Goal: Transaction & Acquisition: Book appointment/travel/reservation

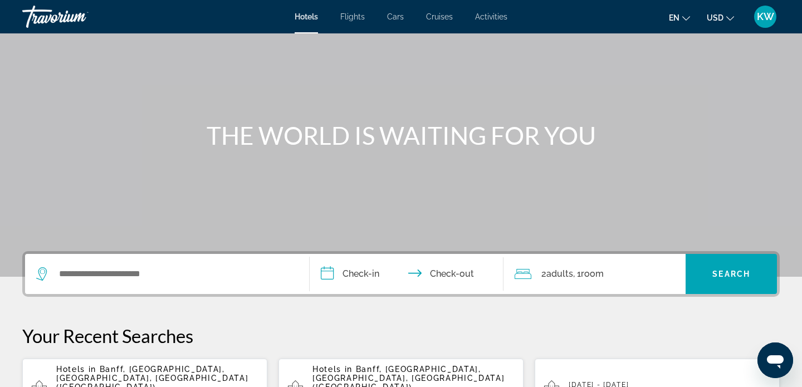
click at [134, 265] on div "Search widget" at bounding box center [167, 274] width 262 height 40
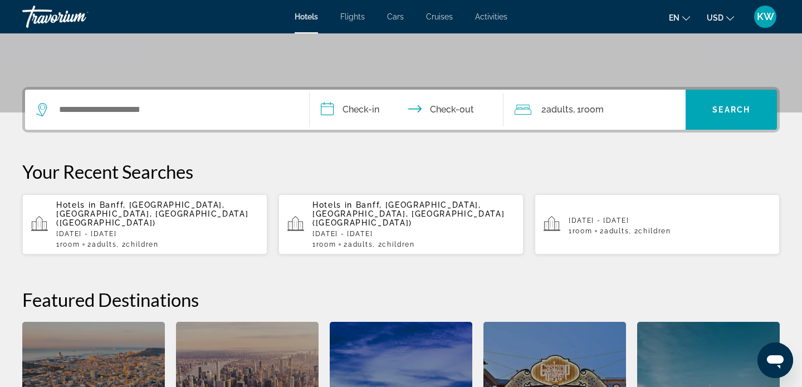
scroll to position [210, 0]
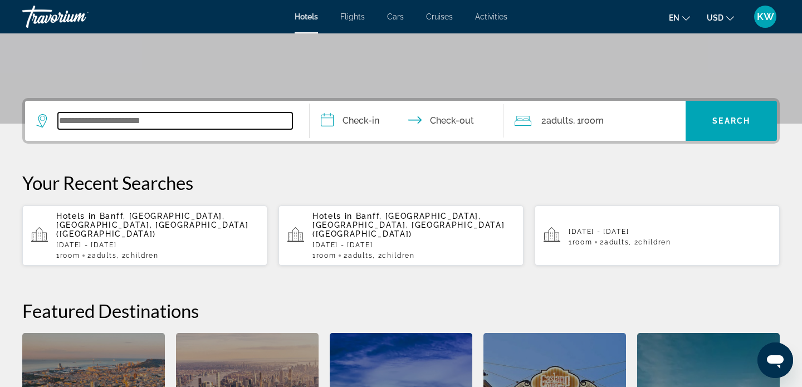
click at [123, 121] on input "Search widget" at bounding box center [175, 120] width 234 height 17
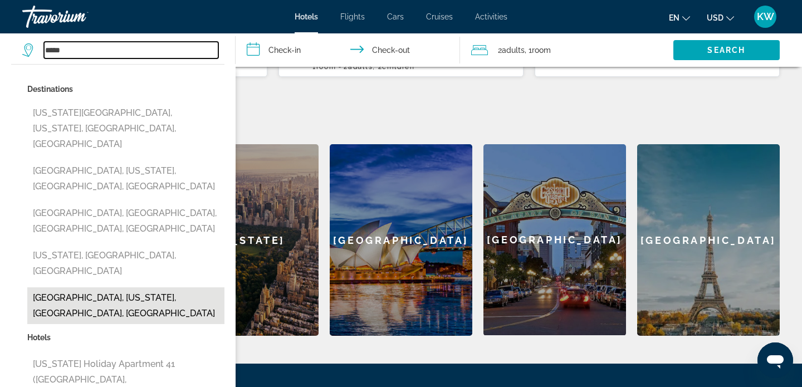
scroll to position [401, 0]
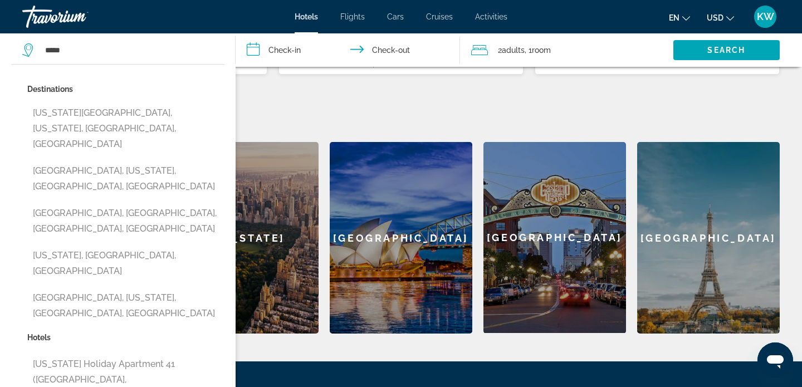
click at [9, 170] on div "Destinations [US_STATE][GEOGRAPHIC_DATA], [US_STATE], [GEOGRAPHIC_DATA], [GEOGR…" at bounding box center [117, 340] width 235 height 553
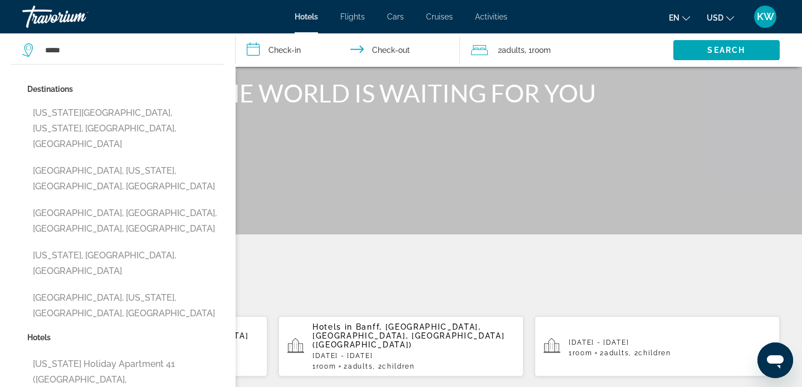
scroll to position [0, 0]
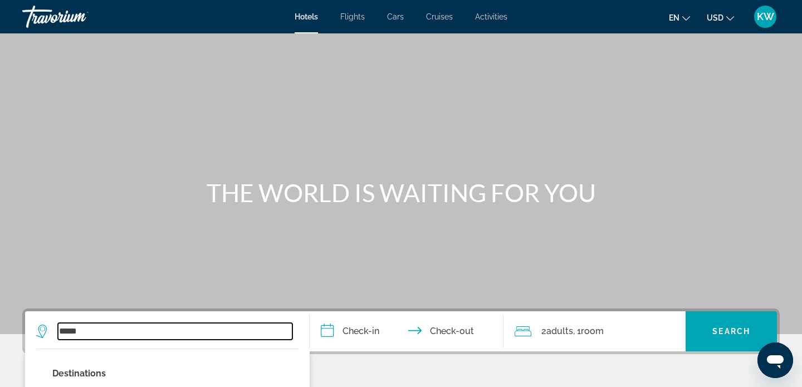
click at [124, 338] on input "*****" at bounding box center [175, 331] width 234 height 17
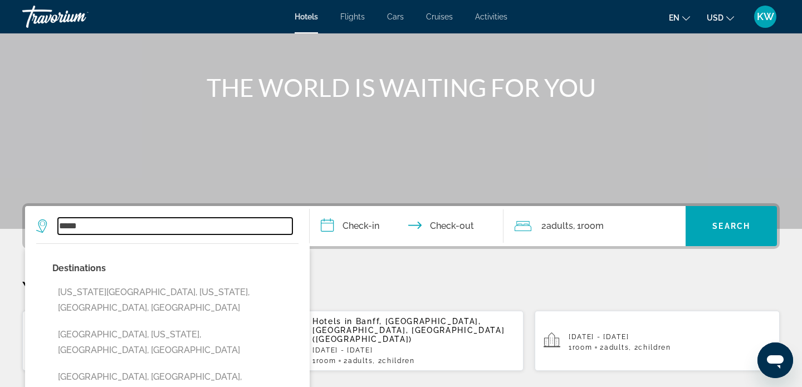
scroll to position [69, 0]
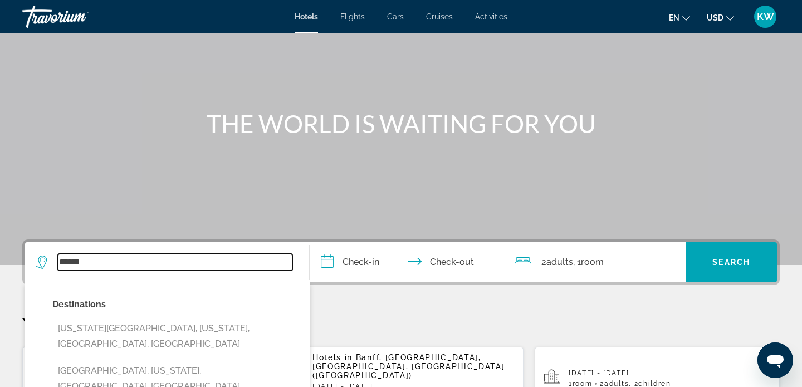
type input "******"
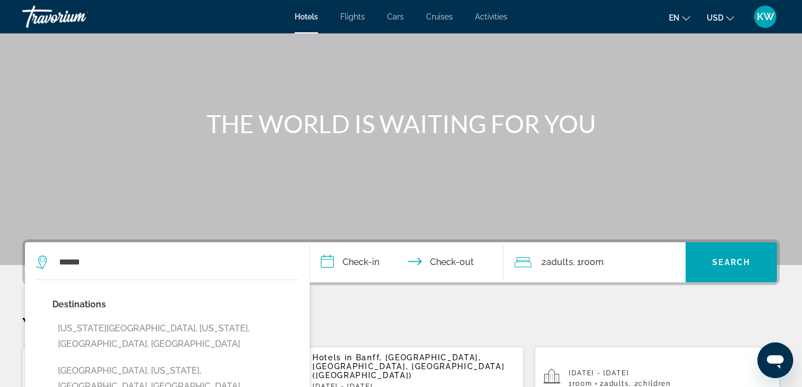
click at [367, 264] on input "**********" at bounding box center [409, 263] width 198 height 43
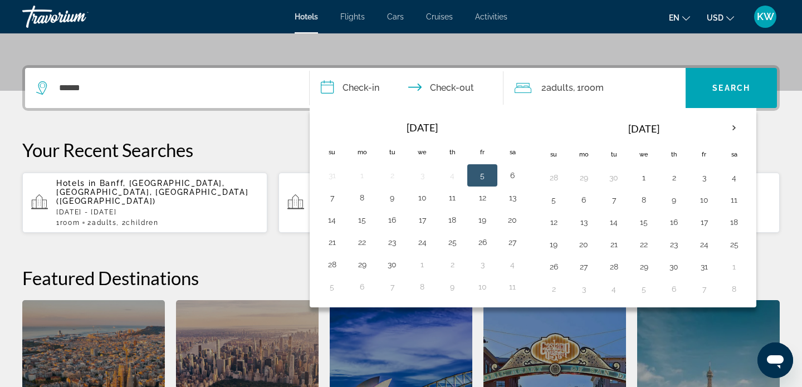
scroll to position [272, 0]
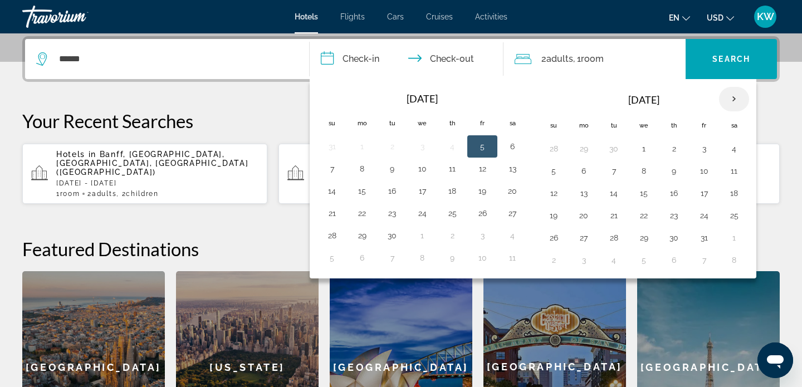
click at [733, 101] on th "Next month" at bounding box center [734, 99] width 30 height 24
click at [478, 215] on button "26" at bounding box center [482, 216] width 18 height 16
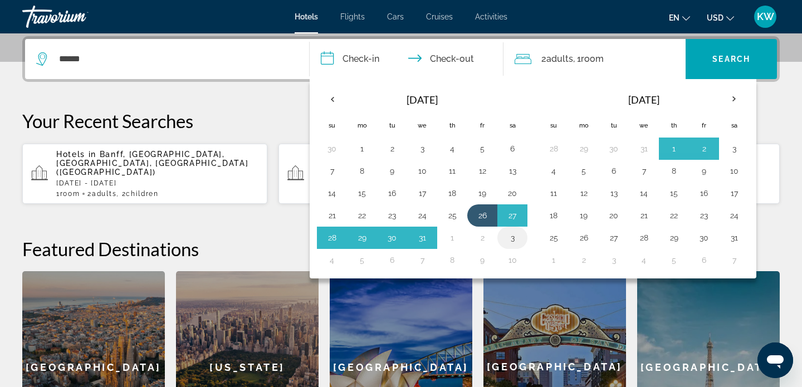
click at [506, 238] on button "3" at bounding box center [512, 238] width 18 height 16
type input "**********"
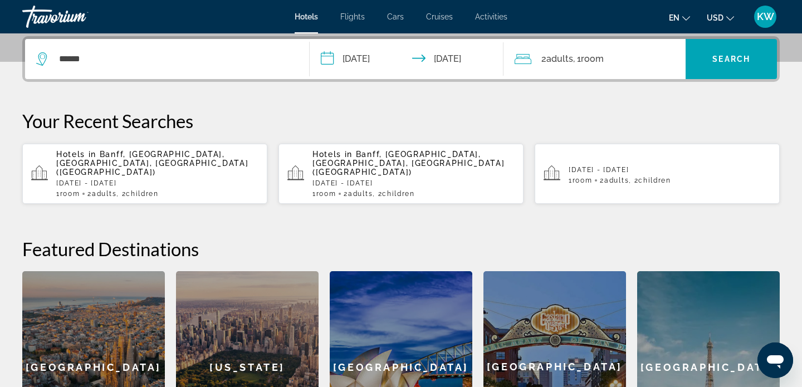
click at [572, 60] on span "Adults" at bounding box center [559, 58] width 27 height 11
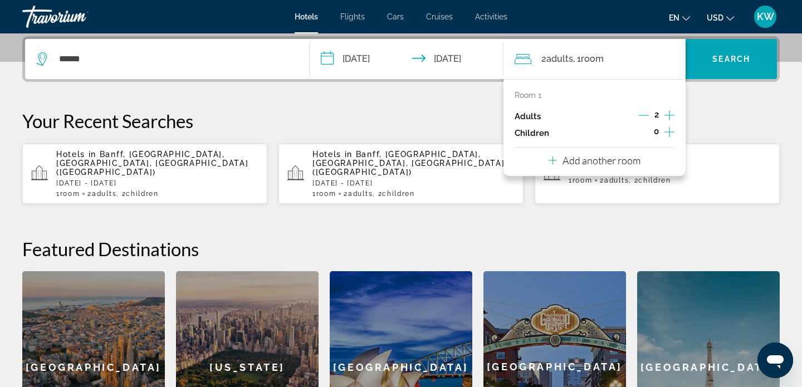
click at [669, 131] on icon "Increment children" at bounding box center [669, 132] width 10 height 10
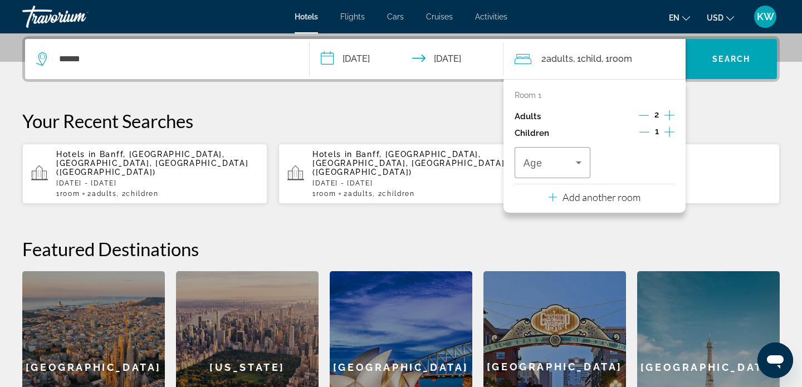
click at [669, 131] on icon "Increment children" at bounding box center [669, 132] width 10 height 10
click at [587, 158] on div "Age" at bounding box center [552, 162] width 76 height 31
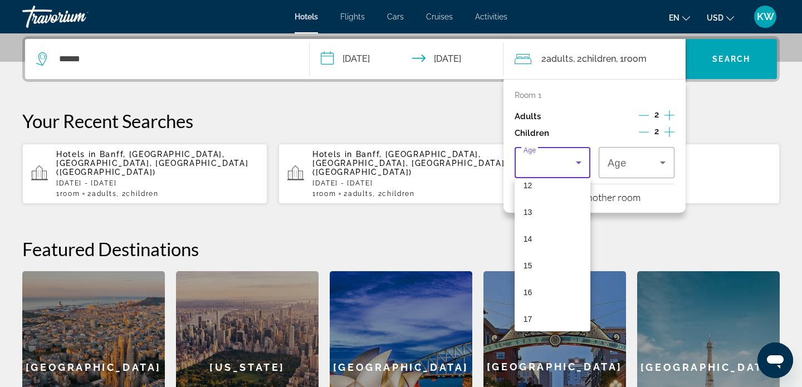
scroll to position [332, 0]
click at [538, 264] on mat-option "15" at bounding box center [552, 265] width 76 height 27
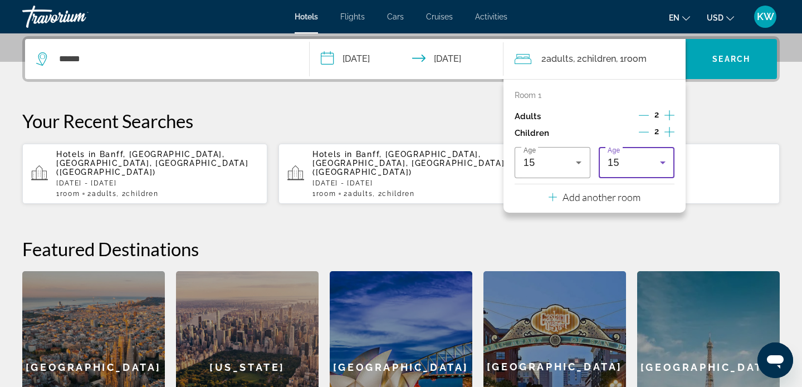
click at [647, 163] on div "15" at bounding box center [633, 162] width 52 height 13
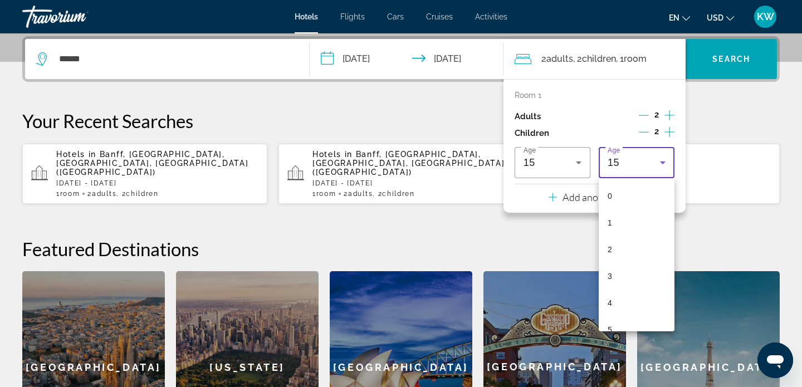
scroll to position [279, 0]
click at [622, 266] on mat-option "13" at bounding box center [636, 264] width 76 height 27
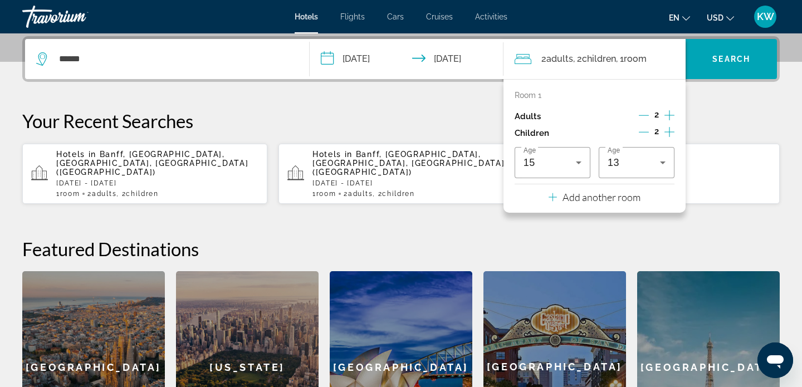
click at [736, 109] on div "**********" at bounding box center [401, 249] width 802 height 426
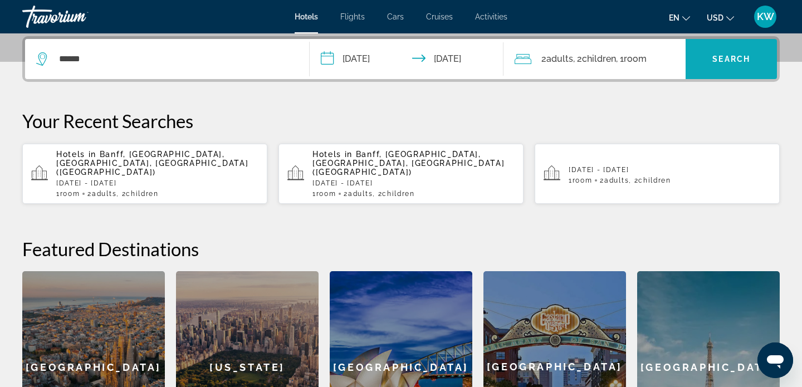
click at [727, 60] on span "Search" at bounding box center [731, 59] width 38 height 9
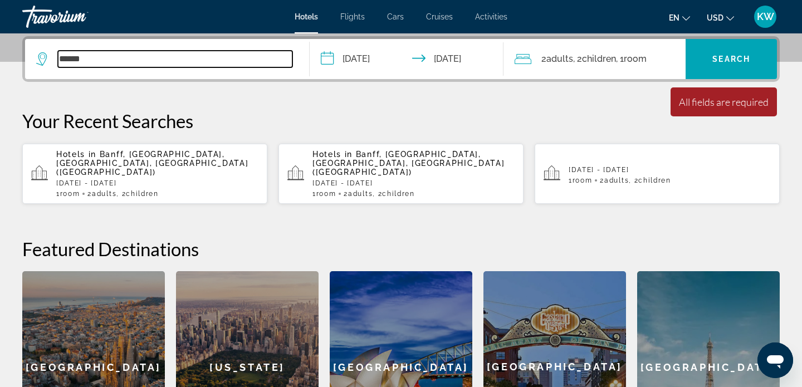
click at [240, 65] on input "******" at bounding box center [175, 59] width 234 height 17
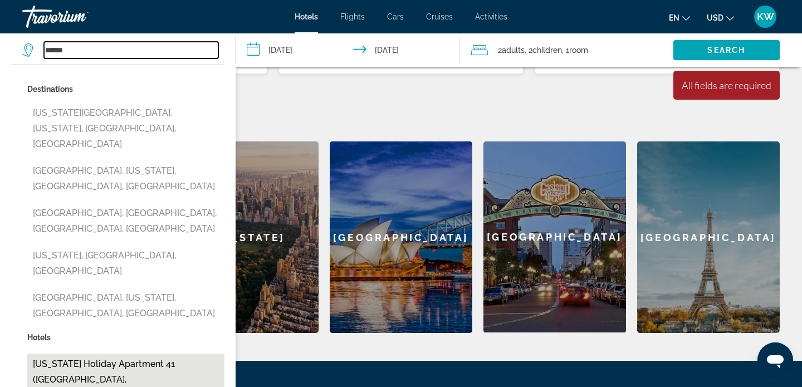
scroll to position [406, 0]
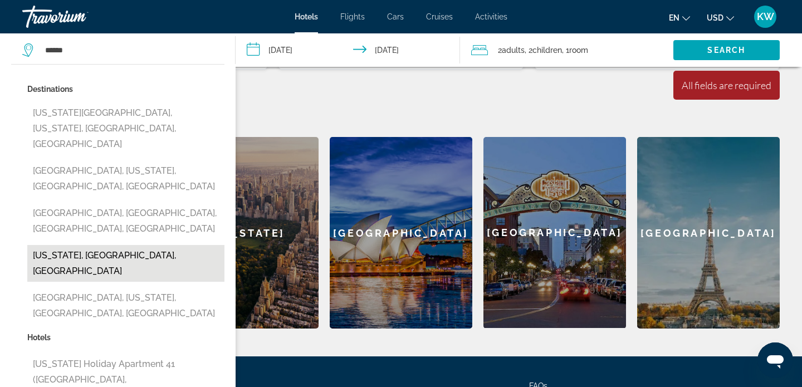
click at [101, 245] on button "[US_STATE], [GEOGRAPHIC_DATA], [GEOGRAPHIC_DATA]" at bounding box center [125, 263] width 197 height 37
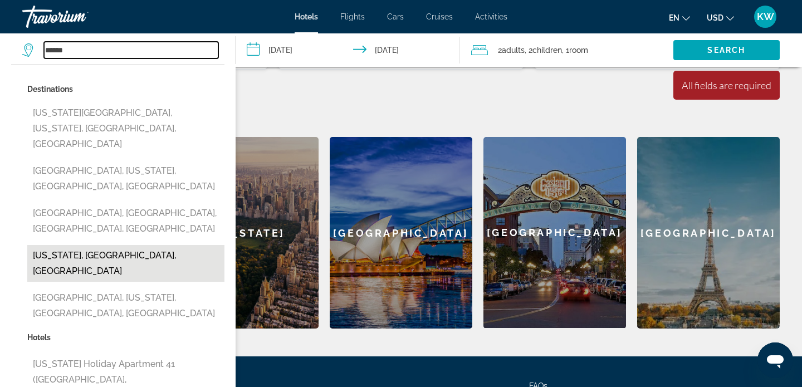
type input "**********"
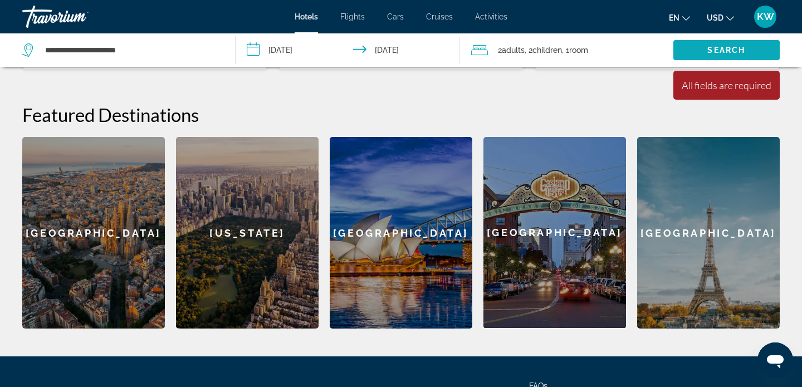
click at [724, 46] on span "Search" at bounding box center [726, 50] width 38 height 9
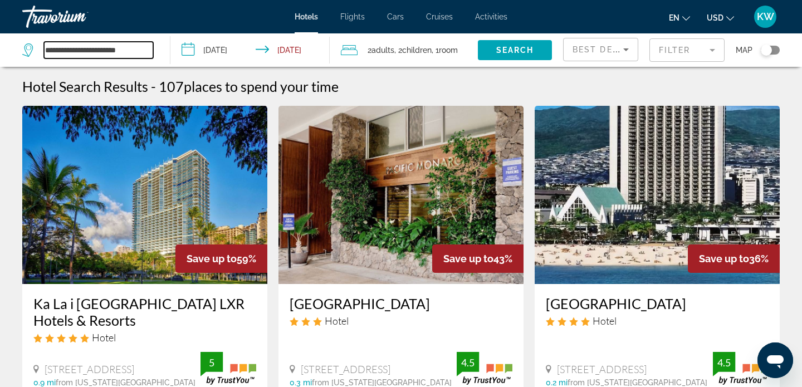
click at [115, 55] on input "**********" at bounding box center [98, 50] width 109 height 17
click at [115, 48] on input "**********" at bounding box center [98, 50] width 109 height 17
click at [115, 47] on input "**********" at bounding box center [98, 50] width 109 height 17
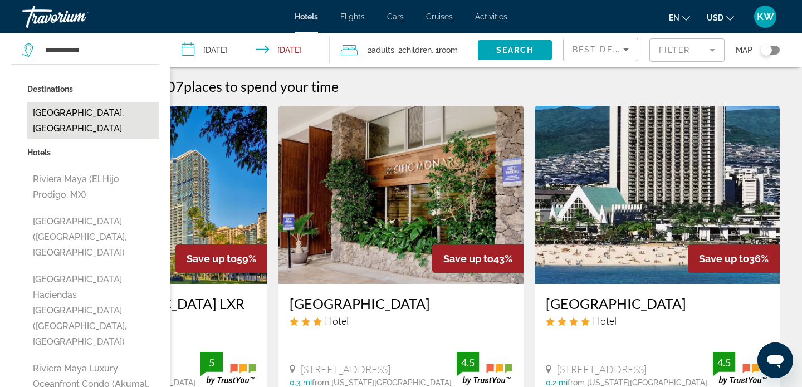
click at [95, 112] on button "[GEOGRAPHIC_DATA], [GEOGRAPHIC_DATA]" at bounding box center [93, 120] width 132 height 37
type input "**********"
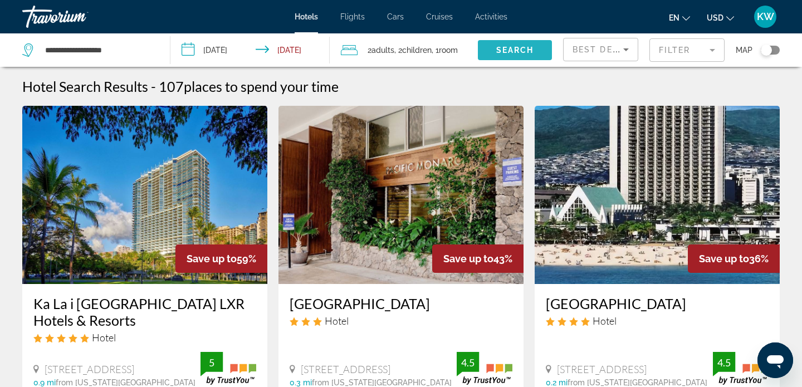
click at [529, 54] on span "Search" at bounding box center [515, 50] width 38 height 9
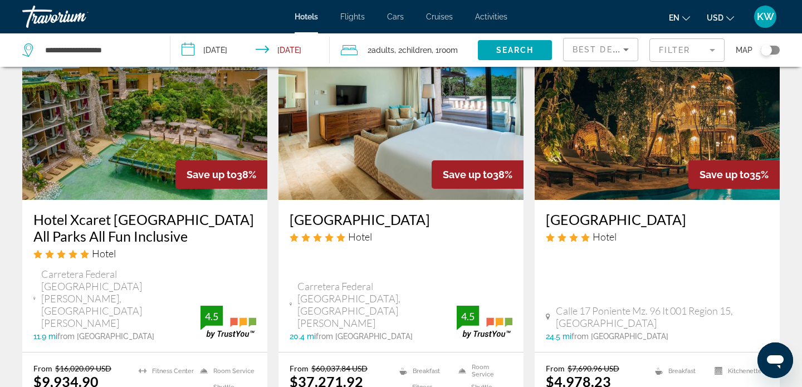
scroll to position [929, 0]
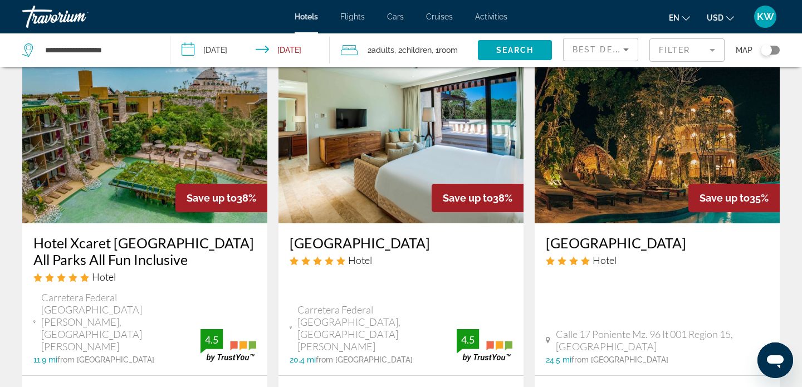
click at [224, 48] on input "**********" at bounding box center [252, 51] width 164 height 37
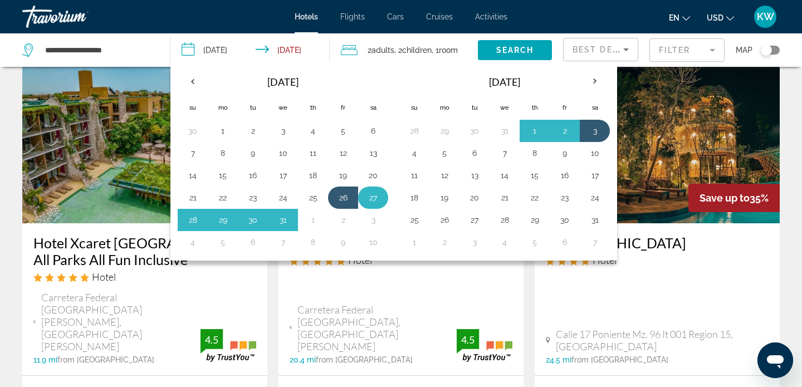
click at [373, 201] on button "27" at bounding box center [373, 198] width 18 height 16
click at [373, 219] on button "3" at bounding box center [373, 220] width 18 height 16
type input "**********"
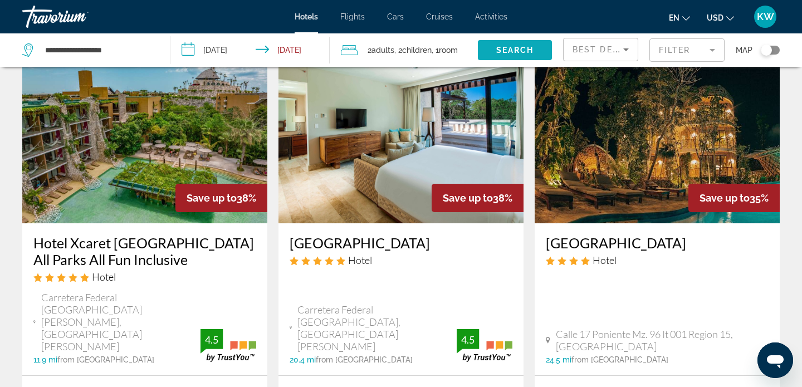
click at [522, 51] on span "Search" at bounding box center [515, 50] width 38 height 9
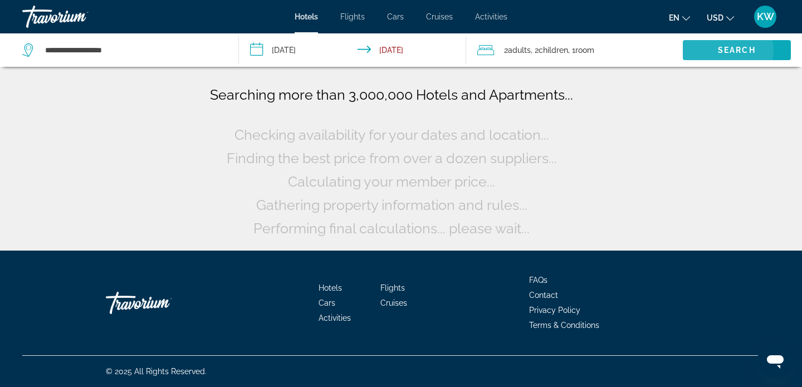
scroll to position [0, 0]
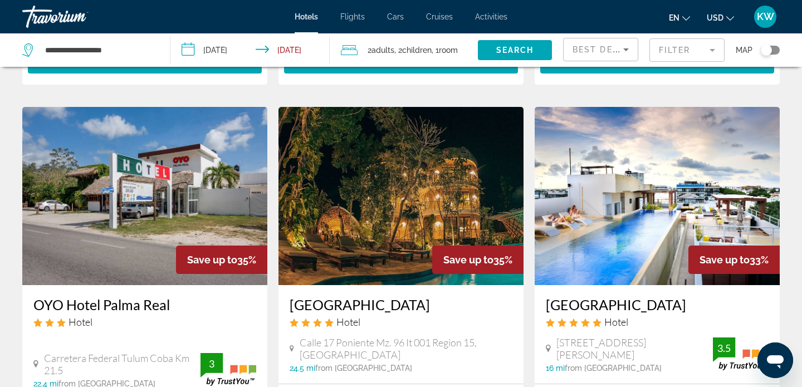
scroll to position [935, 0]
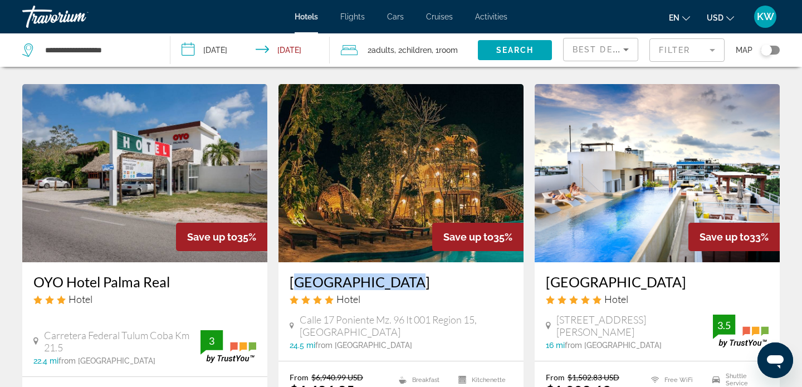
drag, startPoint x: 289, startPoint y: 213, endPoint x: 401, endPoint y: 211, distance: 112.5
click at [401, 262] on div "[GEOGRAPHIC_DATA] Hotel [GEOGRAPHIC_DATA] 96 It 001 Region 15, [GEOGRAPHIC_DATA…" at bounding box center [400, 311] width 245 height 99
copy h3 "[GEOGRAPHIC_DATA]"
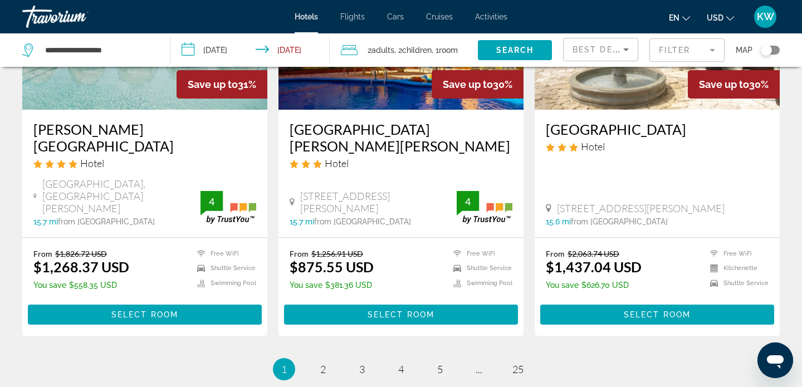
scroll to position [1554, 0]
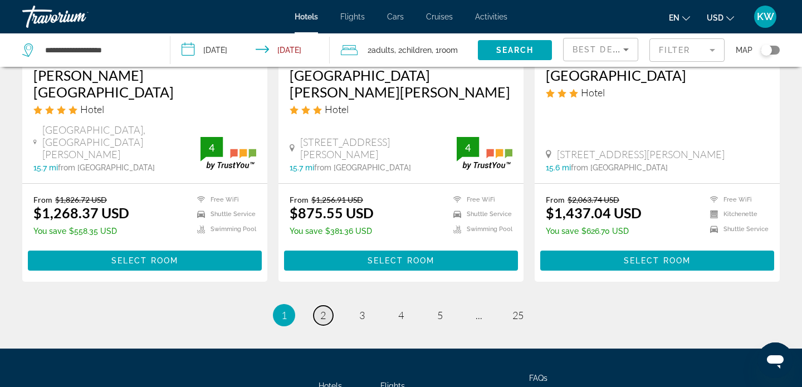
click at [327, 306] on link "page 2" at bounding box center [322, 315] width 19 height 19
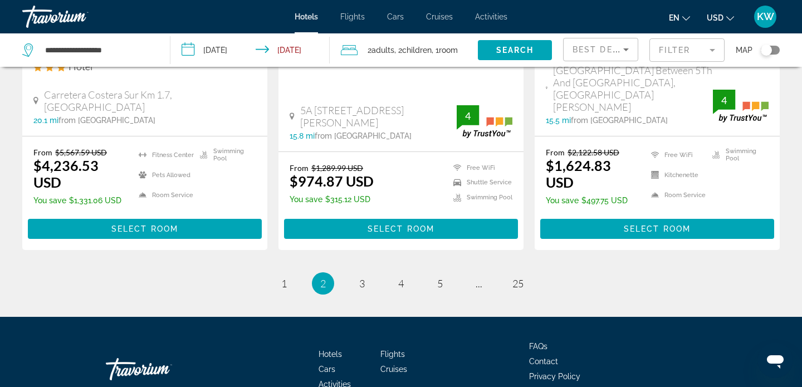
scroll to position [1579, 0]
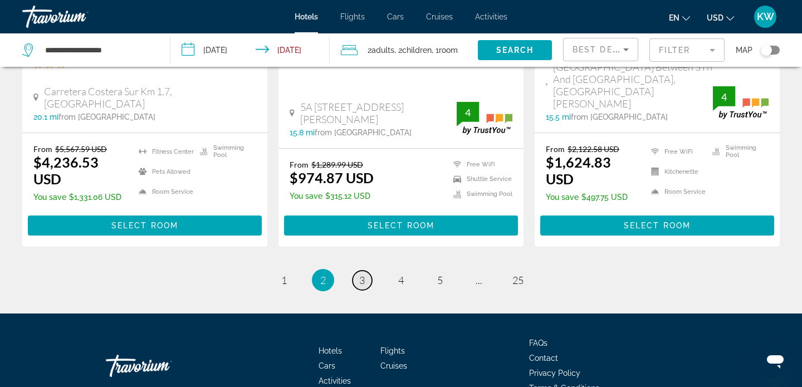
click at [360, 274] on span "3" at bounding box center [362, 280] width 6 height 12
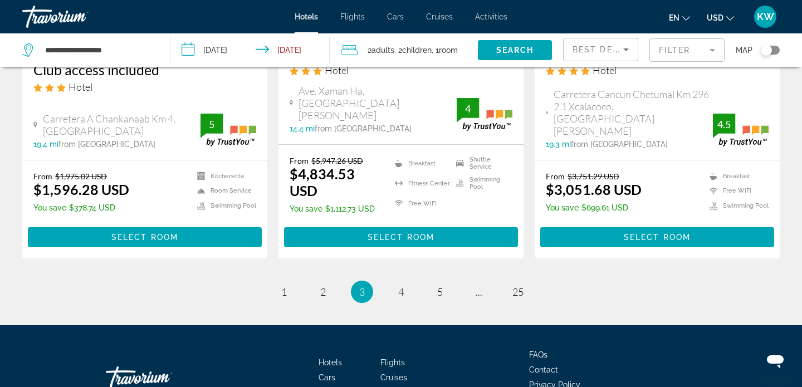
scroll to position [1604, 0]
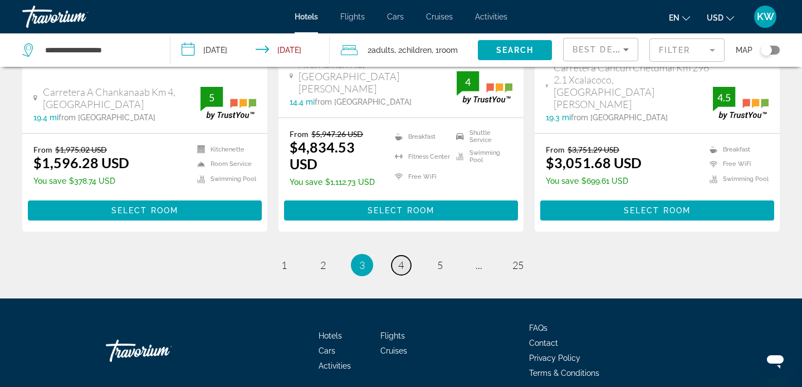
click at [402, 259] on span "4" at bounding box center [401, 265] width 6 height 12
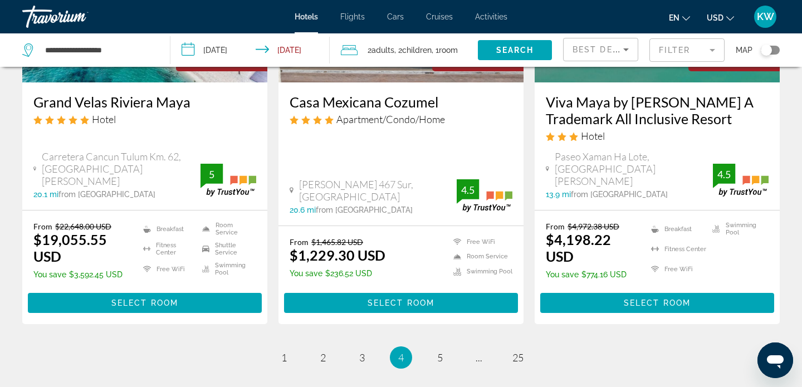
scroll to position [1522, 0]
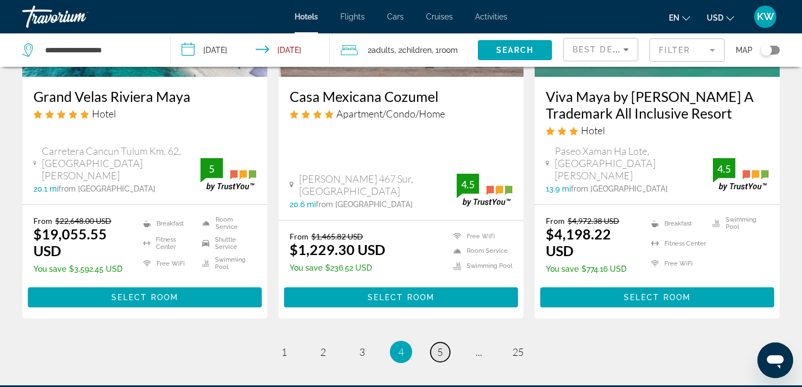
click at [439, 346] on span "5" at bounding box center [440, 352] width 6 height 12
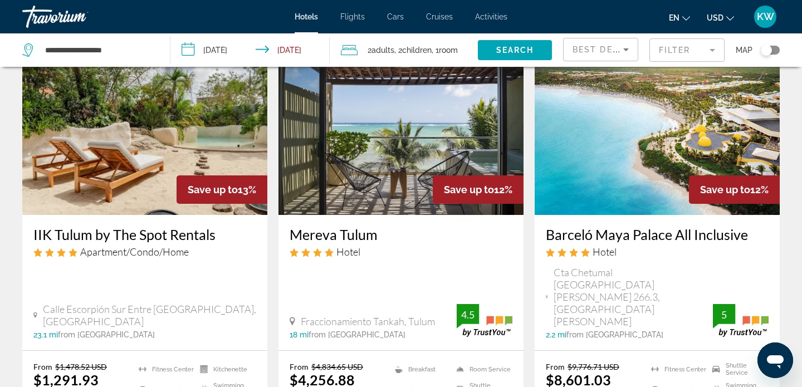
scroll to position [1347, 0]
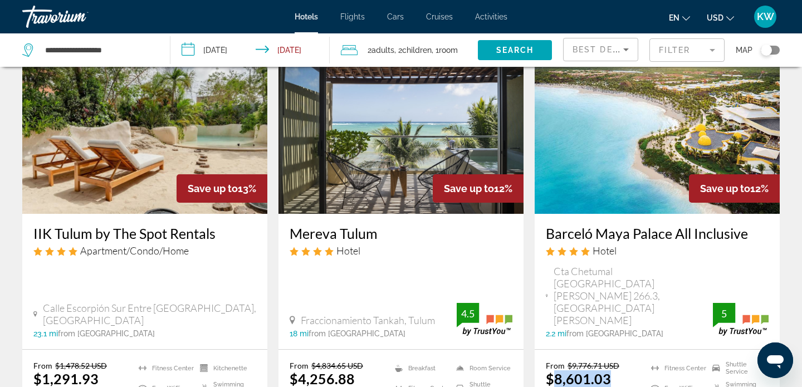
drag, startPoint x: 556, startPoint y: 320, endPoint x: 613, endPoint y: 317, distance: 56.9
click at [612, 370] on p "$8,601.03 USD" at bounding box center [591, 386] width 91 height 33
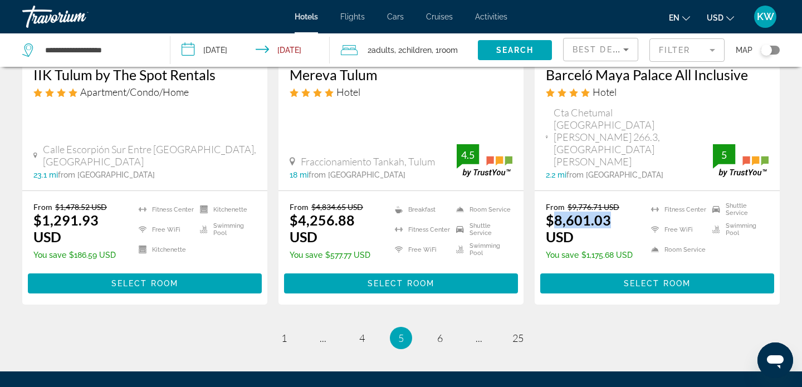
scroll to position [1520, 0]
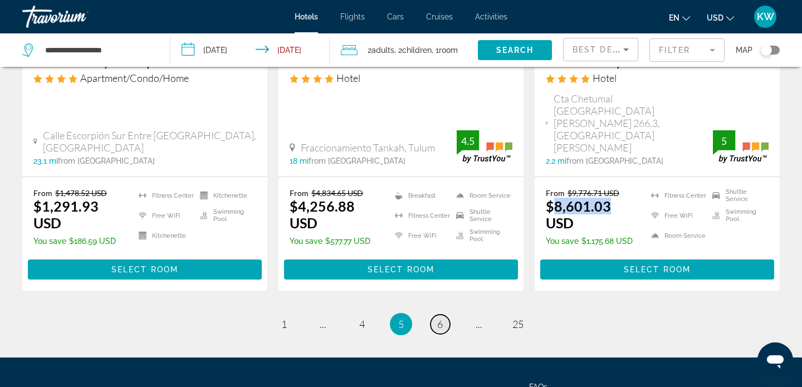
click at [443, 315] on link "page 6" at bounding box center [439, 324] width 19 height 19
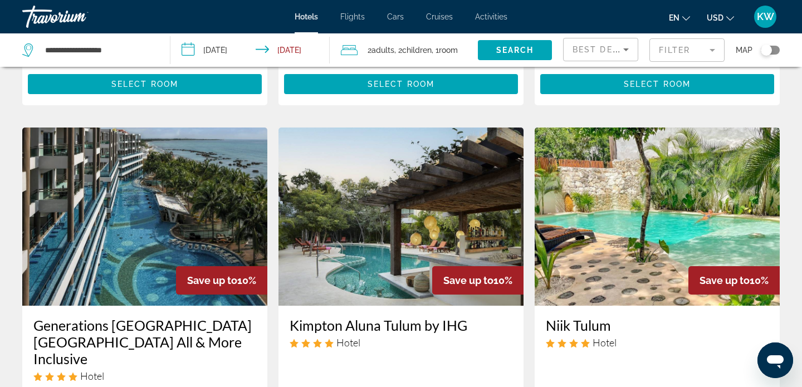
scroll to position [1282, 0]
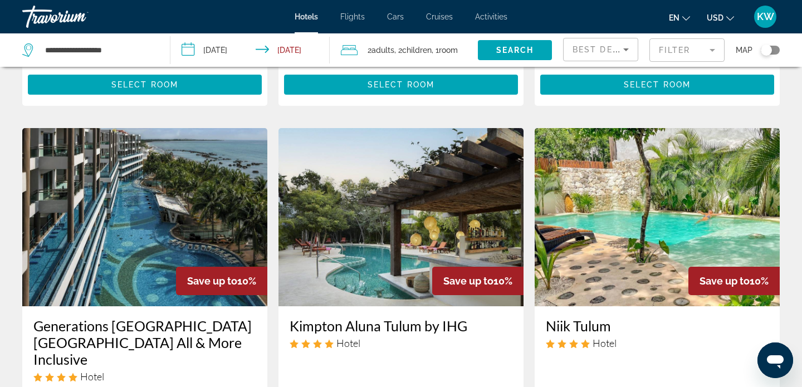
click at [147, 216] on img "Main content" at bounding box center [144, 217] width 245 height 178
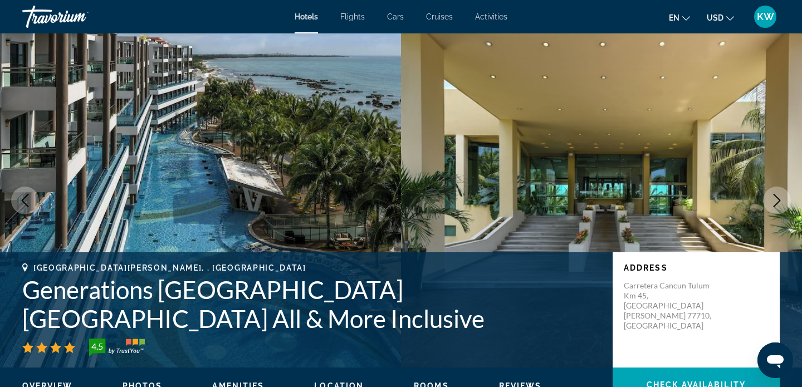
click at [779, 197] on icon "Next image" at bounding box center [776, 200] width 13 height 13
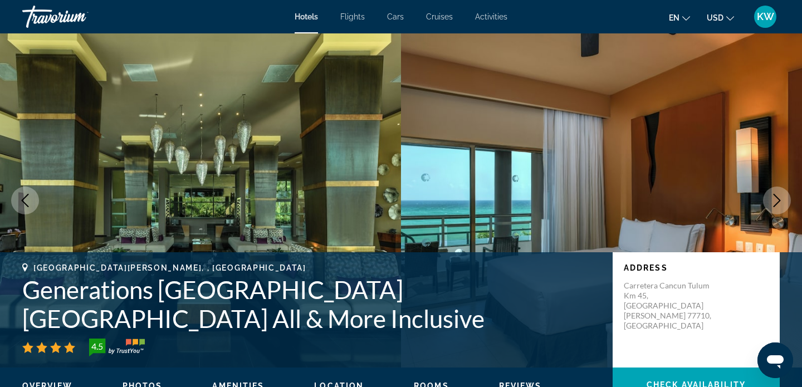
click at [778, 199] on icon "Next image" at bounding box center [776, 200] width 7 height 13
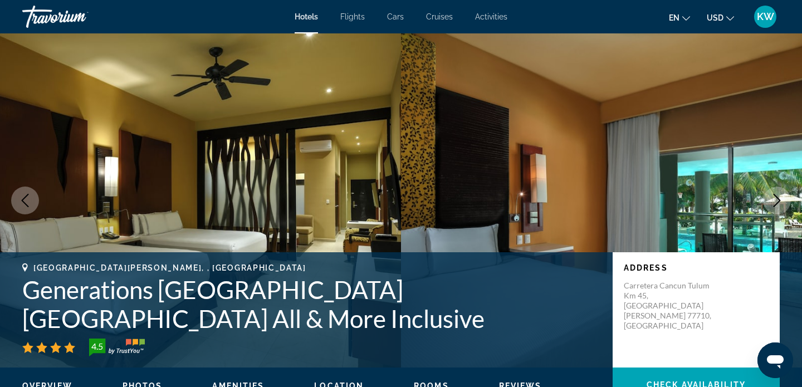
click at [778, 199] on icon "Next image" at bounding box center [776, 200] width 7 height 13
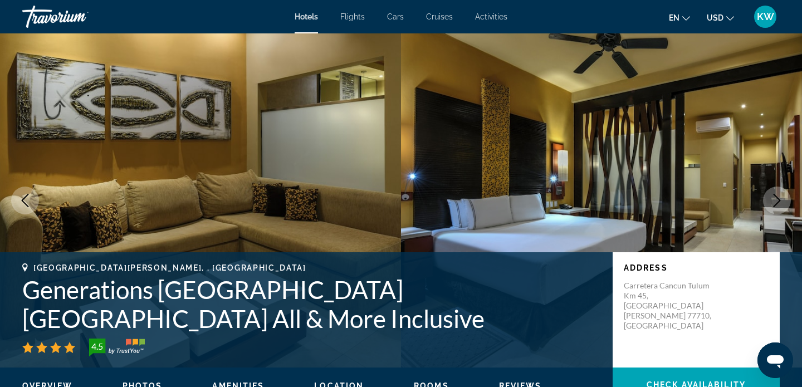
click at [778, 199] on icon "Next image" at bounding box center [776, 200] width 7 height 13
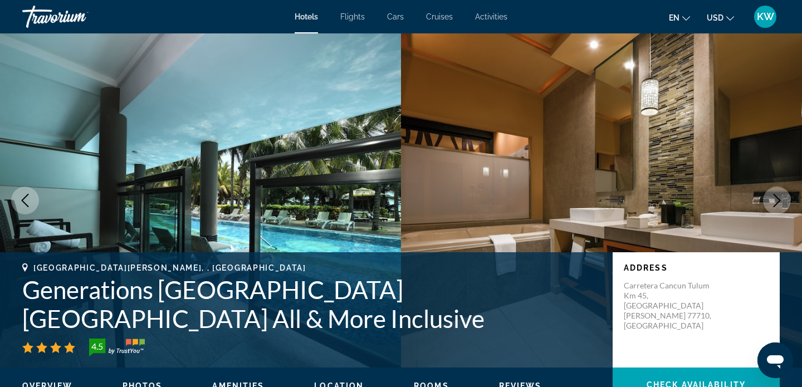
click at [778, 199] on icon "Next image" at bounding box center [776, 200] width 7 height 13
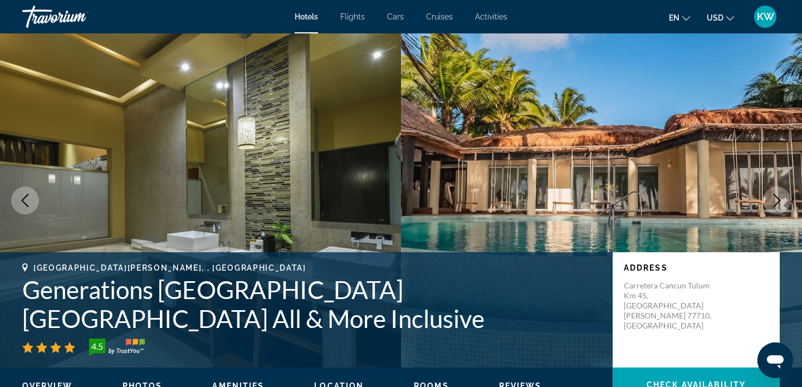
click at [778, 199] on icon "Next image" at bounding box center [776, 200] width 7 height 13
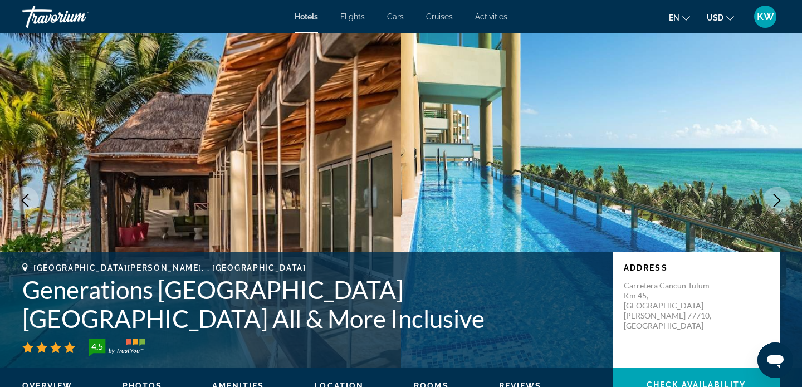
click at [778, 199] on icon "Next image" at bounding box center [776, 200] width 7 height 13
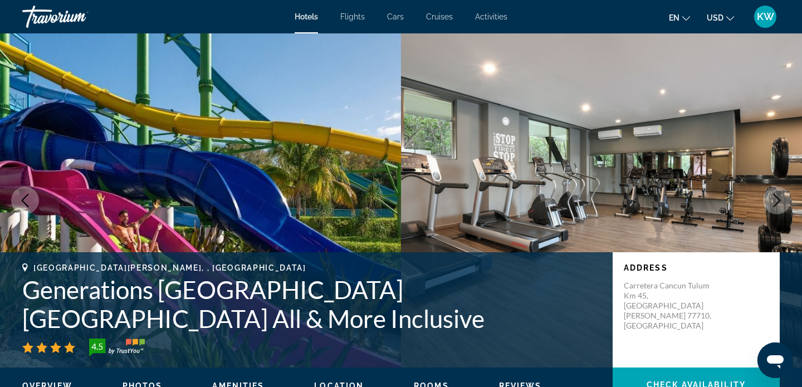
click at [778, 199] on icon "Next image" at bounding box center [776, 200] width 7 height 13
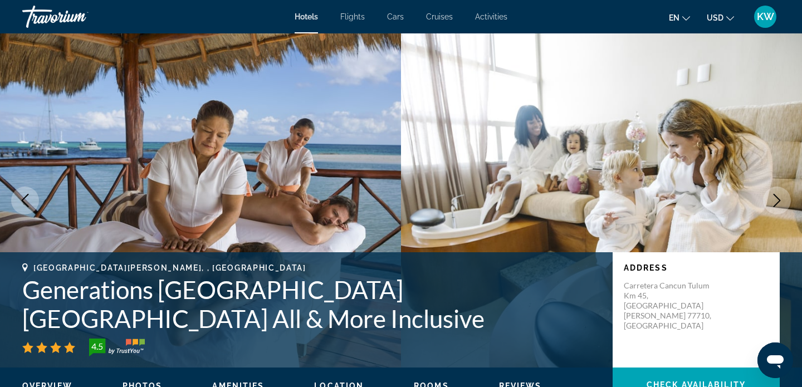
click at [778, 199] on icon "Next image" at bounding box center [776, 200] width 7 height 13
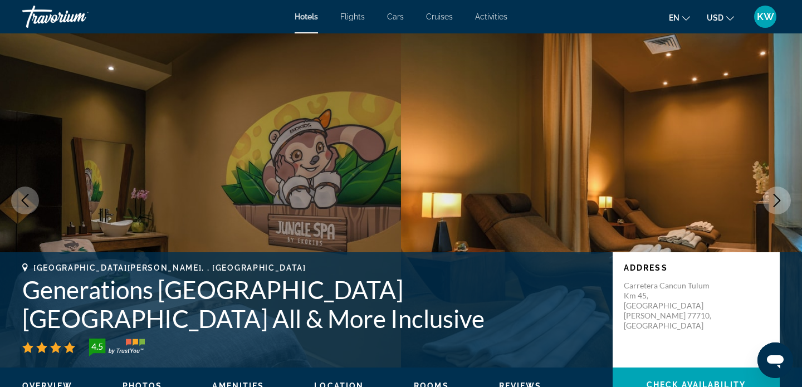
click at [778, 199] on icon "Next image" at bounding box center [776, 200] width 7 height 13
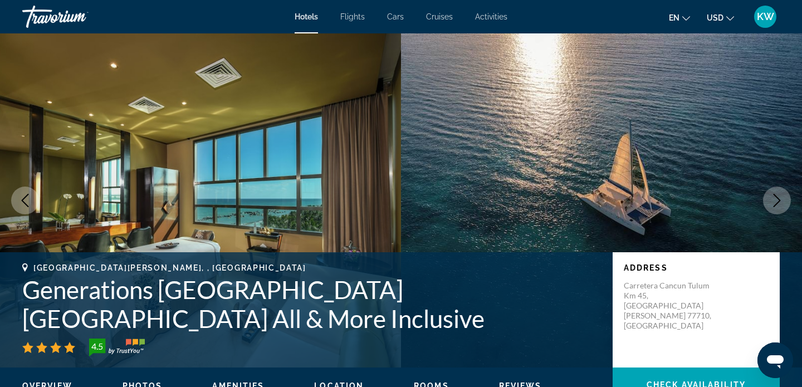
click at [778, 199] on icon "Next image" at bounding box center [776, 200] width 7 height 13
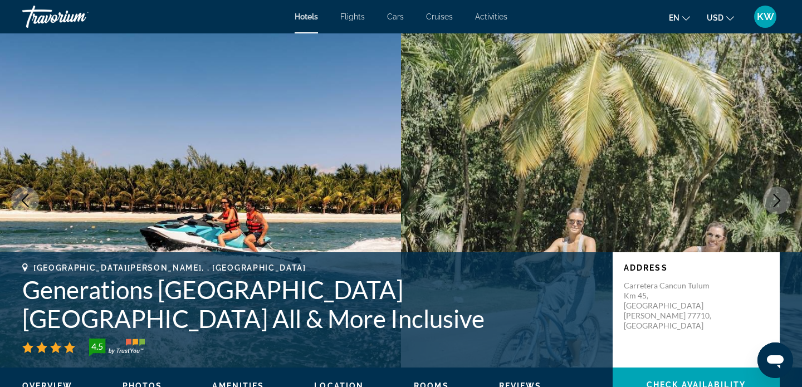
click at [778, 199] on icon "Next image" at bounding box center [776, 200] width 7 height 13
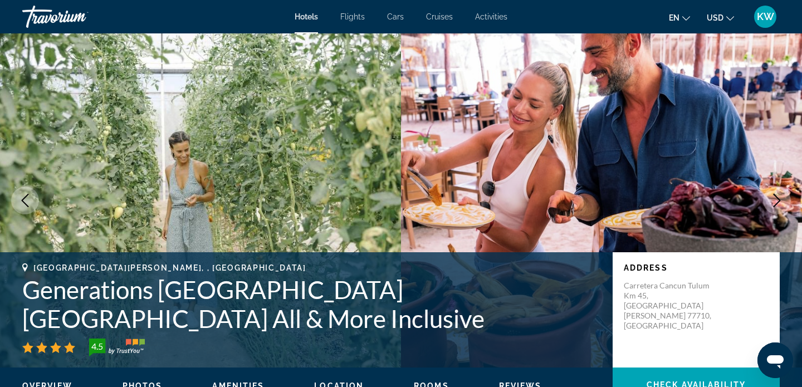
click at [778, 199] on icon "Next image" at bounding box center [776, 200] width 7 height 13
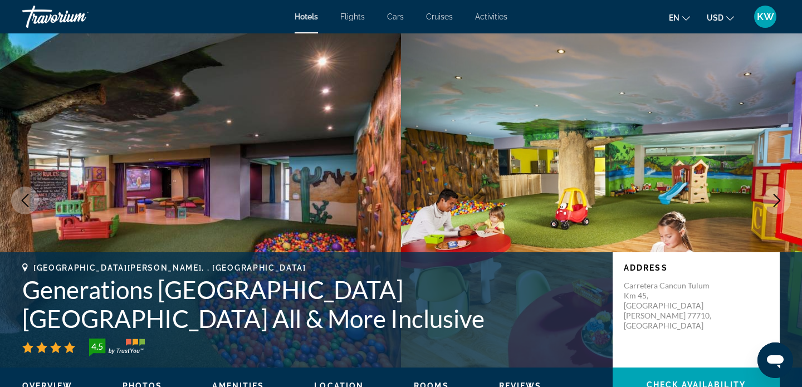
click at [778, 199] on icon "Next image" at bounding box center [776, 200] width 7 height 13
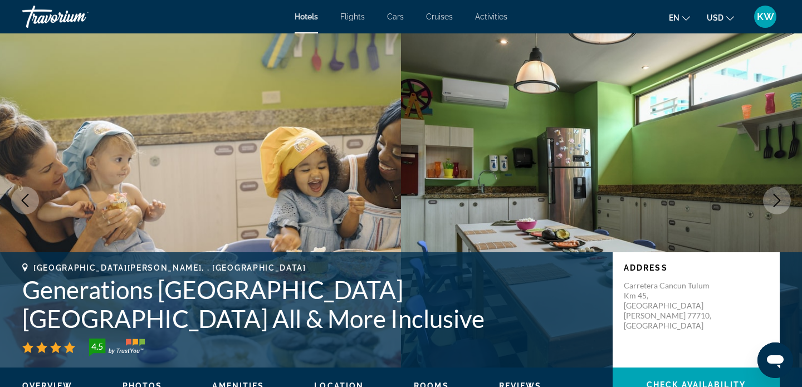
click at [778, 199] on icon "Next image" at bounding box center [776, 200] width 7 height 13
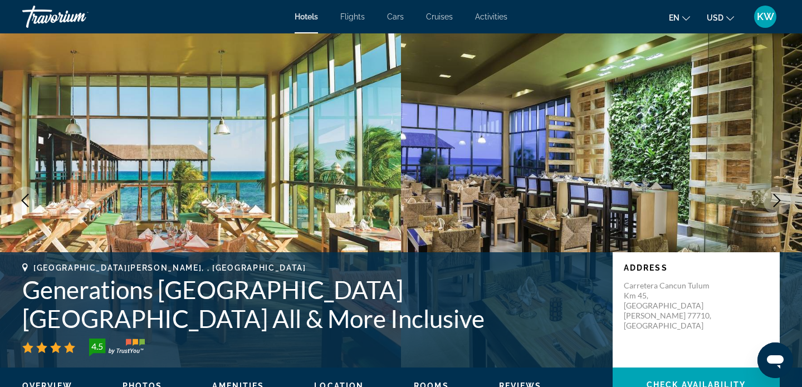
click at [777, 199] on icon "Next image" at bounding box center [776, 200] width 13 height 13
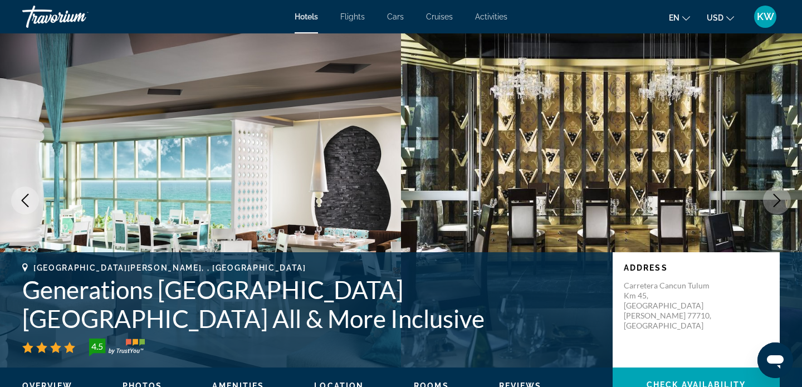
click at [777, 199] on icon "Next image" at bounding box center [776, 200] width 13 height 13
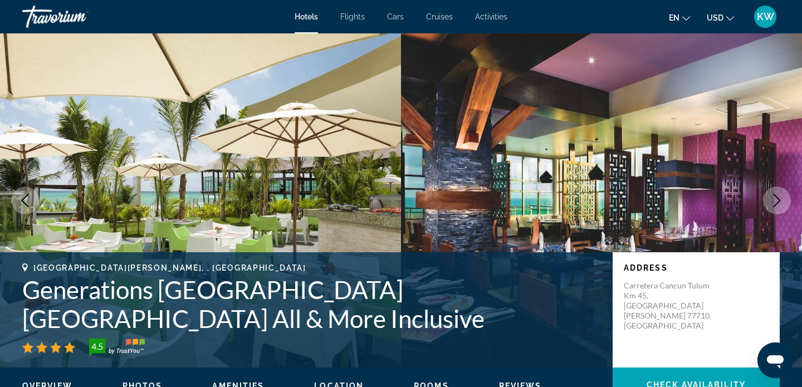
click at [777, 199] on icon "Next image" at bounding box center [776, 200] width 13 height 13
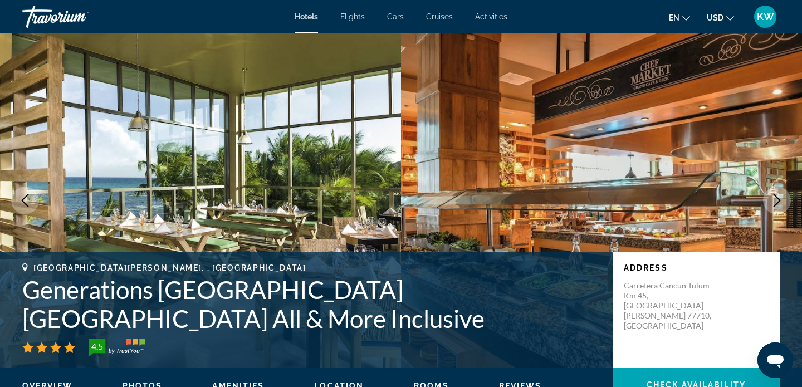
click at [777, 199] on icon "Next image" at bounding box center [776, 200] width 13 height 13
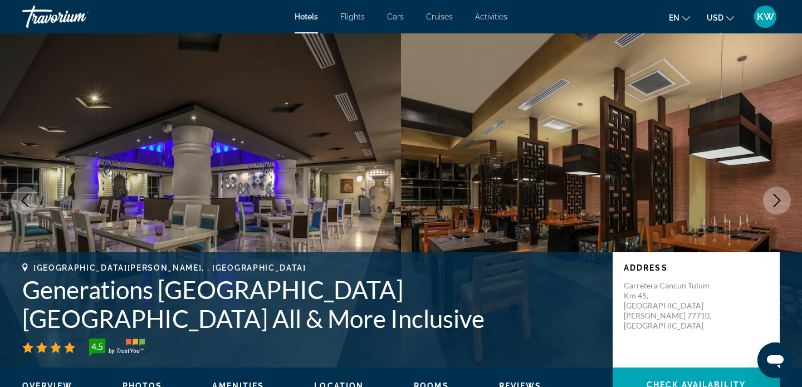
click at [777, 199] on icon "Next image" at bounding box center [776, 200] width 13 height 13
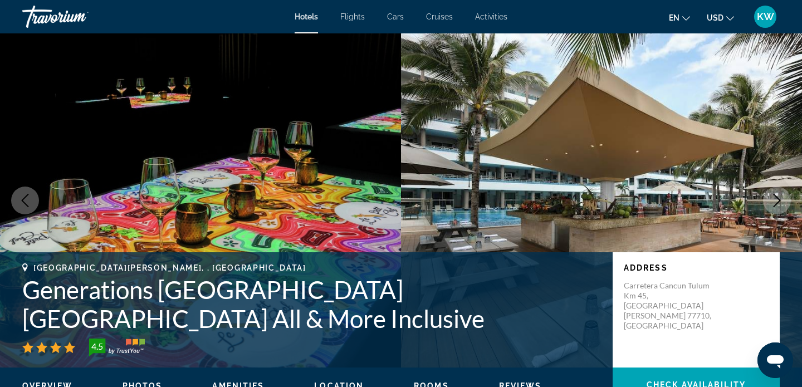
click at [777, 199] on icon "Next image" at bounding box center [776, 200] width 13 height 13
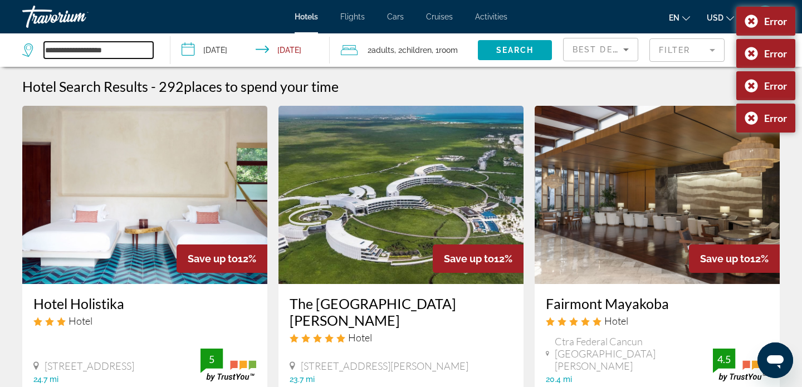
click at [92, 51] on input "**********" at bounding box center [98, 50] width 109 height 17
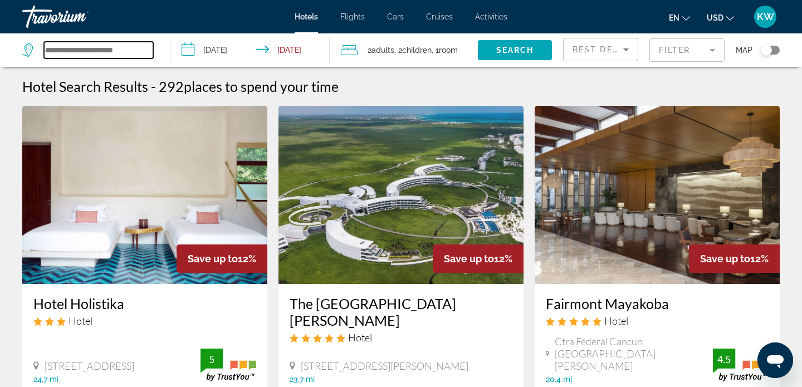
click at [127, 49] on input "Search widget" at bounding box center [98, 50] width 109 height 17
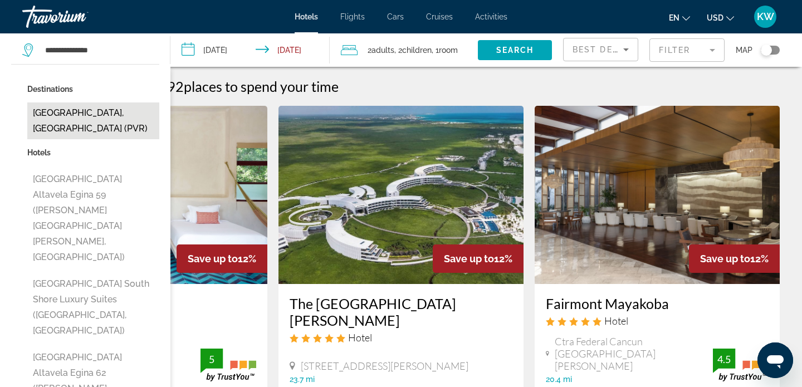
click at [85, 113] on button "[GEOGRAPHIC_DATA], [GEOGRAPHIC_DATA] (PVR)" at bounding box center [93, 120] width 132 height 37
type input "**********"
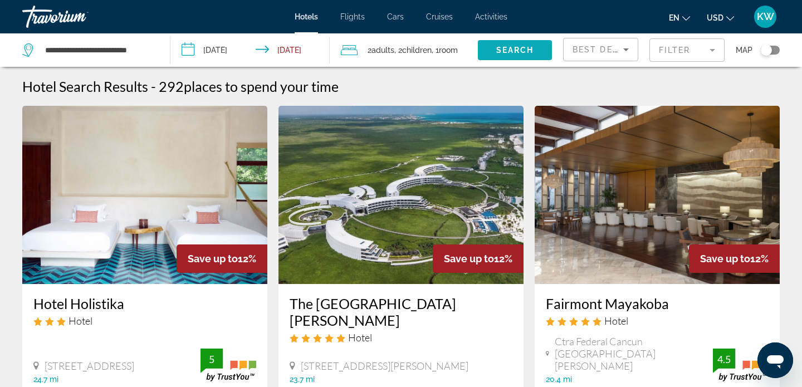
click at [516, 51] on span "Search" at bounding box center [515, 50] width 38 height 9
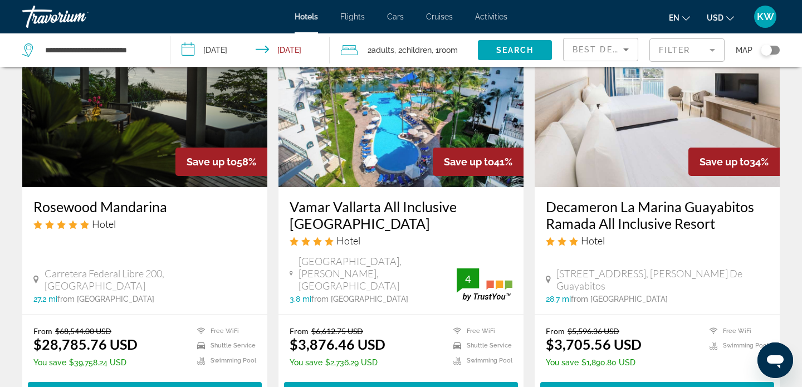
scroll to position [9, 0]
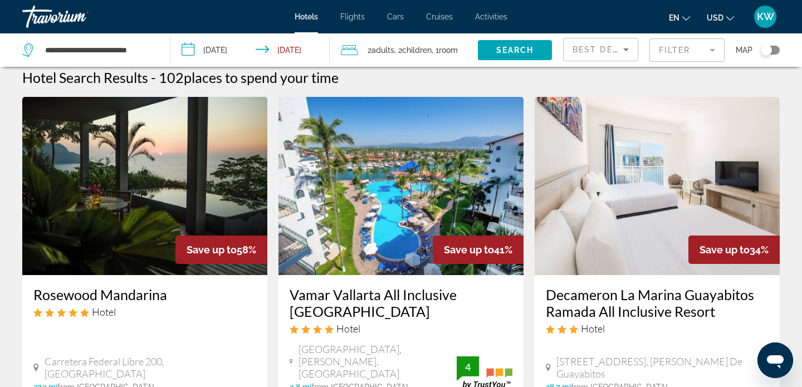
click at [391, 194] on img "Main content" at bounding box center [400, 186] width 245 height 178
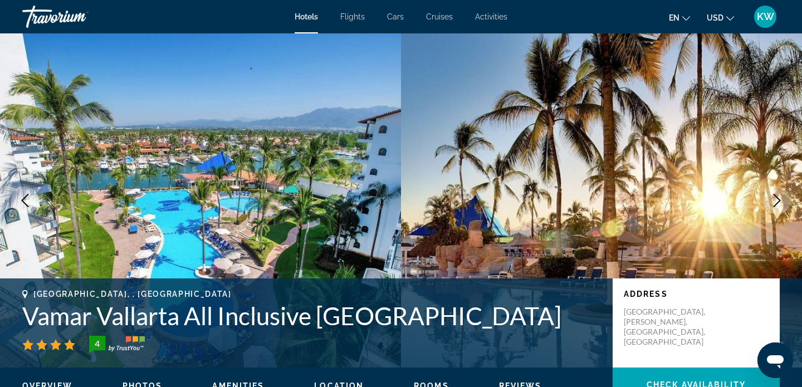
click at [776, 202] on icon "Next image" at bounding box center [776, 200] width 13 height 13
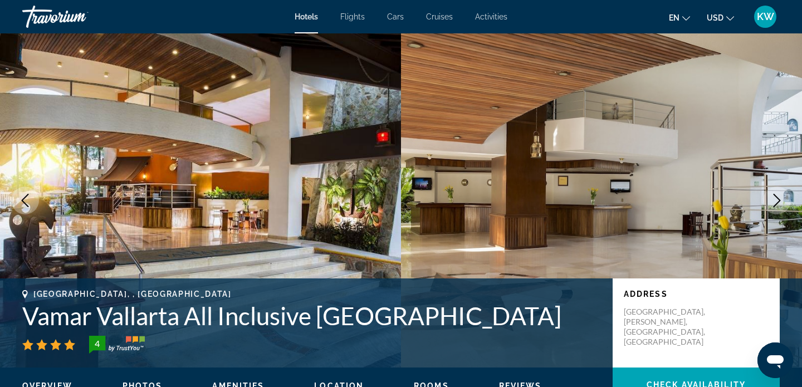
click at [776, 202] on icon "Next image" at bounding box center [776, 200] width 13 height 13
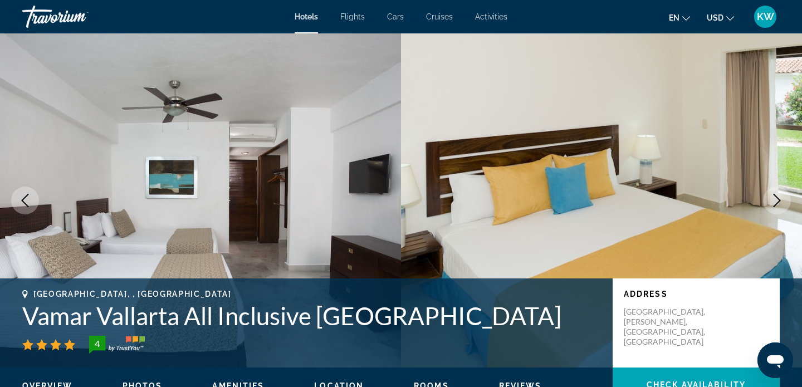
click at [776, 202] on icon "Next image" at bounding box center [776, 200] width 13 height 13
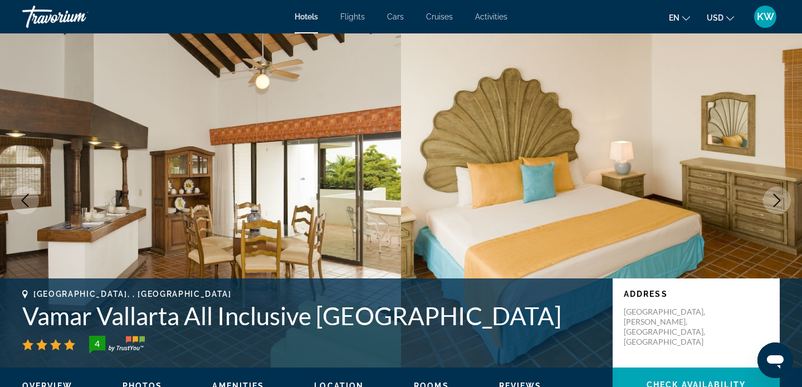
click at [776, 202] on icon "Next image" at bounding box center [776, 200] width 13 height 13
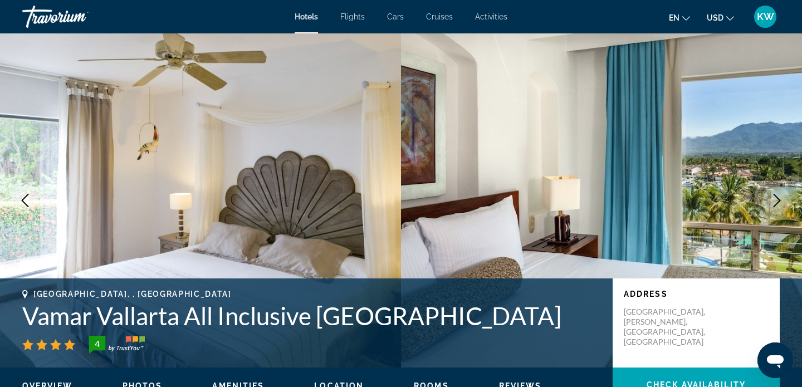
click at [776, 202] on icon "Next image" at bounding box center [776, 200] width 13 height 13
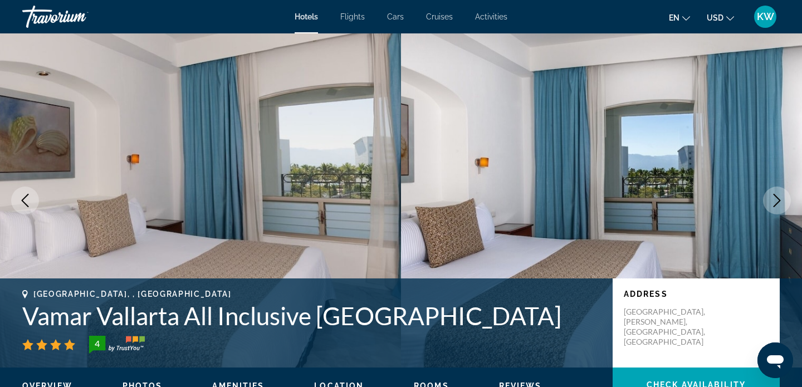
click at [776, 202] on icon "Next image" at bounding box center [776, 200] width 13 height 13
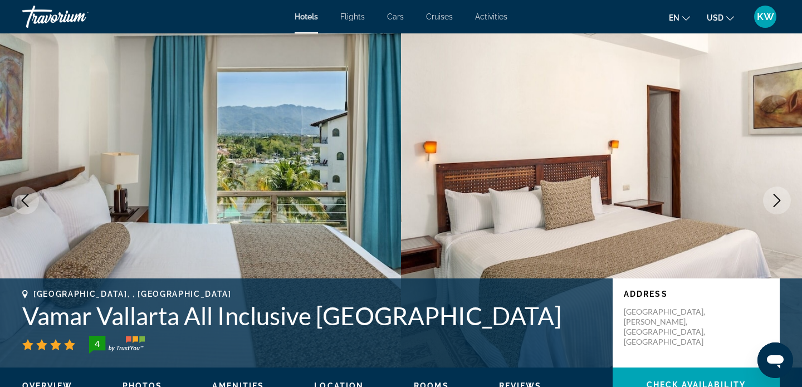
click at [776, 202] on icon "Next image" at bounding box center [776, 200] width 13 height 13
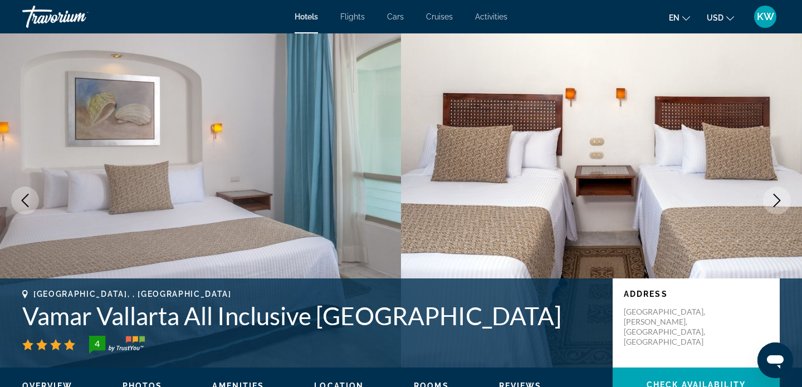
click at [776, 202] on icon "Next image" at bounding box center [776, 200] width 13 height 13
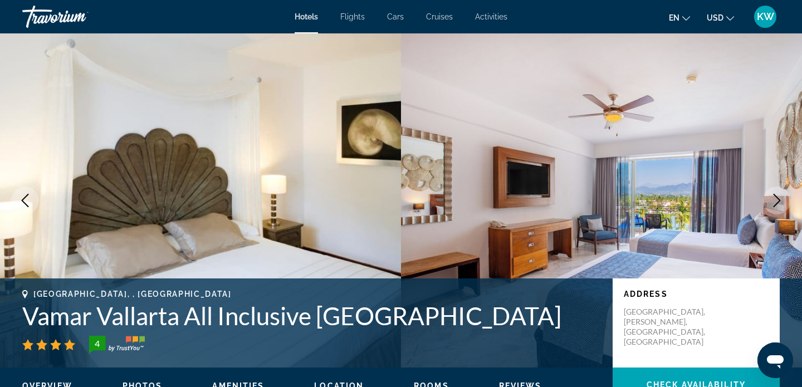
click at [776, 202] on icon "Next image" at bounding box center [776, 200] width 13 height 13
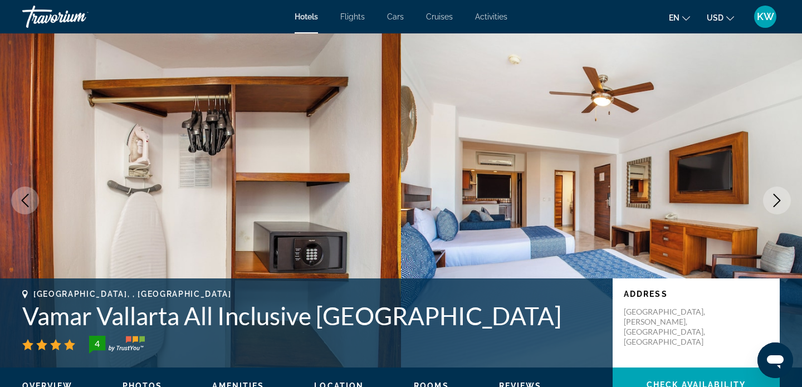
click at [776, 202] on icon "Next image" at bounding box center [776, 200] width 13 height 13
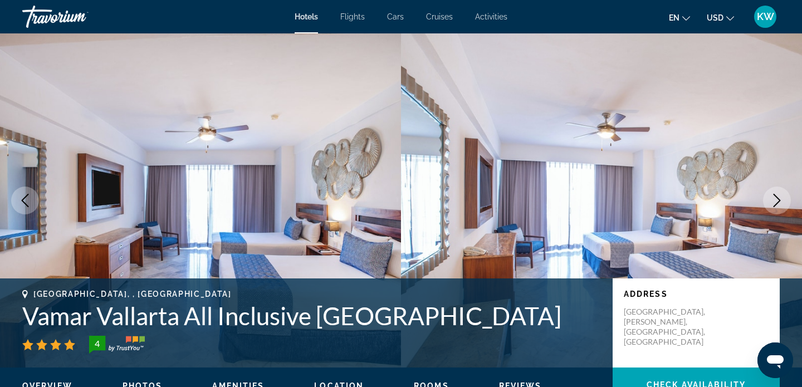
click at [776, 202] on icon "Next image" at bounding box center [776, 200] width 13 height 13
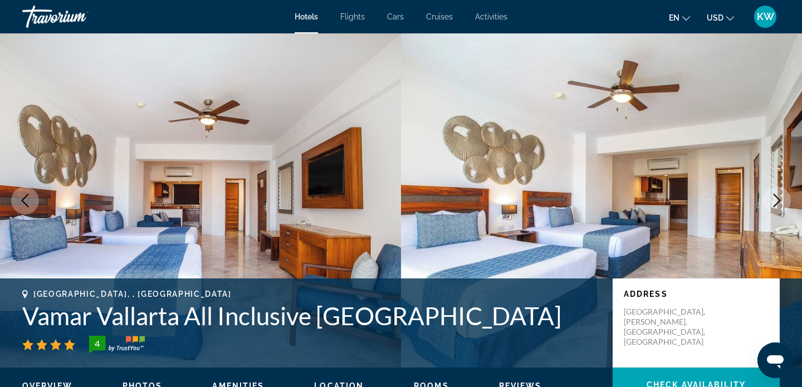
click at [776, 202] on icon "Next image" at bounding box center [776, 200] width 13 height 13
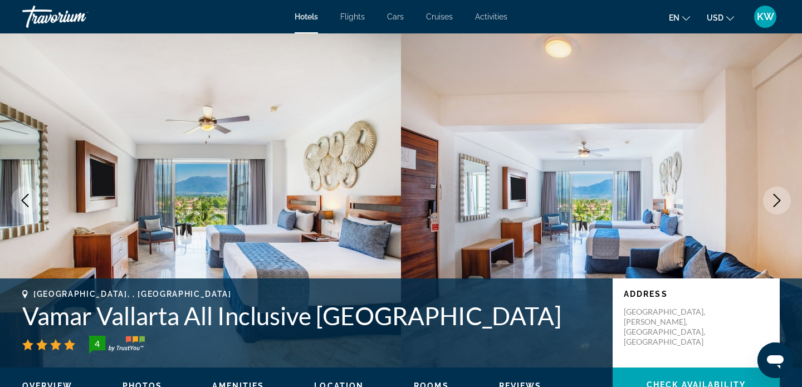
click at [776, 202] on icon "Next image" at bounding box center [776, 200] width 13 height 13
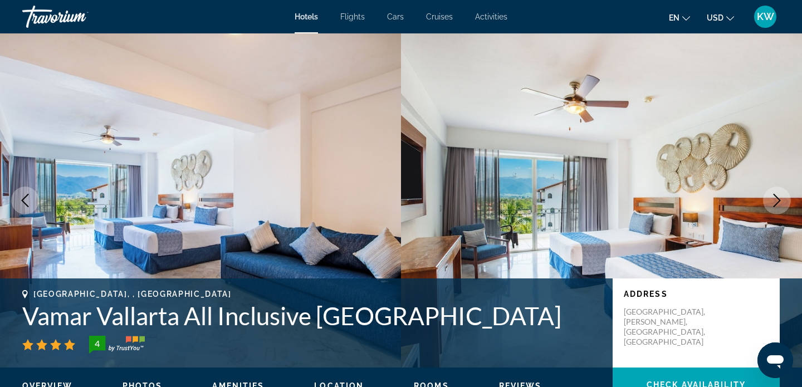
click at [776, 202] on icon "Next image" at bounding box center [776, 200] width 13 height 13
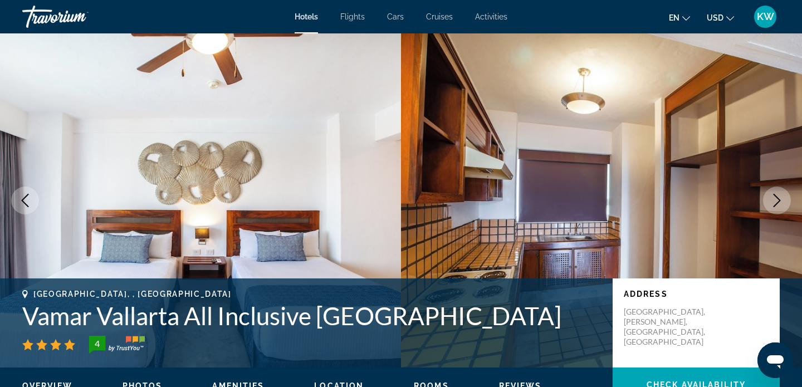
click at [776, 202] on icon "Next image" at bounding box center [776, 200] width 13 height 13
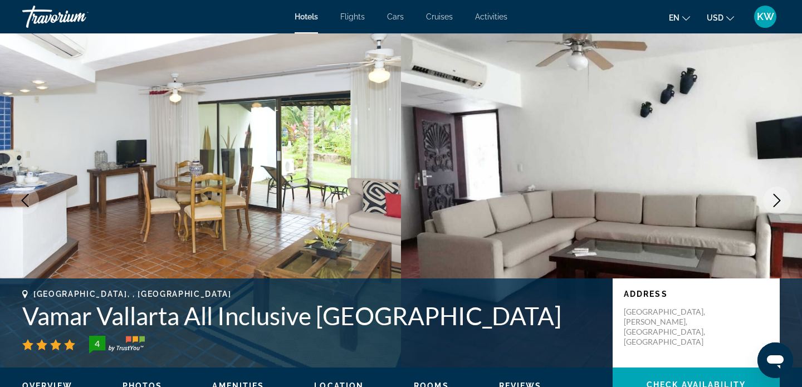
click at [776, 202] on icon "Next image" at bounding box center [776, 200] width 13 height 13
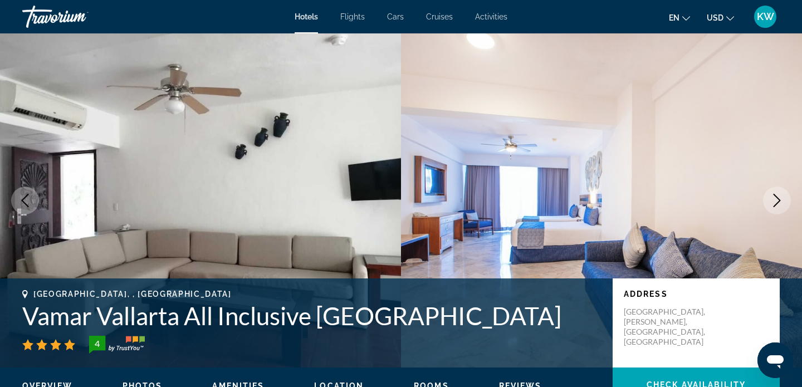
click at [776, 202] on icon "Next image" at bounding box center [776, 200] width 13 height 13
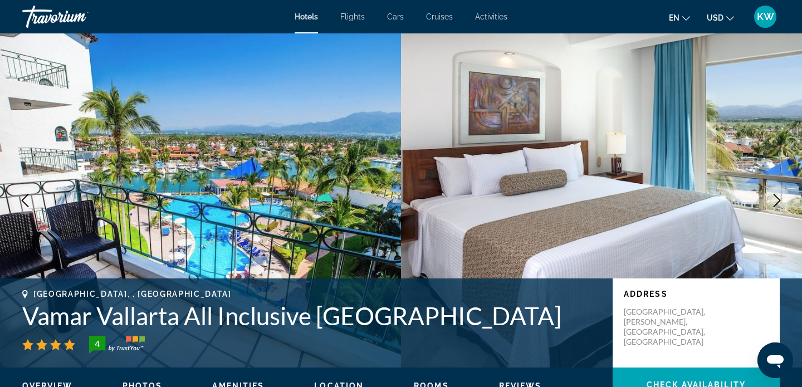
click at [776, 202] on icon "Next image" at bounding box center [776, 200] width 13 height 13
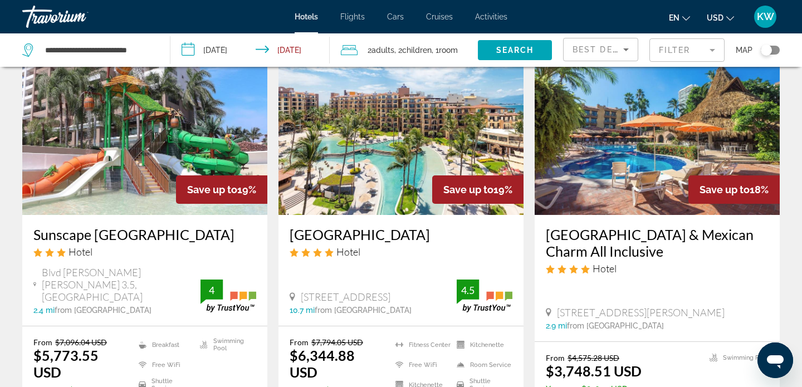
scroll to position [1346, 0]
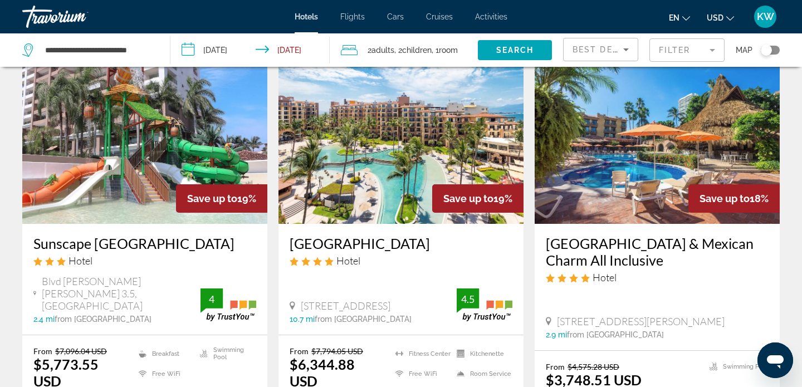
click at [374, 197] on img "Main content" at bounding box center [400, 135] width 245 height 178
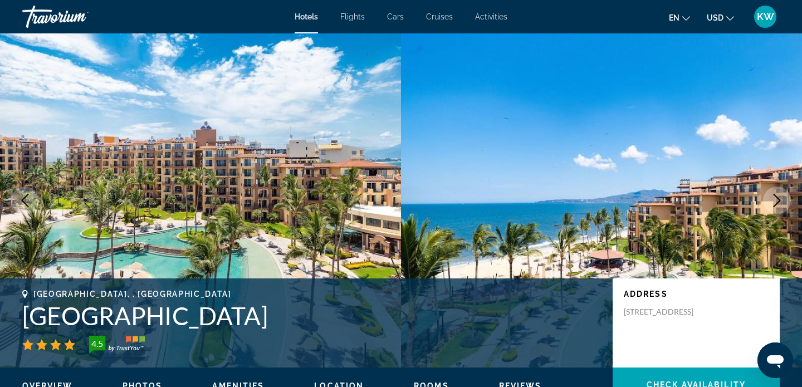
click at [777, 201] on icon "Next image" at bounding box center [776, 200] width 13 height 13
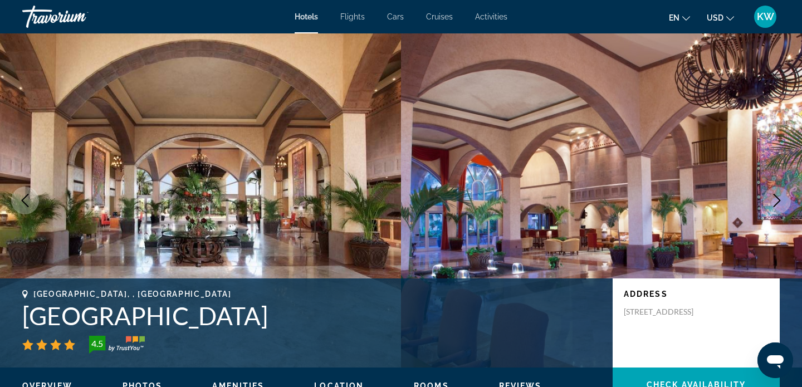
click at [776, 202] on icon "Next image" at bounding box center [776, 200] width 13 height 13
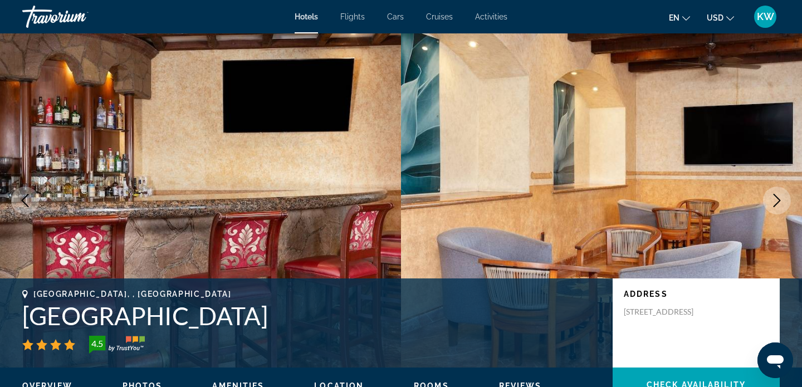
click at [776, 202] on icon "Next image" at bounding box center [776, 200] width 13 height 13
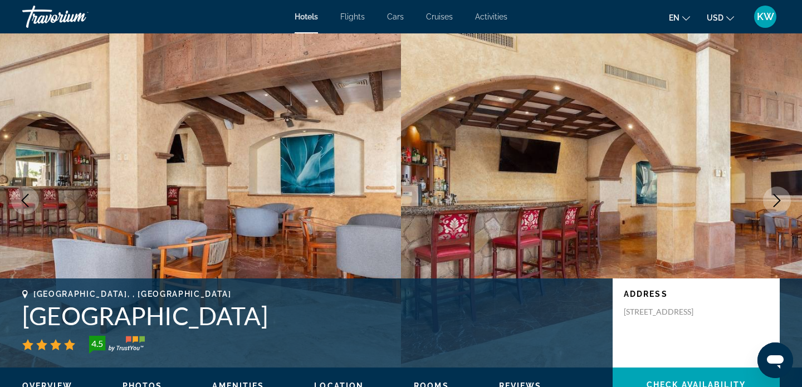
click at [776, 202] on icon "Next image" at bounding box center [776, 200] width 13 height 13
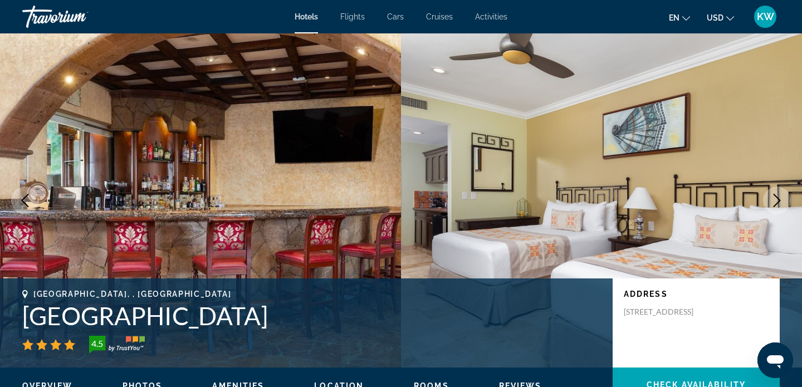
click at [776, 202] on icon "Next image" at bounding box center [776, 200] width 13 height 13
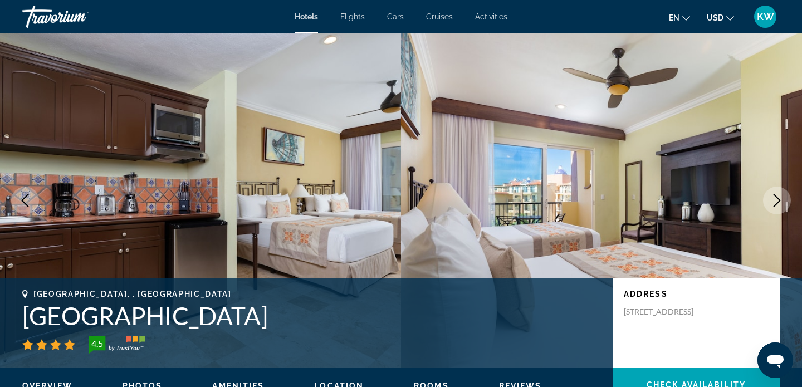
click at [776, 202] on icon "Next image" at bounding box center [776, 200] width 13 height 13
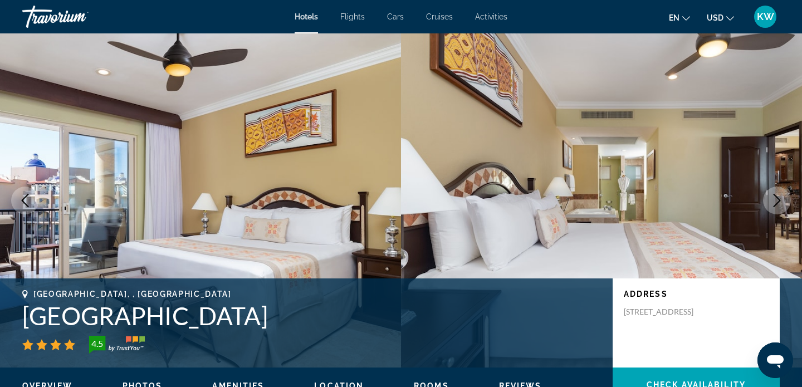
click at [776, 202] on icon "Next image" at bounding box center [776, 200] width 13 height 13
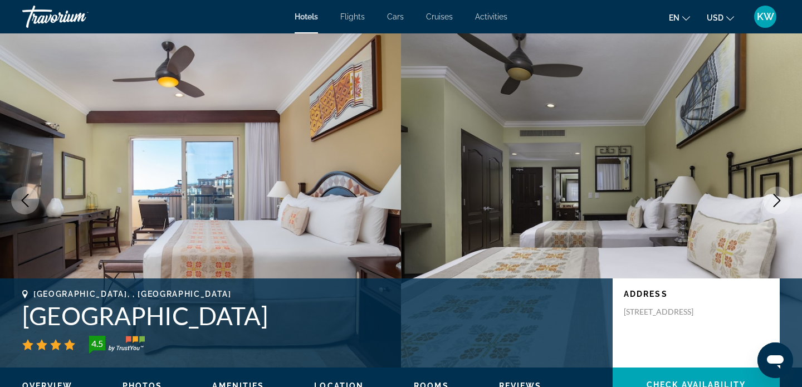
click at [776, 202] on icon "Next image" at bounding box center [776, 200] width 13 height 13
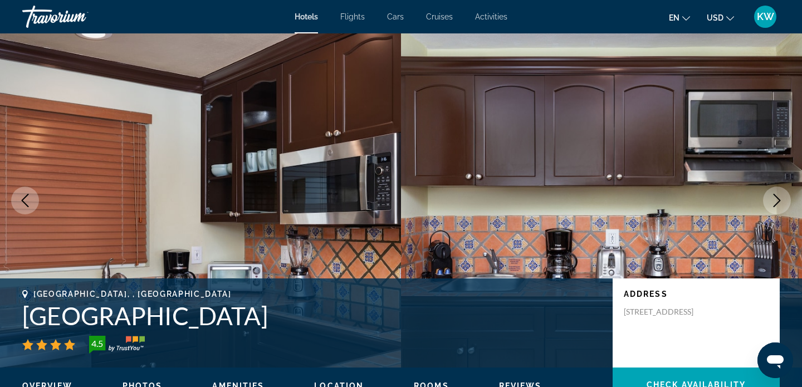
click at [776, 202] on icon "Next image" at bounding box center [776, 200] width 13 height 13
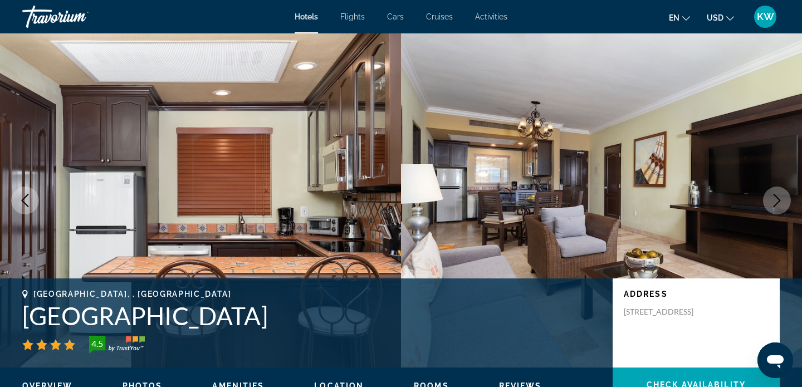
click at [776, 202] on icon "Next image" at bounding box center [776, 200] width 13 height 13
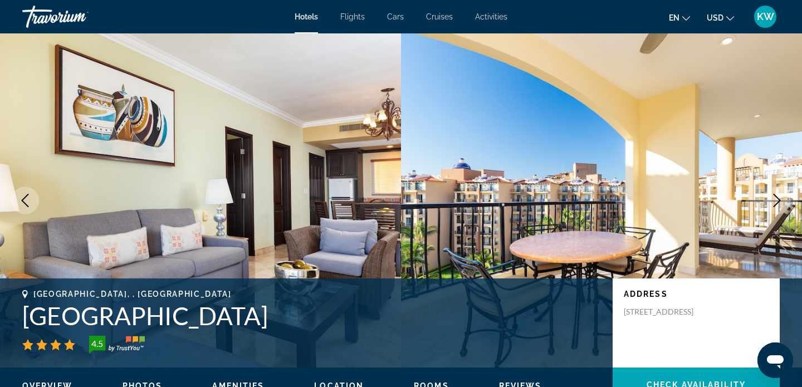
click at [776, 202] on icon "Next image" at bounding box center [776, 200] width 13 height 13
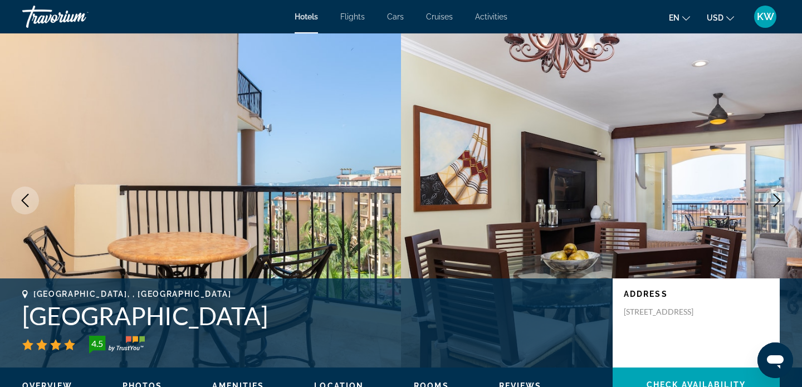
click at [776, 202] on icon "Next image" at bounding box center [776, 200] width 13 height 13
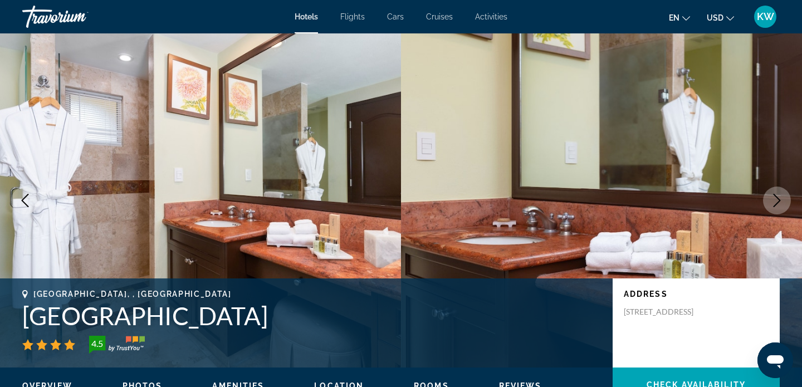
click at [776, 202] on icon "Next image" at bounding box center [776, 200] width 13 height 13
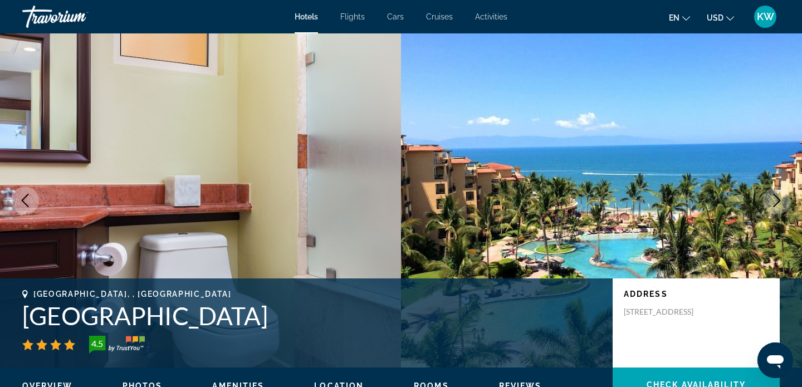
click at [774, 204] on icon "Next image" at bounding box center [776, 200] width 13 height 13
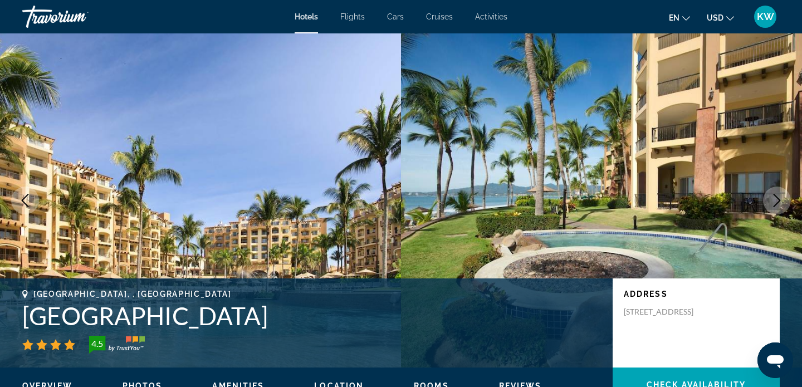
click at [774, 204] on icon "Next image" at bounding box center [776, 200] width 13 height 13
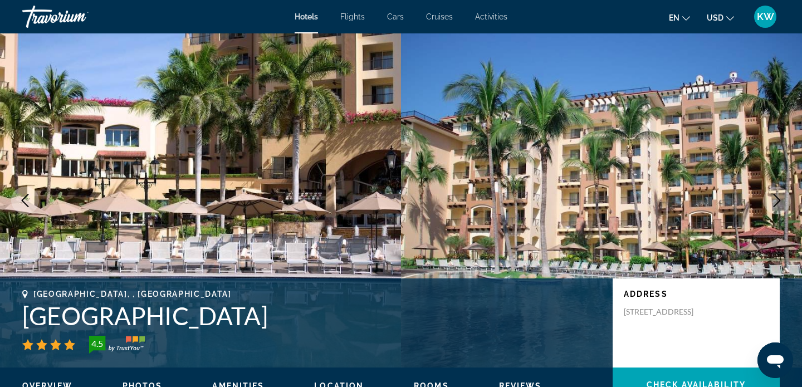
click at [774, 204] on icon "Next image" at bounding box center [776, 200] width 13 height 13
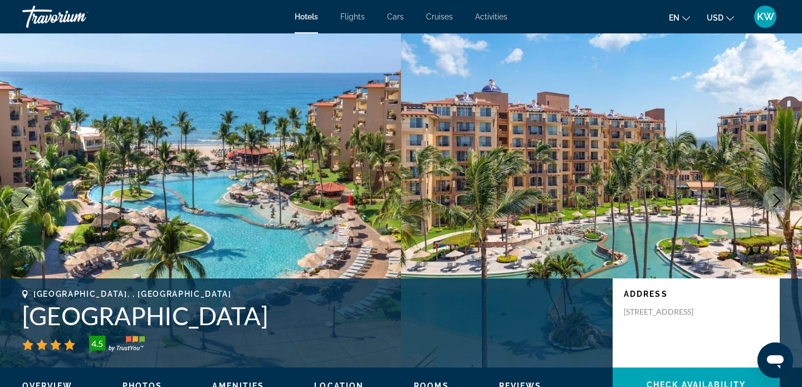
click at [774, 204] on icon "Next image" at bounding box center [776, 200] width 13 height 13
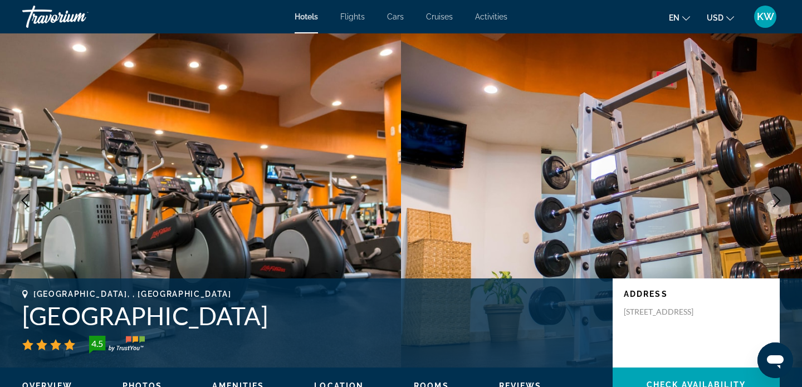
click at [774, 204] on icon "Next image" at bounding box center [776, 200] width 13 height 13
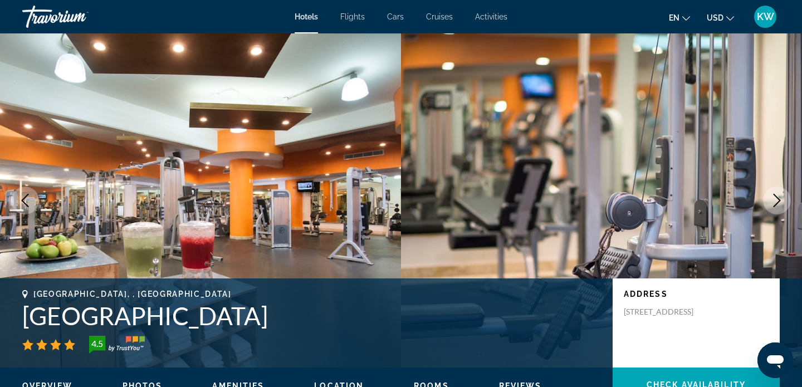
click at [774, 204] on icon "Next image" at bounding box center [776, 200] width 13 height 13
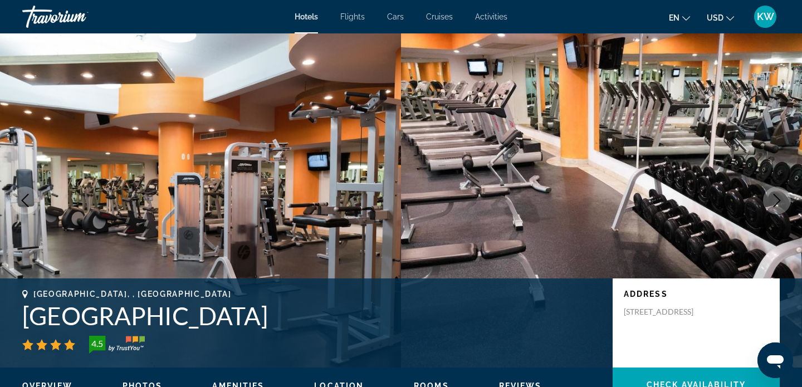
click at [774, 204] on icon "Next image" at bounding box center [776, 200] width 13 height 13
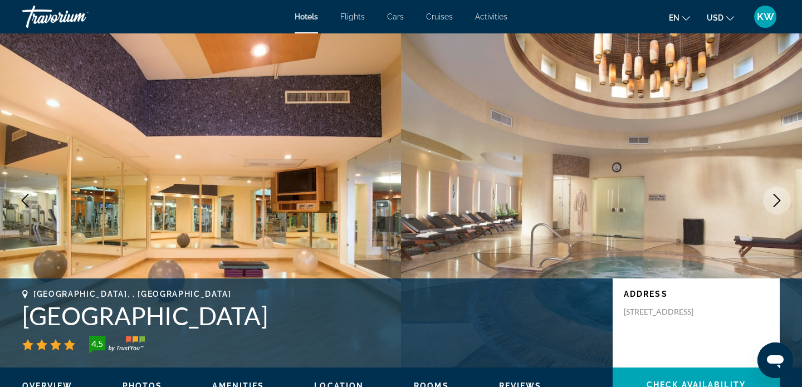
click at [774, 204] on icon "Next image" at bounding box center [776, 200] width 13 height 13
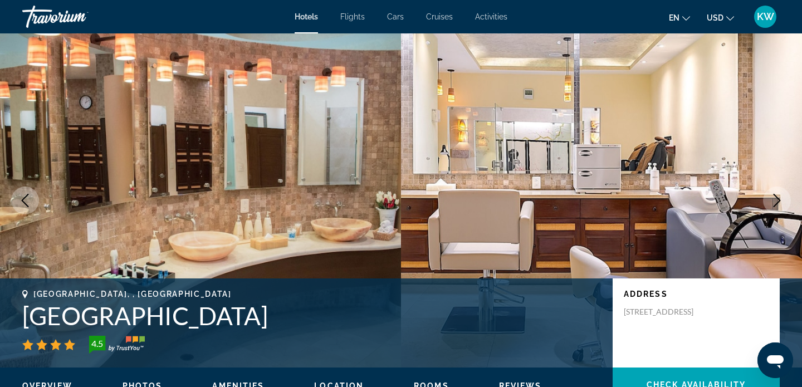
click at [22, 200] on icon "Previous image" at bounding box center [25, 200] width 7 height 13
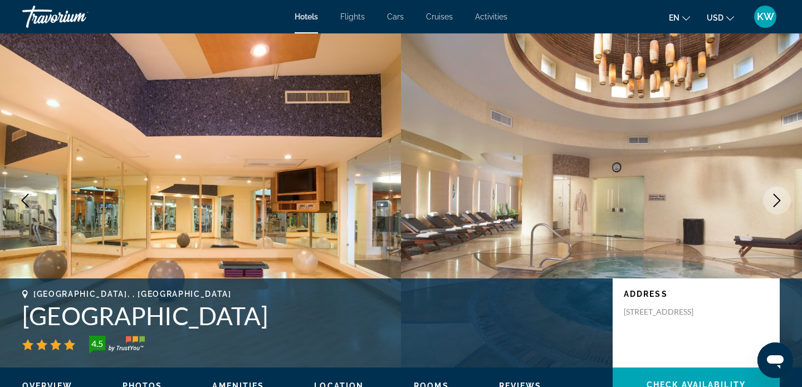
click at [786, 195] on button "Next image" at bounding box center [777, 200] width 28 height 28
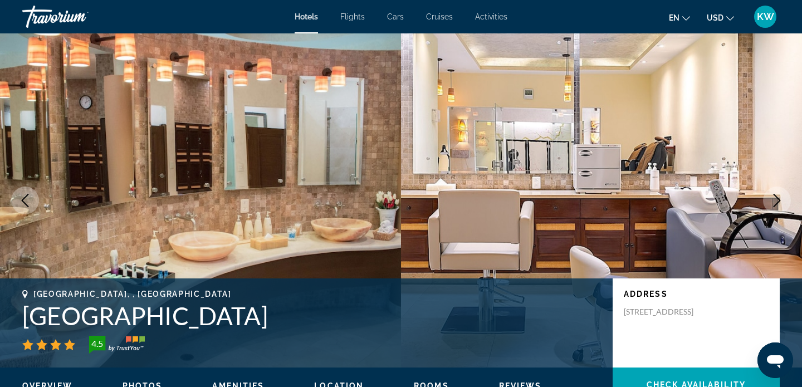
click at [786, 195] on button "Next image" at bounding box center [777, 200] width 28 height 28
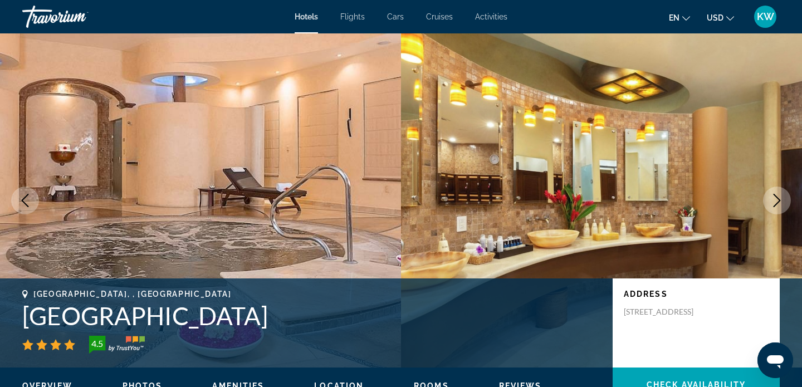
click at [786, 195] on button "Next image" at bounding box center [777, 200] width 28 height 28
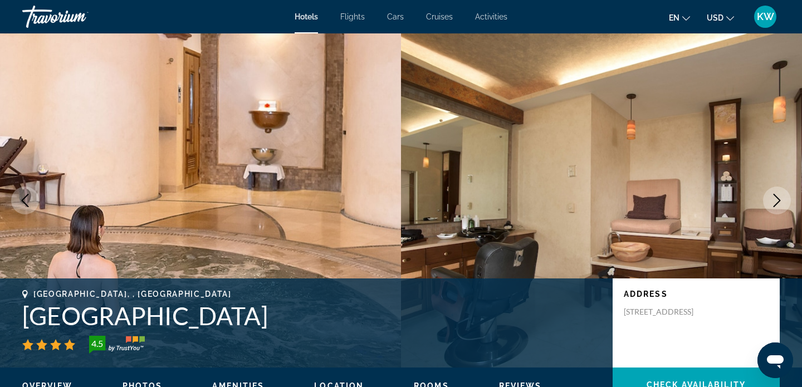
click at [786, 195] on button "Next image" at bounding box center [777, 200] width 28 height 28
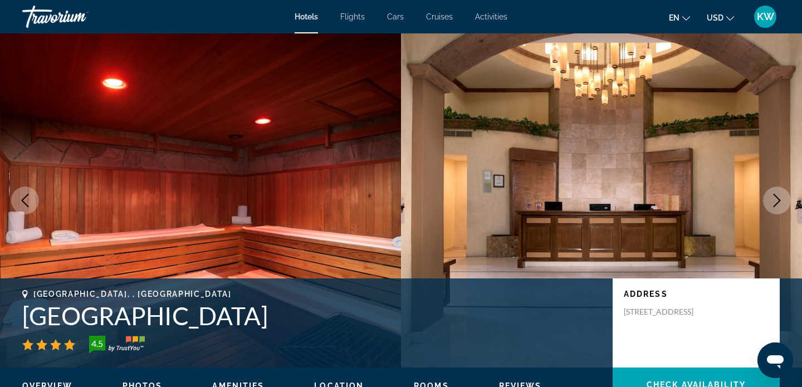
click at [786, 195] on button "Next image" at bounding box center [777, 200] width 28 height 28
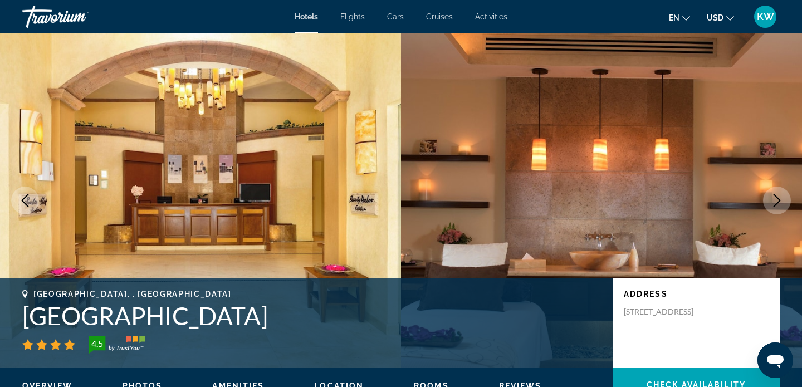
click at [786, 195] on button "Next image" at bounding box center [777, 200] width 28 height 28
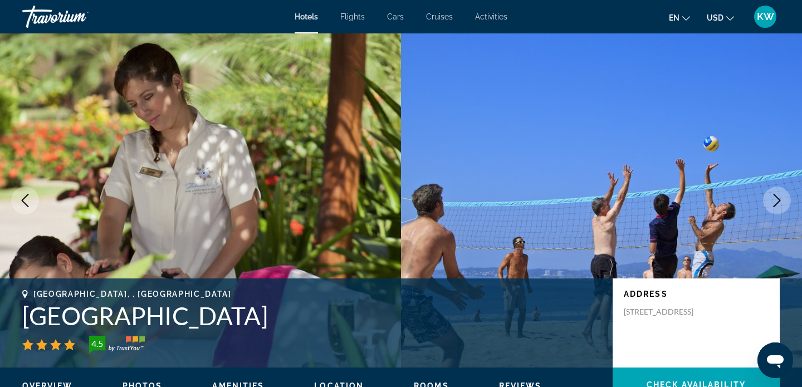
click at [786, 195] on button "Next image" at bounding box center [777, 200] width 28 height 28
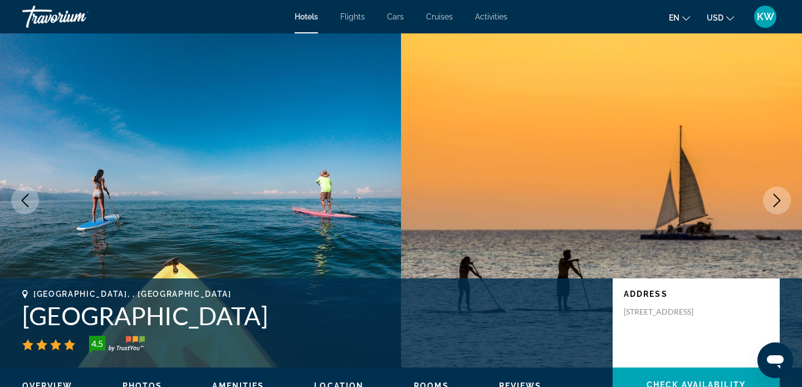
click at [786, 195] on button "Next image" at bounding box center [777, 200] width 28 height 28
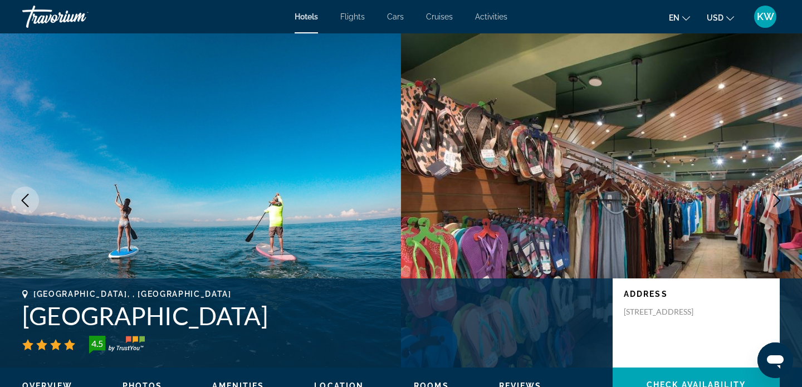
click at [786, 195] on button "Next image" at bounding box center [777, 200] width 28 height 28
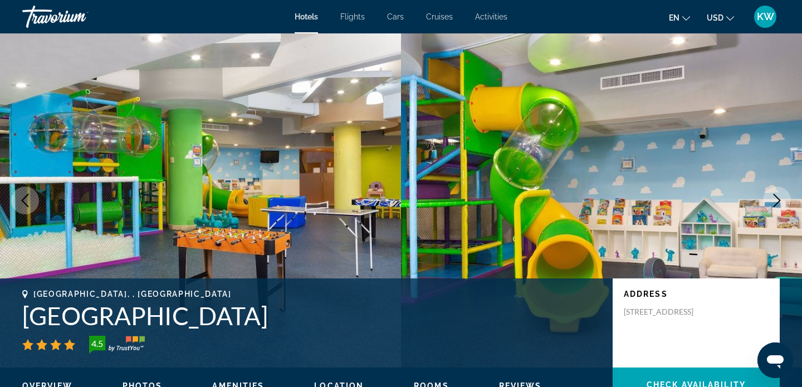
click at [786, 195] on button "Next image" at bounding box center [777, 200] width 28 height 28
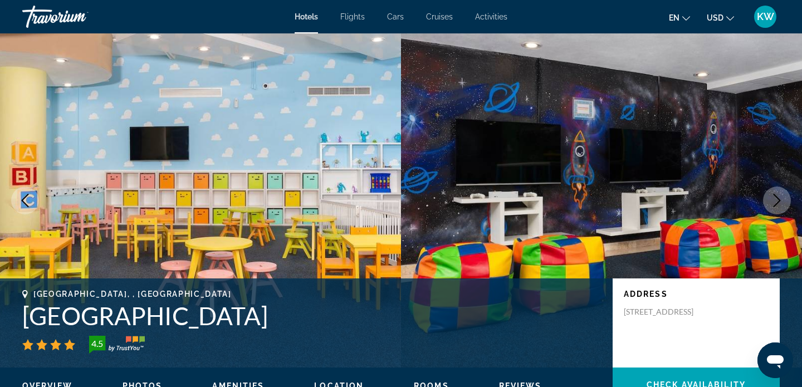
click at [786, 195] on button "Next image" at bounding box center [777, 200] width 28 height 28
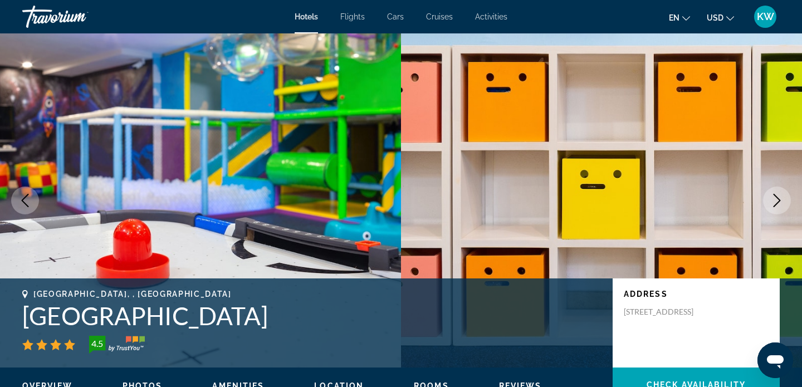
click at [786, 195] on button "Next image" at bounding box center [777, 200] width 28 height 28
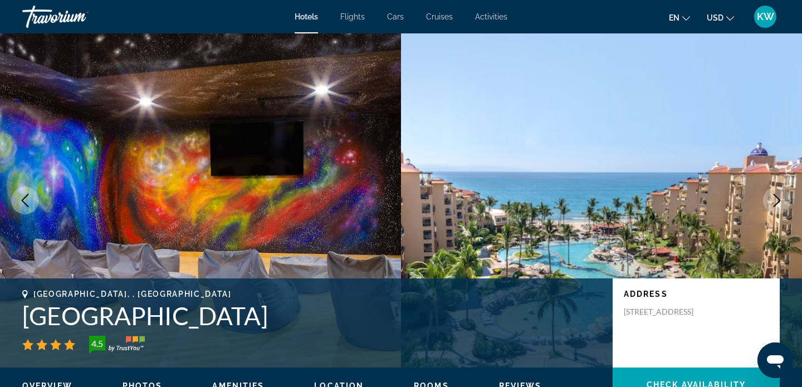
click at [786, 195] on button "Next image" at bounding box center [777, 200] width 28 height 28
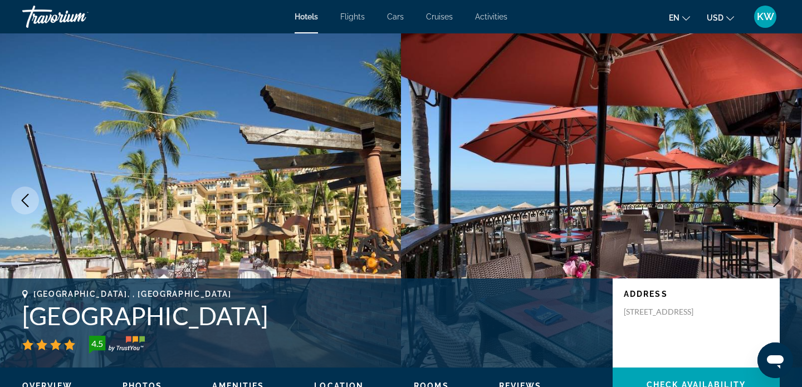
click at [786, 195] on button "Next image" at bounding box center [777, 200] width 28 height 28
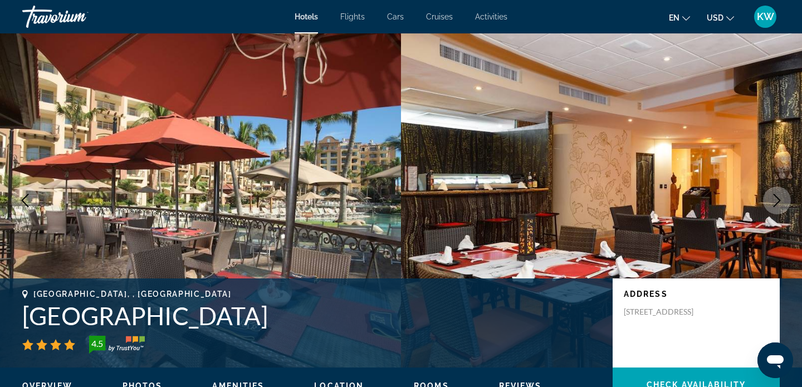
click at [786, 195] on button "Next image" at bounding box center [777, 200] width 28 height 28
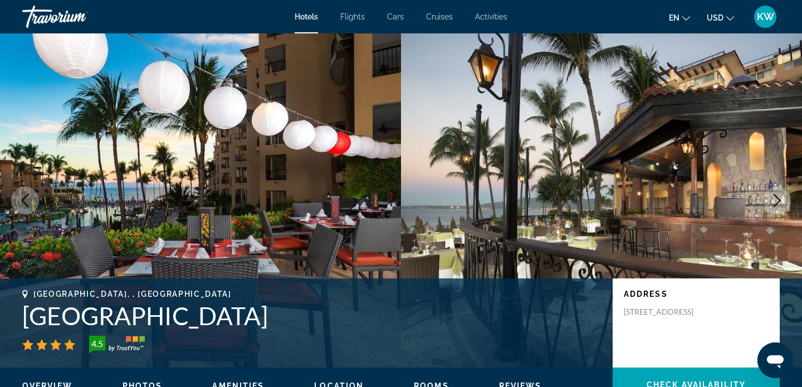
click at [786, 195] on button "Next image" at bounding box center [777, 200] width 28 height 28
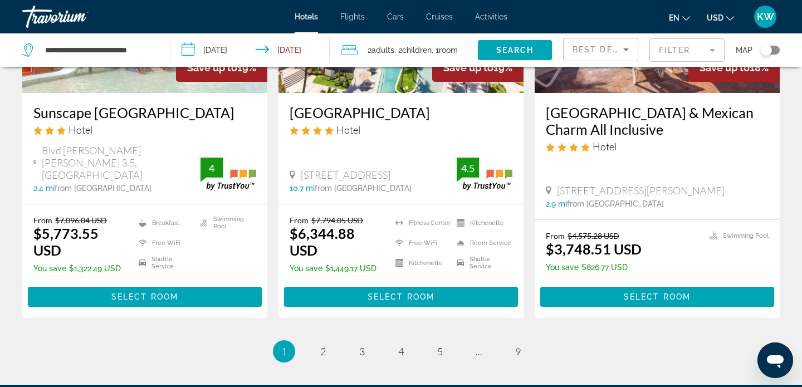
scroll to position [1482, 0]
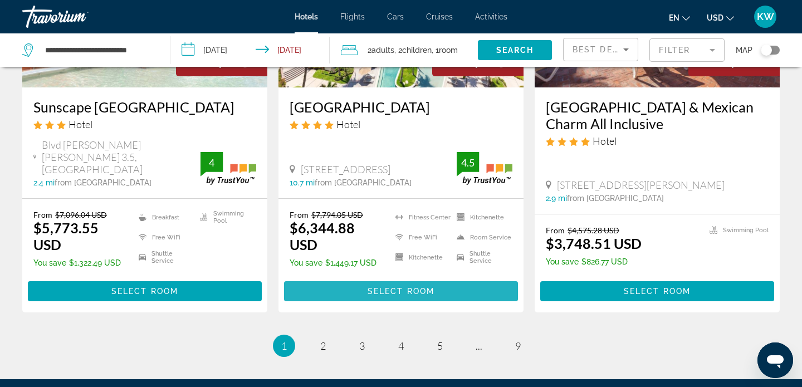
click at [401, 296] on span "Select Room" at bounding box center [400, 291] width 67 height 9
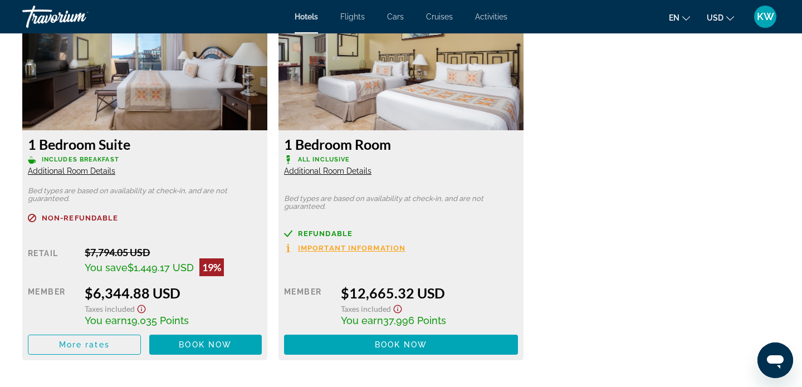
scroll to position [1547, 0]
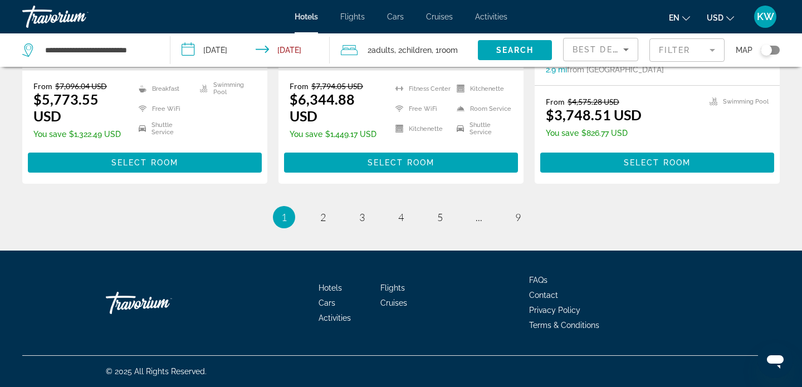
scroll to position [1616, 0]
click at [319, 216] on link "page 2" at bounding box center [322, 217] width 19 height 19
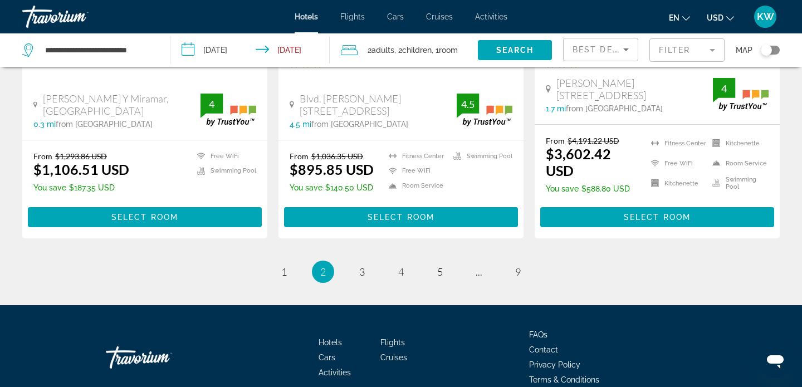
scroll to position [1619, 0]
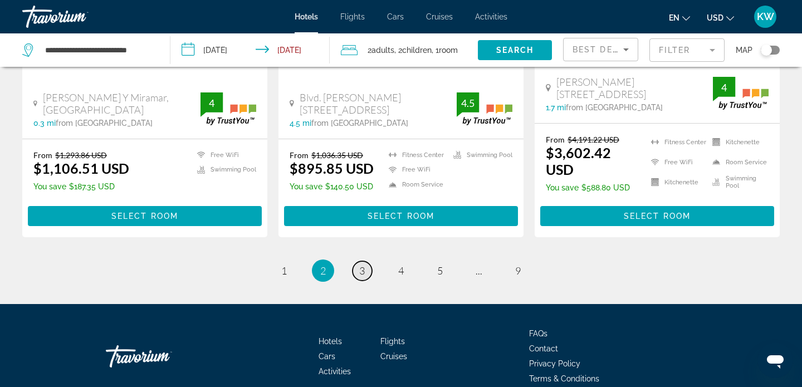
click at [358, 261] on link "page 3" at bounding box center [361, 270] width 19 height 19
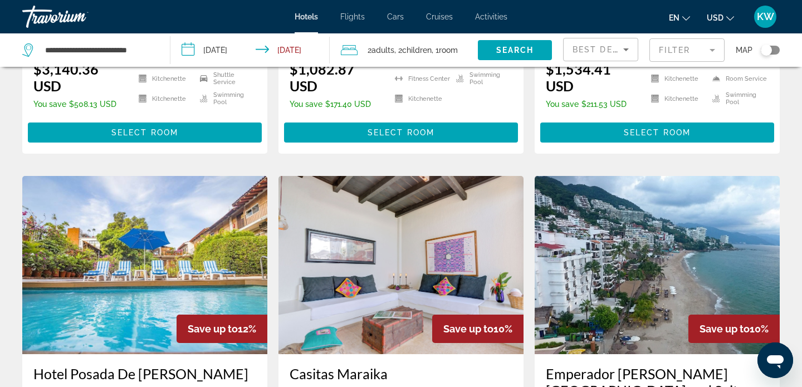
scroll to position [345, 0]
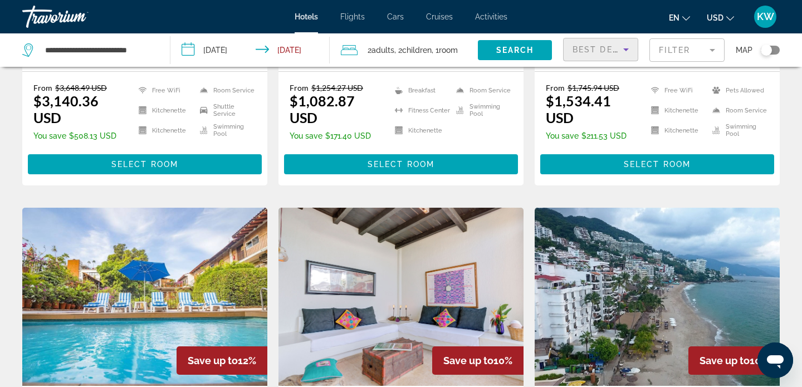
click at [628, 52] on icon "Sort by" at bounding box center [625, 49] width 13 height 13
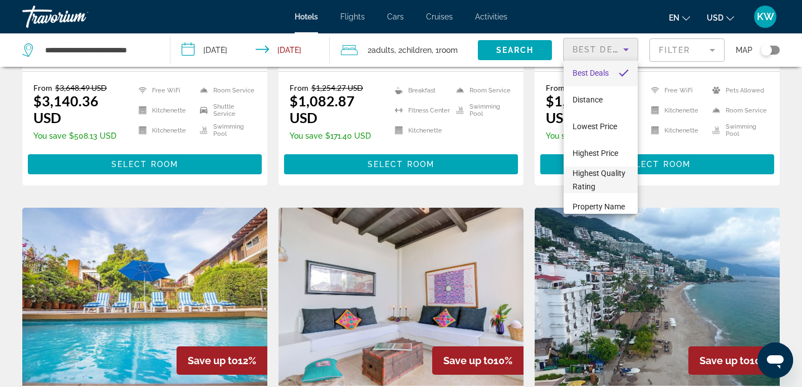
scroll to position [0, 0]
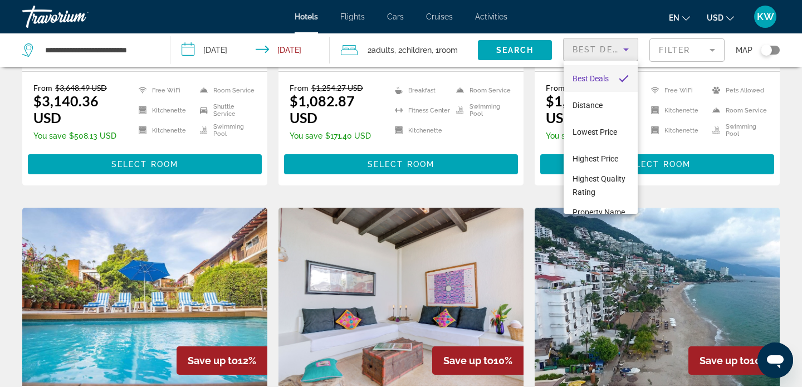
click at [672, 53] on div at bounding box center [401, 193] width 802 height 387
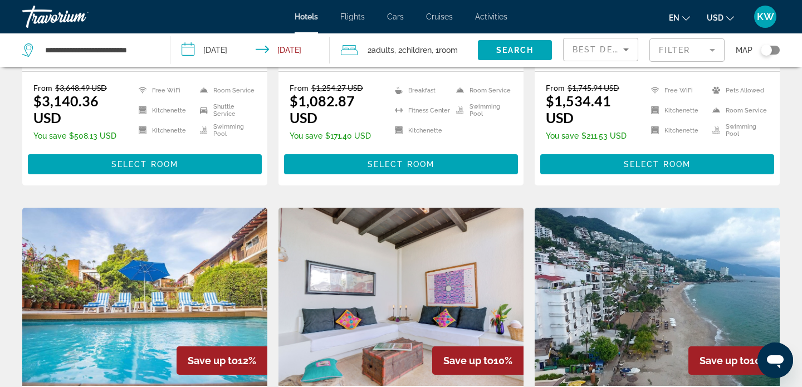
click at [672, 53] on mat-form-field "Filter" at bounding box center [686, 49] width 75 height 23
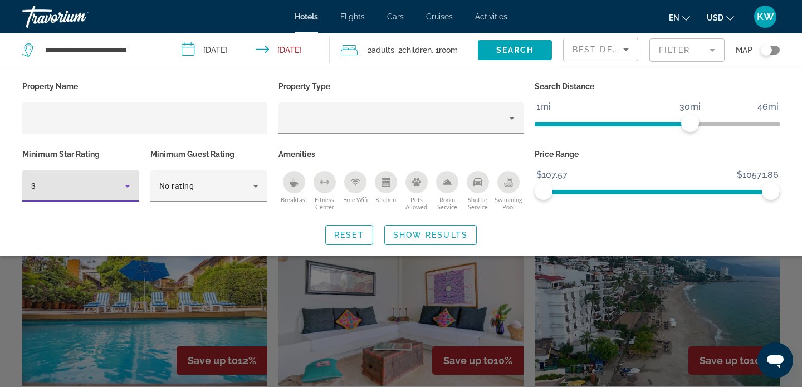
click at [127, 189] on icon "Hotel Filters" at bounding box center [127, 185] width 13 height 13
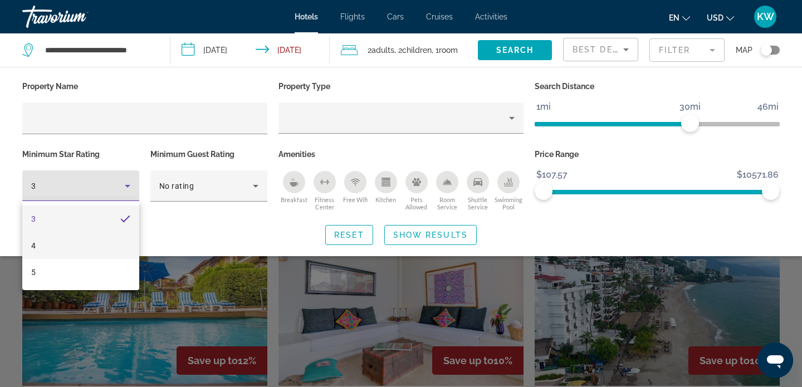
click at [96, 242] on mat-option "4" at bounding box center [80, 245] width 117 height 27
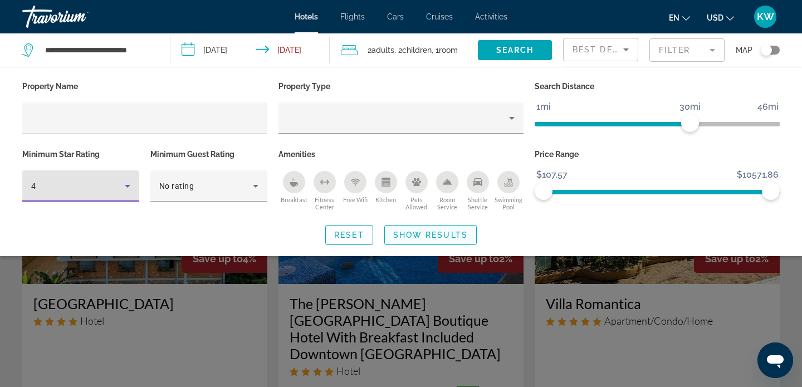
click at [406, 237] on span "Show Results" at bounding box center [430, 234] width 75 height 9
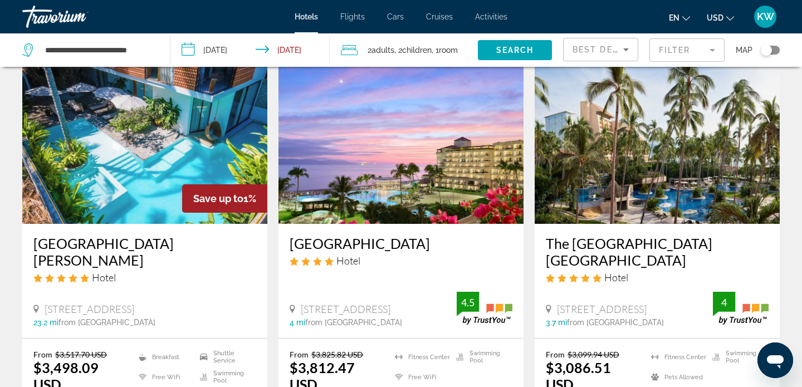
scroll to position [529, 0]
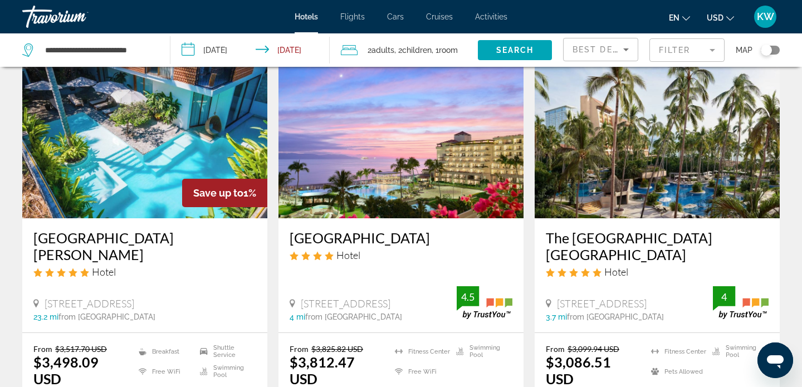
click at [425, 179] on img "Main content" at bounding box center [400, 129] width 245 height 178
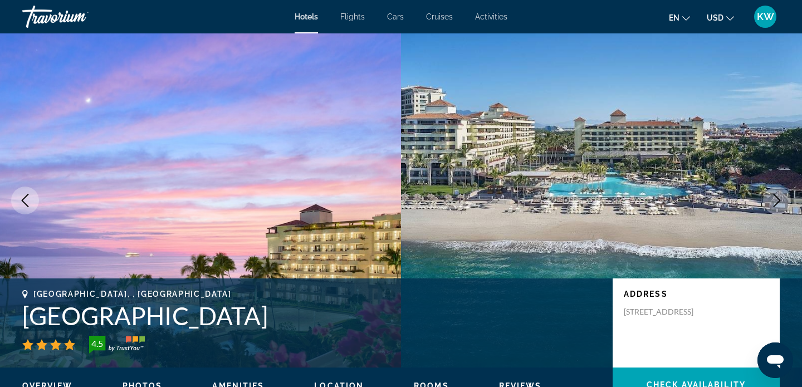
click at [775, 202] on icon "Next image" at bounding box center [776, 200] width 13 height 13
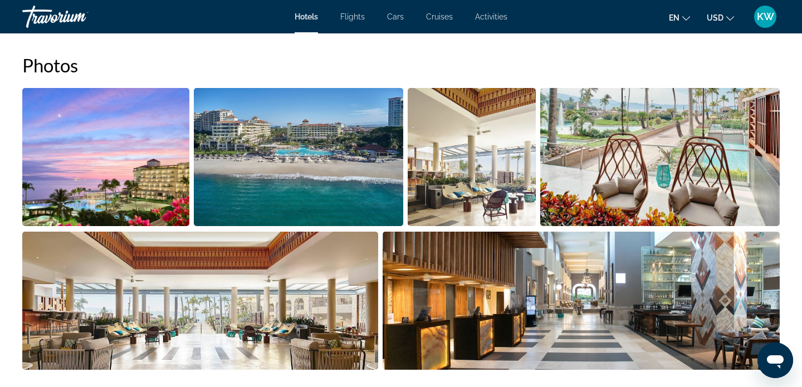
scroll to position [512, 0]
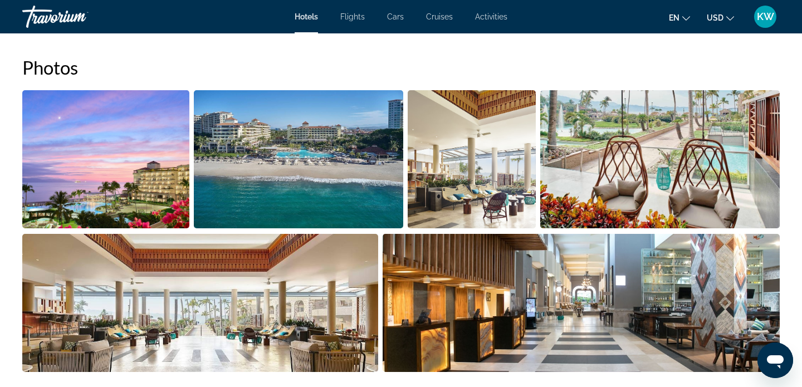
click at [297, 178] on img "Open full-screen image slider" at bounding box center [298, 159] width 209 height 138
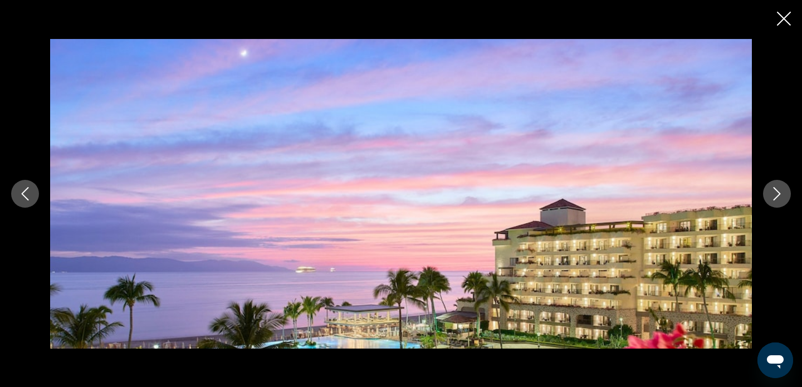
scroll to position [738, 0]
click at [786, 194] on button "Next image" at bounding box center [777, 194] width 28 height 28
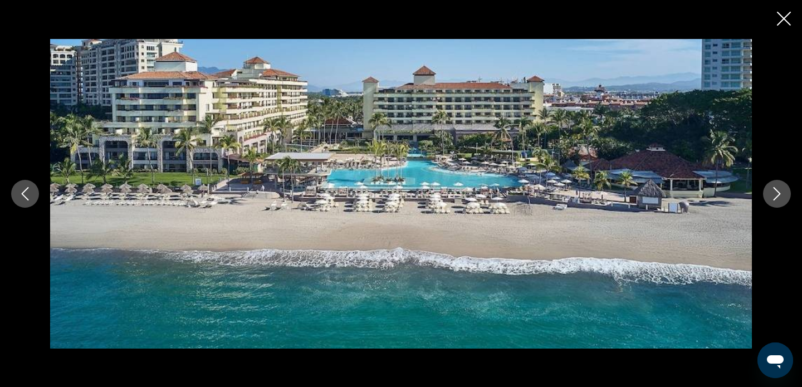
click at [18, 199] on icon "Previous image" at bounding box center [24, 193] width 13 height 13
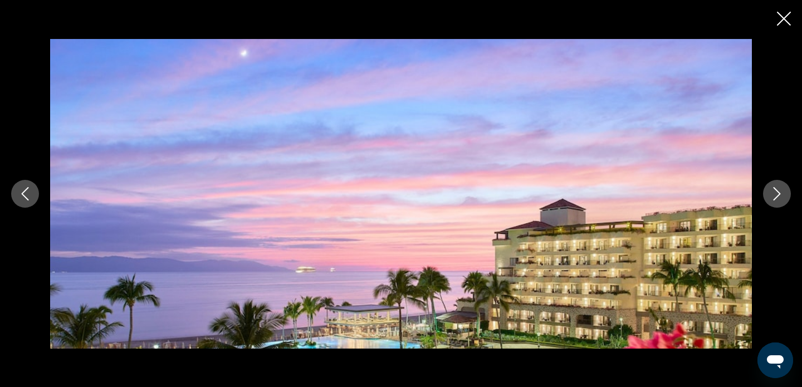
scroll to position [868, 0]
click at [779, 197] on icon "Next image" at bounding box center [776, 193] width 13 height 13
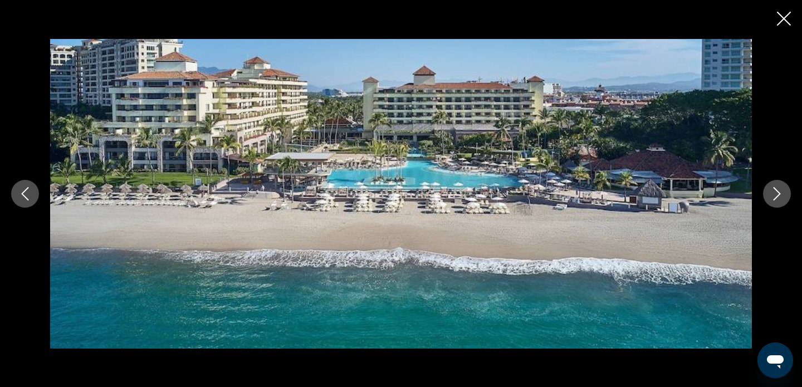
click at [782, 194] on icon "Next image" at bounding box center [776, 193] width 13 height 13
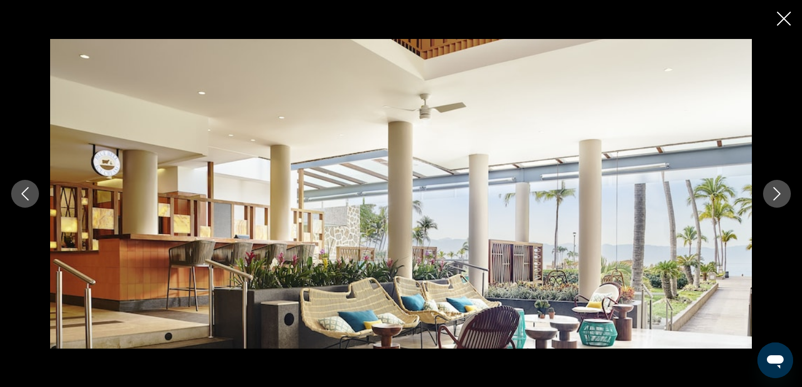
click at [782, 194] on icon "Next image" at bounding box center [776, 193] width 13 height 13
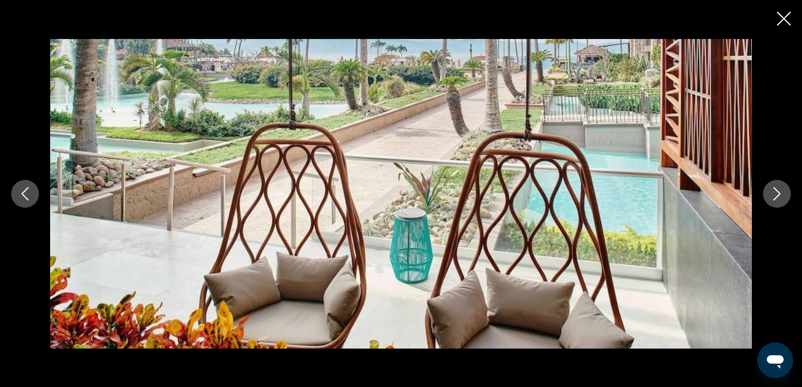
click at [782, 194] on icon "Next image" at bounding box center [776, 193] width 13 height 13
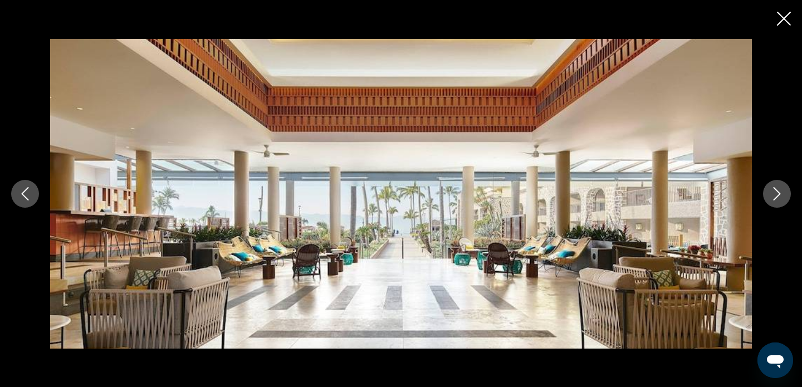
click at [782, 194] on icon "Next image" at bounding box center [776, 193] width 13 height 13
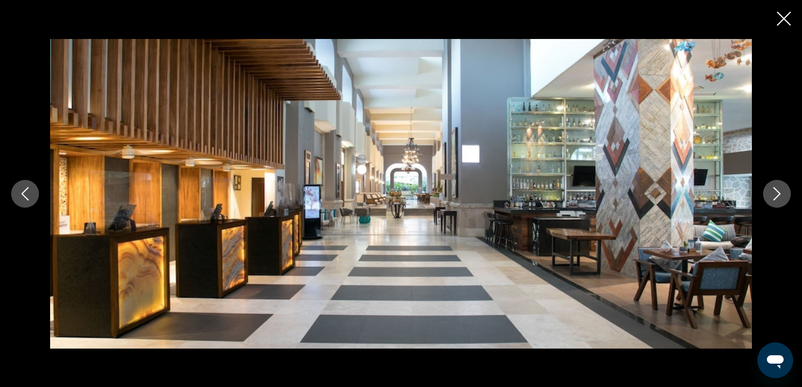
click at [782, 194] on icon "Next image" at bounding box center [776, 193] width 13 height 13
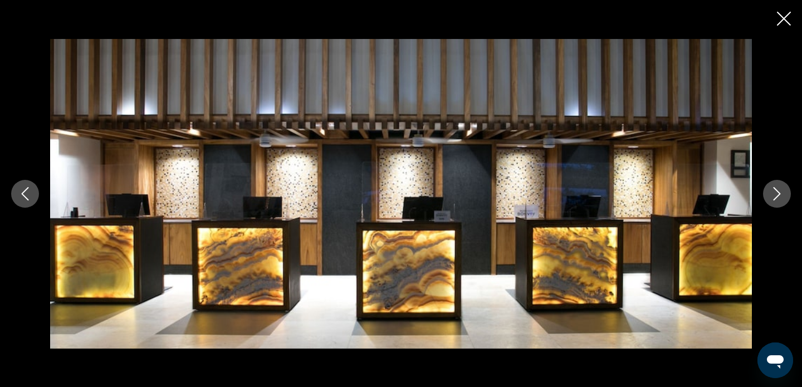
click at [782, 194] on icon "Next image" at bounding box center [776, 193] width 13 height 13
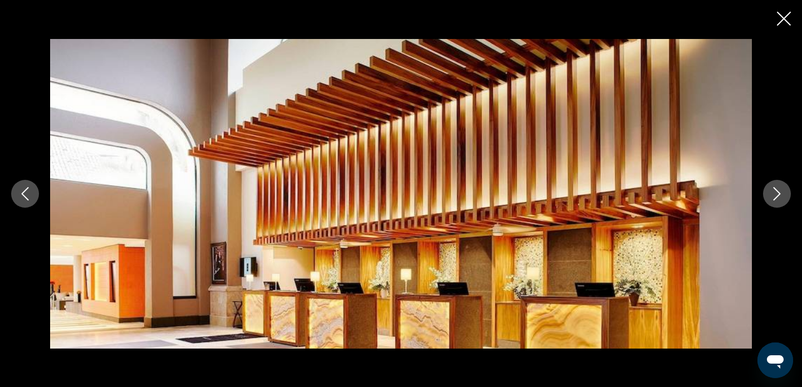
click at [782, 194] on icon "Next image" at bounding box center [776, 193] width 13 height 13
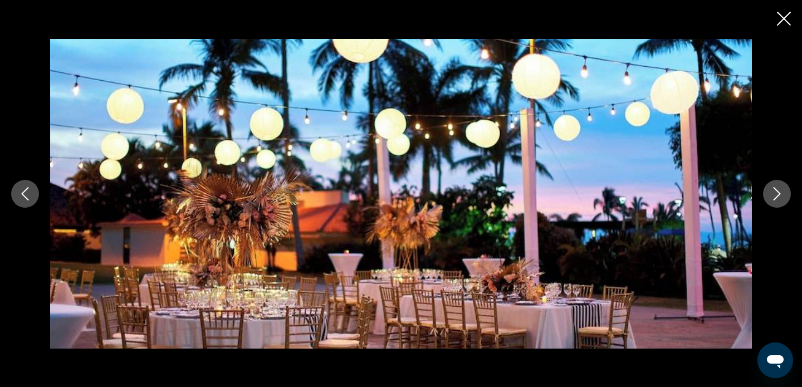
click at [782, 194] on icon "Next image" at bounding box center [776, 193] width 13 height 13
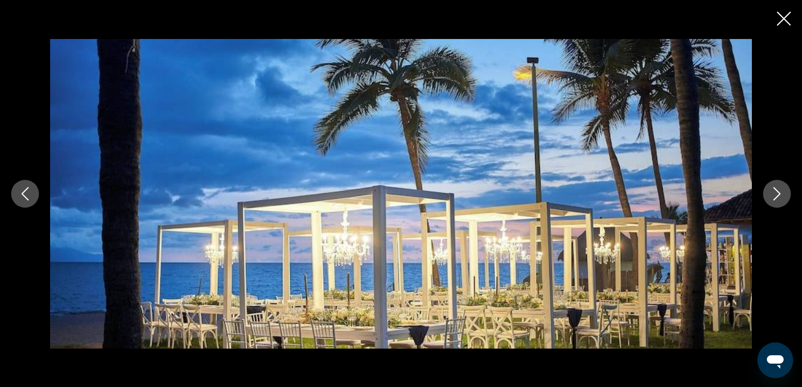
click at [782, 194] on icon "Next image" at bounding box center [776, 193] width 13 height 13
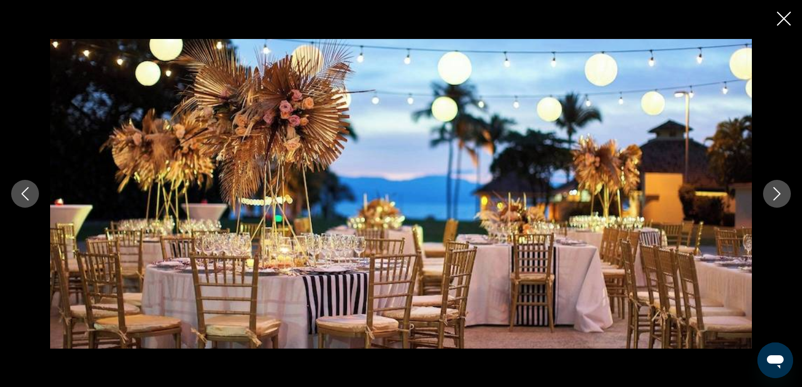
click at [782, 194] on icon "Next image" at bounding box center [776, 193] width 13 height 13
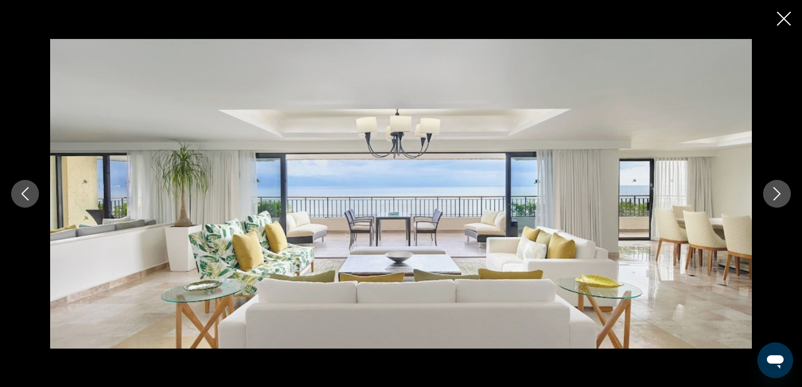
click at [782, 194] on icon "Next image" at bounding box center [776, 193] width 13 height 13
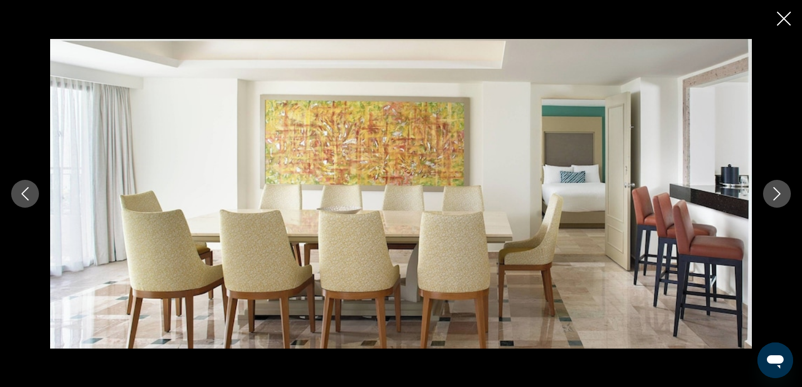
click at [782, 194] on icon "Next image" at bounding box center [776, 193] width 13 height 13
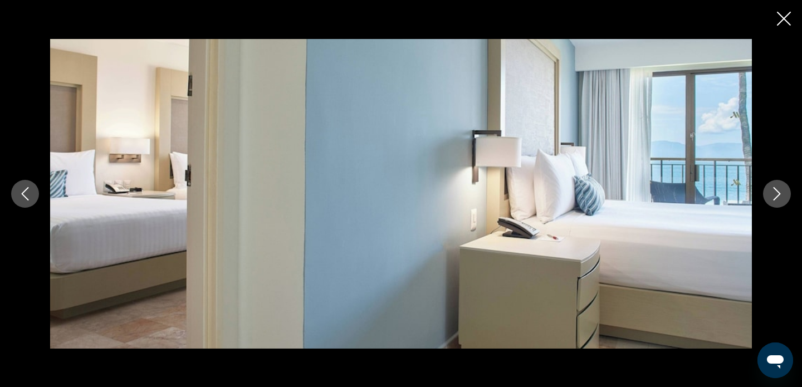
click at [782, 194] on icon "Next image" at bounding box center [776, 193] width 13 height 13
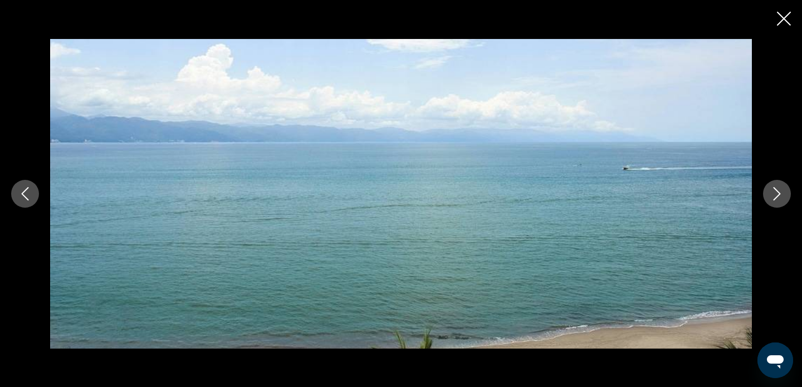
click at [782, 194] on icon "Next image" at bounding box center [776, 193] width 13 height 13
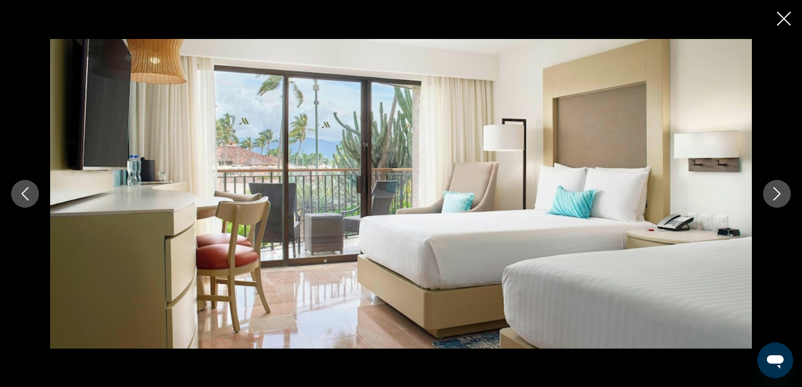
click at [28, 199] on icon "Previous image" at bounding box center [25, 193] width 7 height 13
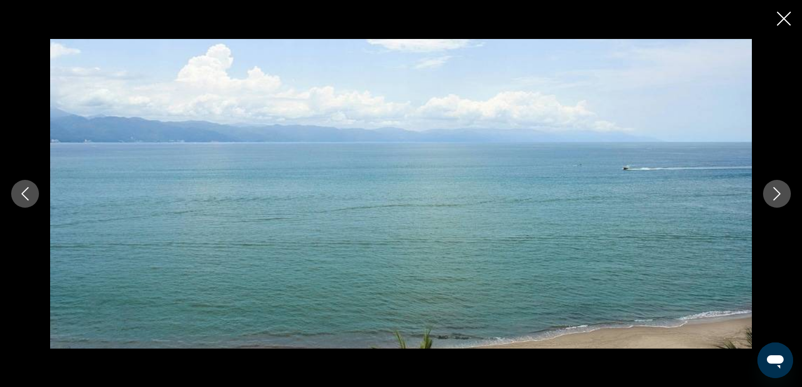
click at [778, 195] on icon "Next image" at bounding box center [776, 193] width 13 height 13
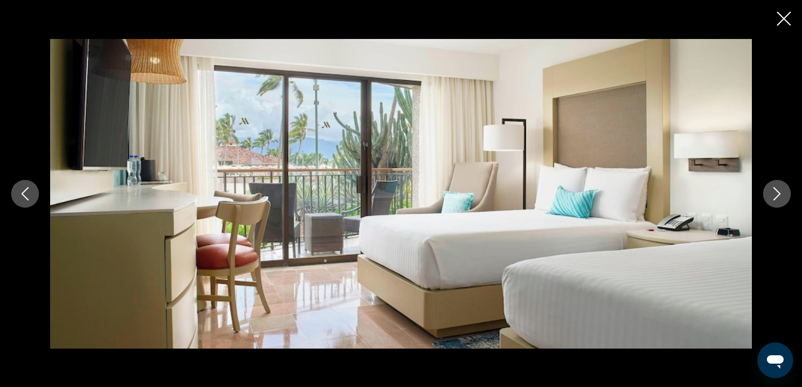
click at [778, 195] on icon "Next image" at bounding box center [776, 193] width 13 height 13
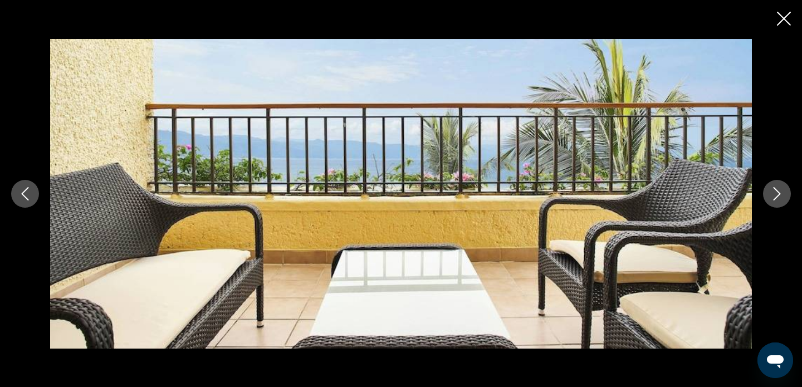
click at [778, 195] on icon "Next image" at bounding box center [776, 193] width 13 height 13
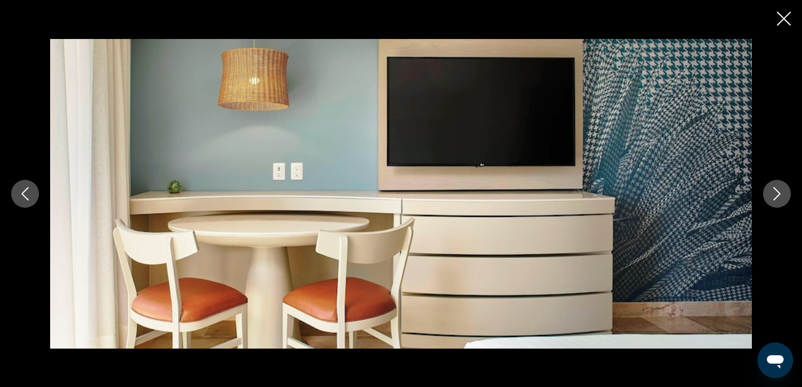
click at [778, 195] on icon "Next image" at bounding box center [776, 193] width 13 height 13
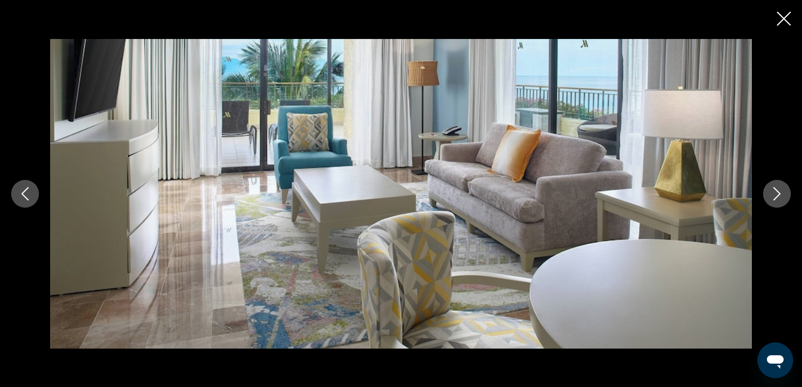
click at [778, 195] on icon "Next image" at bounding box center [776, 193] width 13 height 13
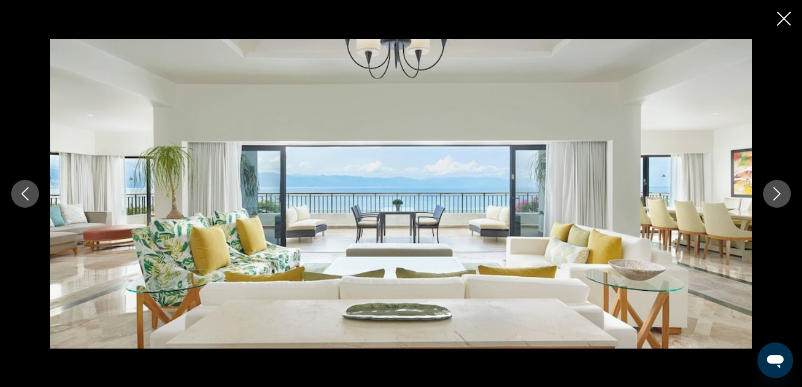
click at [778, 195] on icon "Next image" at bounding box center [776, 193] width 13 height 13
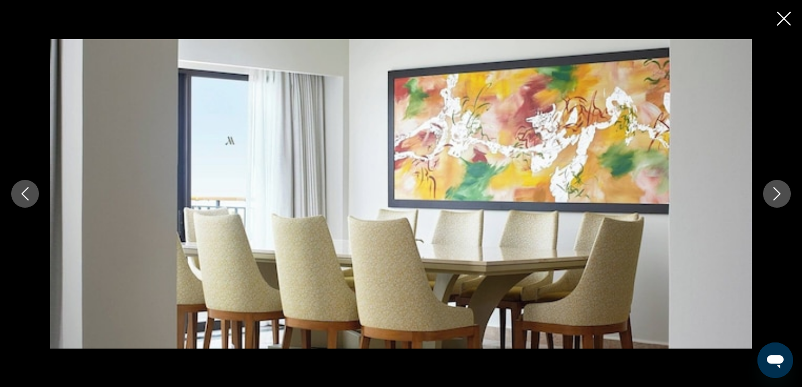
click at [786, 19] on icon "Close slideshow" at bounding box center [784, 19] width 14 height 14
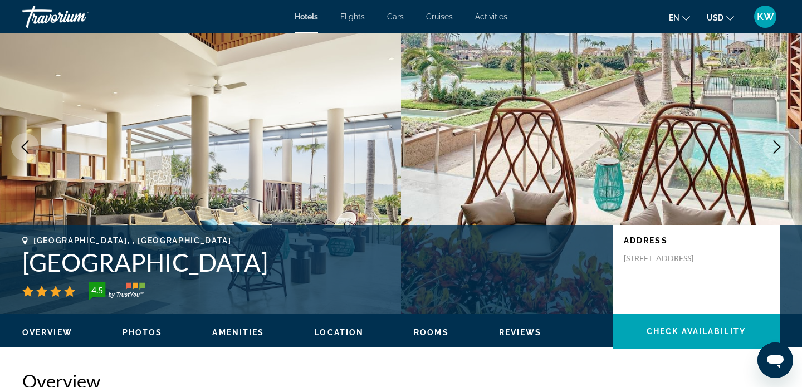
scroll to position [0, 0]
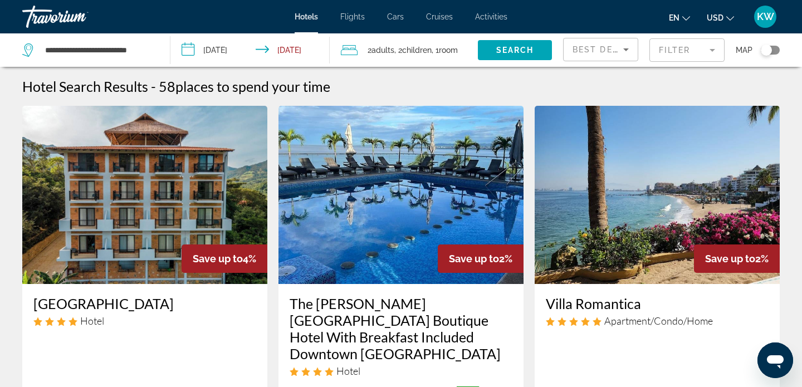
click at [725, 17] on button "USD USD ($) MXN (Mex$) CAD (Can$) GBP (£) EUR (€) AUD (A$) NZD (NZ$) CNY (CN¥)" at bounding box center [719, 17] width 27 height 16
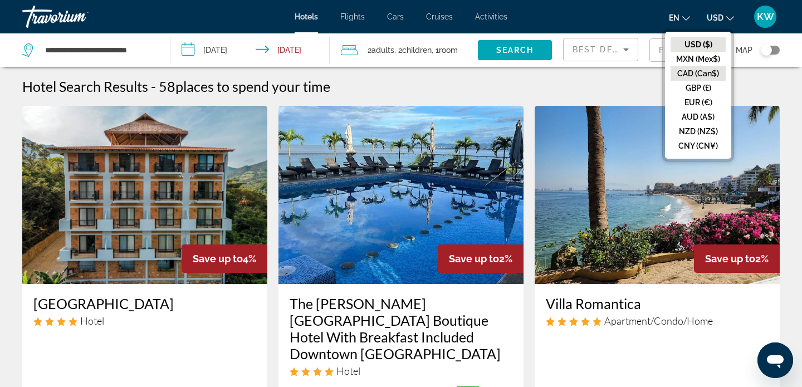
click at [700, 72] on button "CAD (Can$)" at bounding box center [697, 73] width 55 height 14
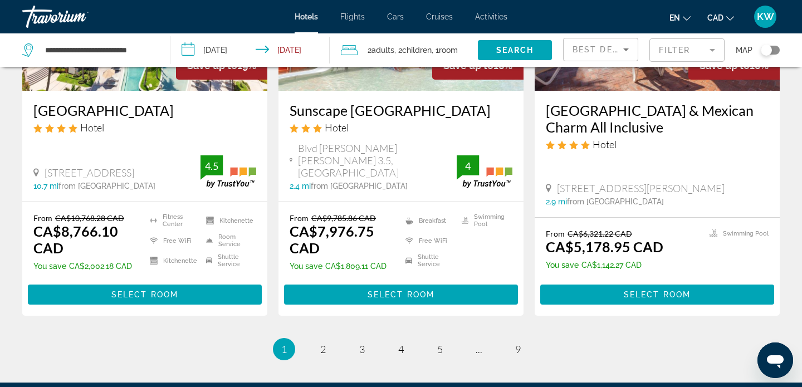
scroll to position [1616, 0]
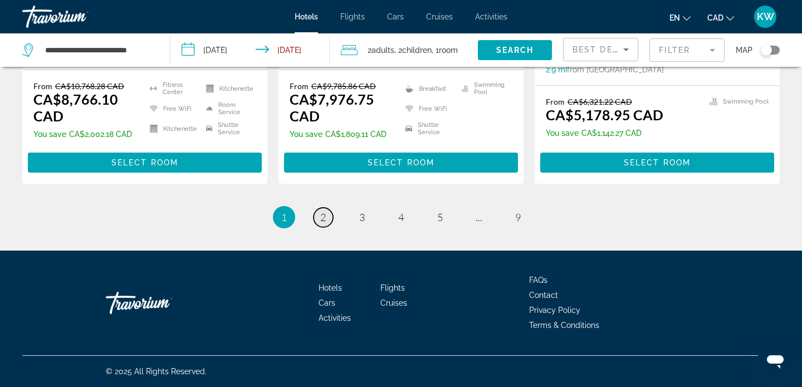
click at [325, 214] on span "2" at bounding box center [323, 217] width 6 height 12
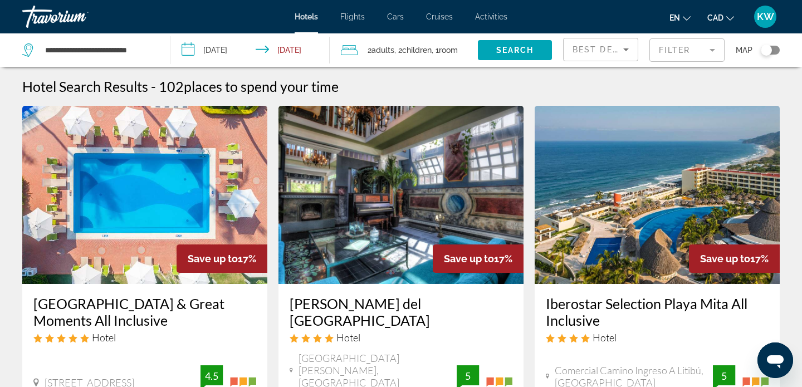
click at [681, 52] on mat-form-field "Filter" at bounding box center [686, 49] width 75 height 23
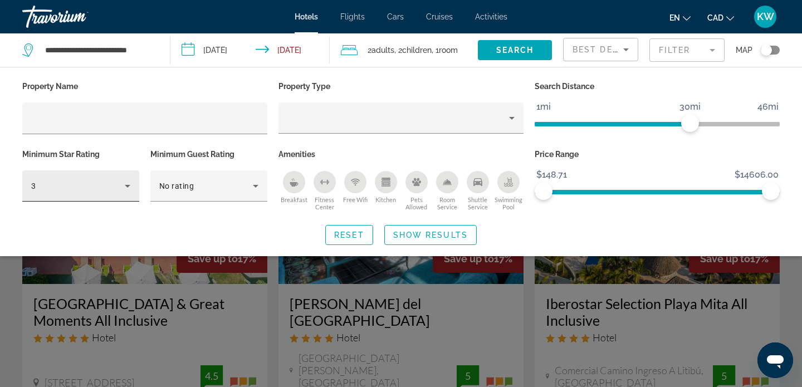
click at [119, 193] on div "3" at bounding box center [80, 185] width 99 height 31
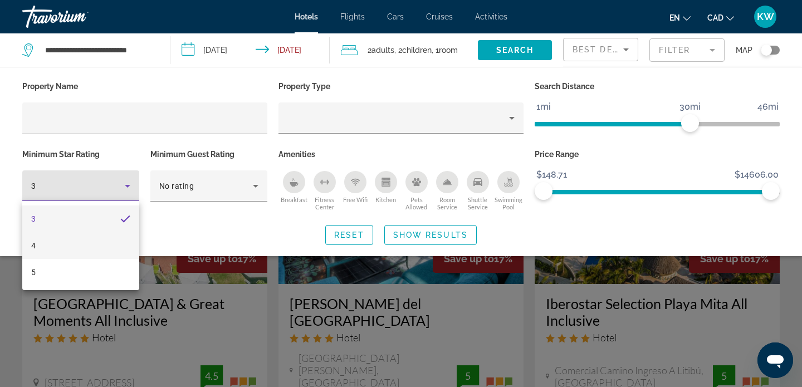
click at [58, 245] on mat-option "4" at bounding box center [80, 245] width 117 height 27
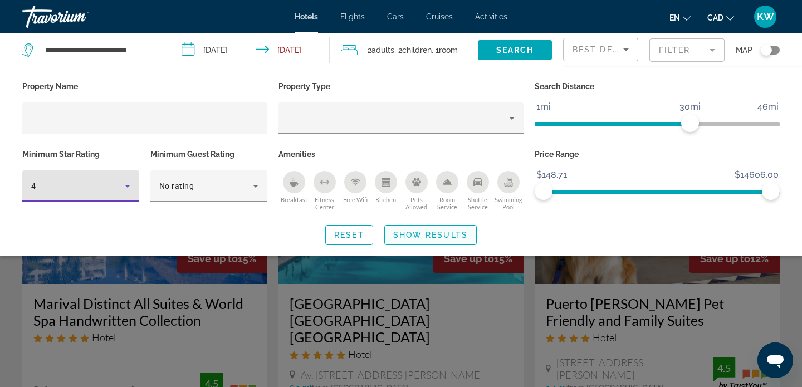
click at [434, 235] on span "Show Results" at bounding box center [430, 234] width 75 height 9
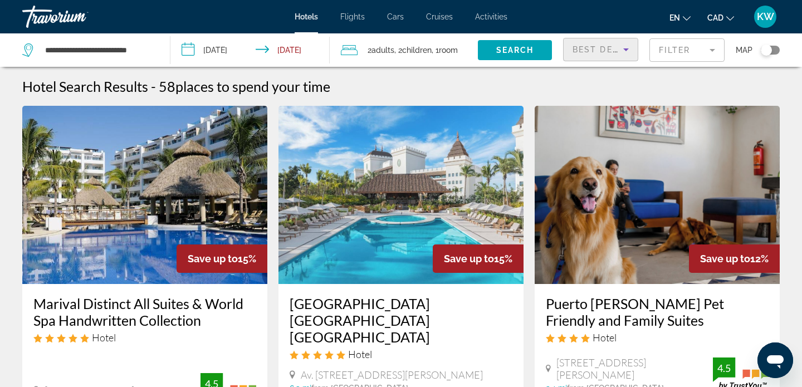
click at [611, 53] on span "Best Deals" at bounding box center [601, 49] width 58 height 9
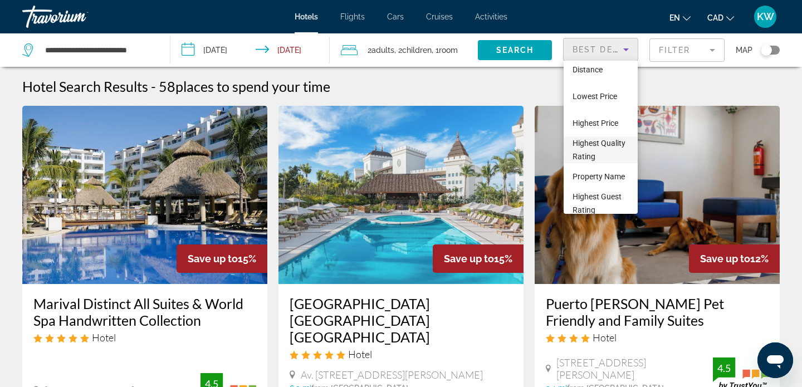
scroll to position [43, 0]
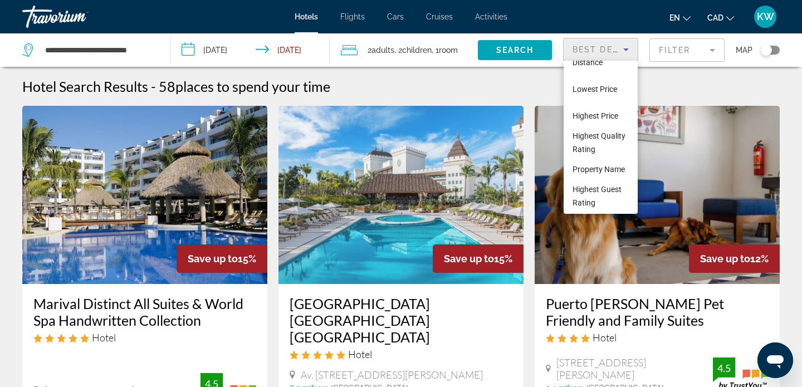
click at [683, 42] on div at bounding box center [401, 193] width 802 height 387
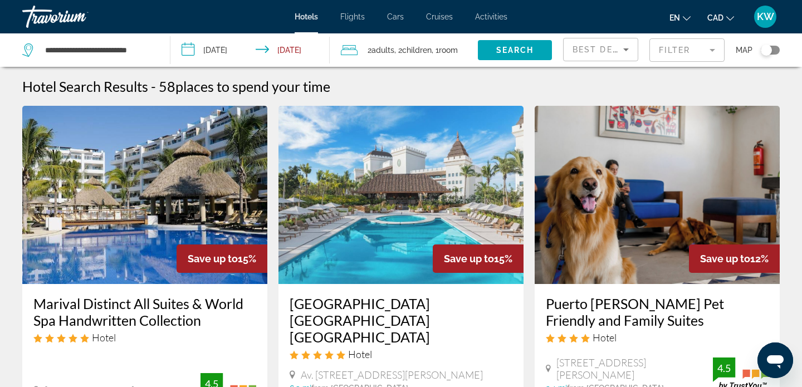
click at [680, 51] on mat-form-field "Filter" at bounding box center [686, 49] width 75 height 23
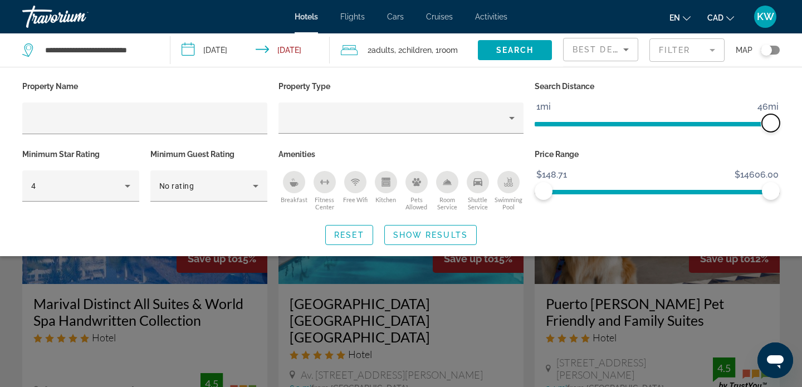
drag, startPoint x: 691, startPoint y: 124, endPoint x: 801, endPoint y: 122, distance: 109.7
click at [801, 122] on div "Property Name Property Type Search Distance 1mi 46mi 46mi Minimum Star Rating 4…" at bounding box center [401, 161] width 802 height 166
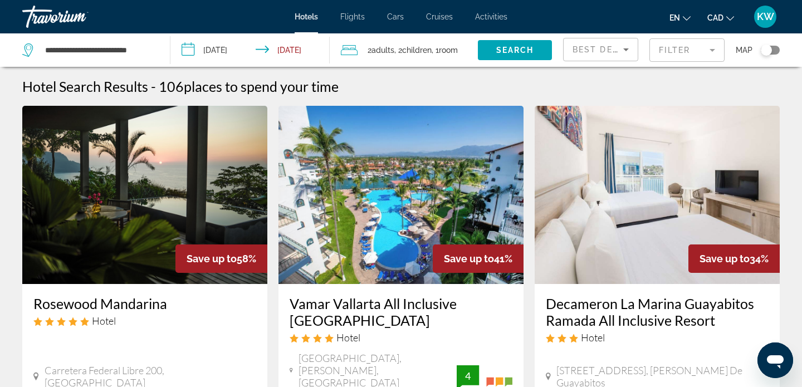
click at [671, 47] on mat-form-field "Filter" at bounding box center [686, 49] width 75 height 23
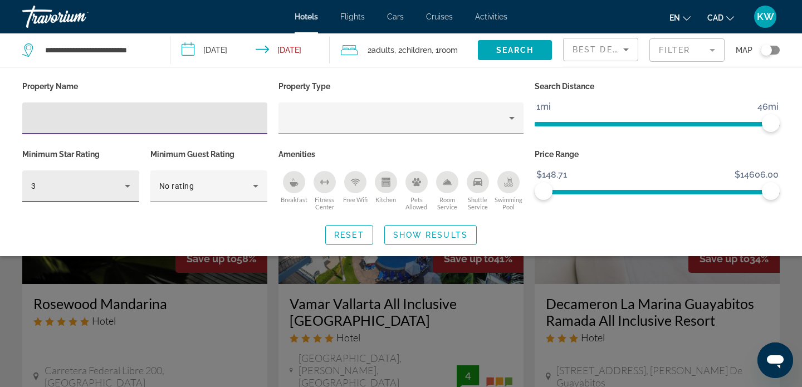
click at [123, 187] on icon "Hotel Filters" at bounding box center [127, 185] width 13 height 13
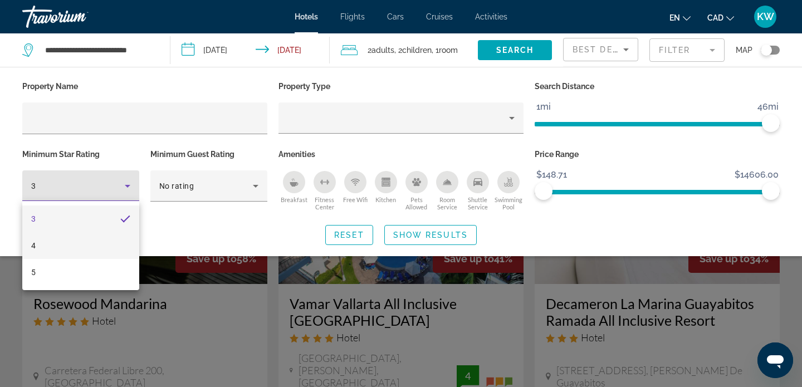
click at [84, 240] on mat-option "4" at bounding box center [80, 245] width 117 height 27
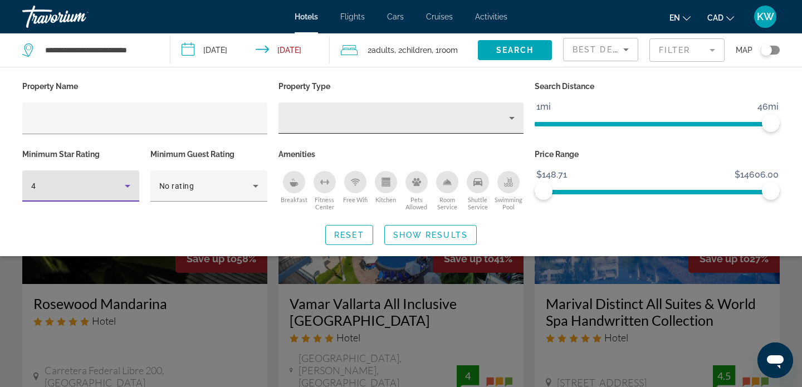
click at [374, 121] on div "Property type" at bounding box center [398, 117] width 222 height 13
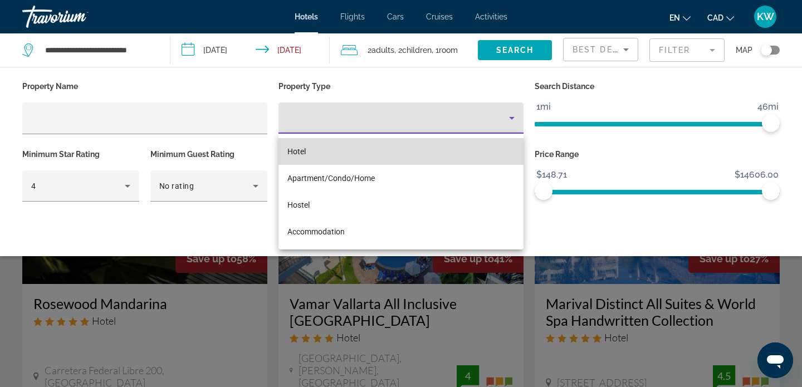
click at [353, 154] on mat-option "Hotel" at bounding box center [400, 151] width 245 height 27
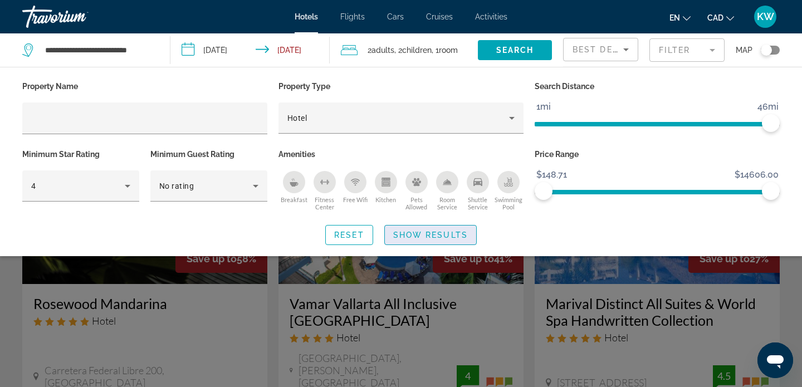
click at [408, 236] on span "Show Results" at bounding box center [430, 234] width 75 height 9
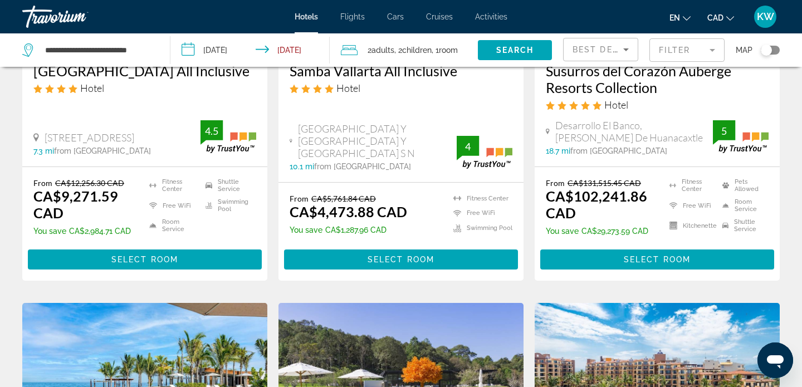
scroll to position [611, 0]
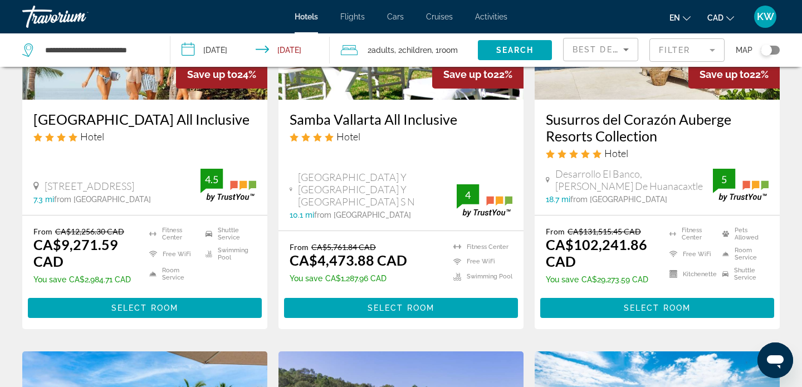
click at [667, 49] on mat-form-field "Filter" at bounding box center [686, 49] width 75 height 23
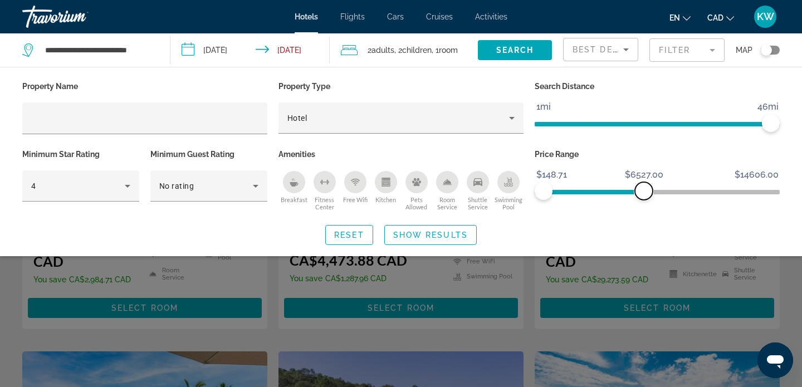
drag, startPoint x: 773, startPoint y: 190, endPoint x: 644, endPoint y: 198, distance: 129.4
click at [644, 198] on span "ngx-slider-max" at bounding box center [644, 191] width 18 height 18
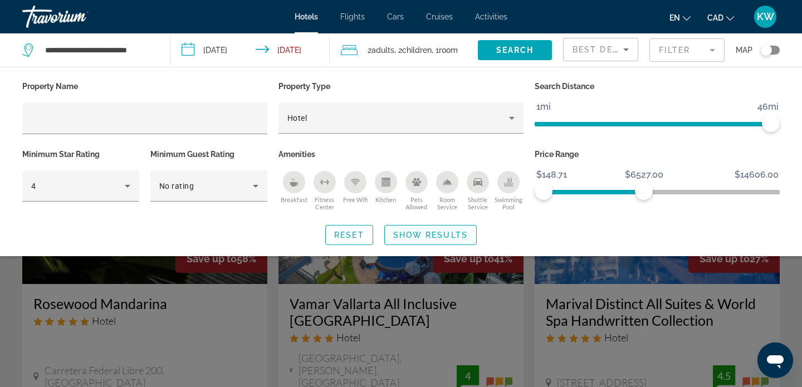
click at [428, 237] on span "Show Results" at bounding box center [430, 234] width 75 height 9
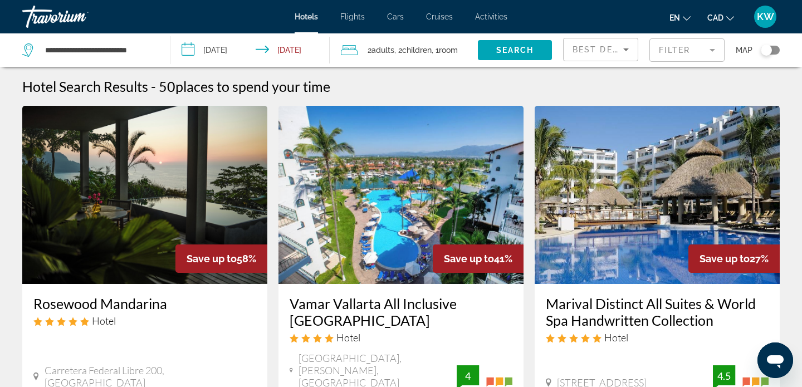
click at [680, 56] on mat-form-field "Filter" at bounding box center [686, 49] width 75 height 23
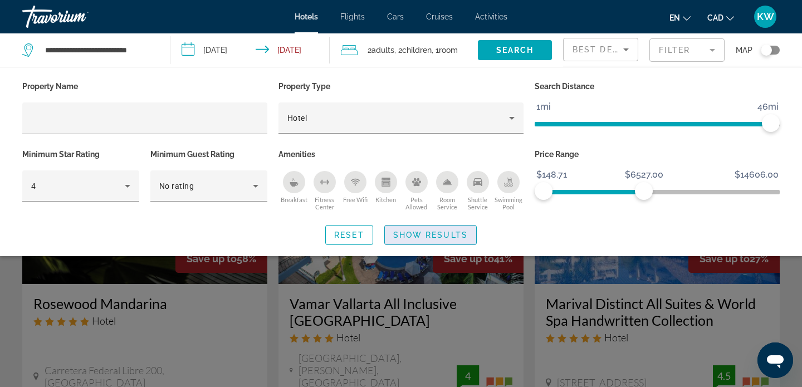
click at [429, 238] on span "Show Results" at bounding box center [430, 234] width 75 height 9
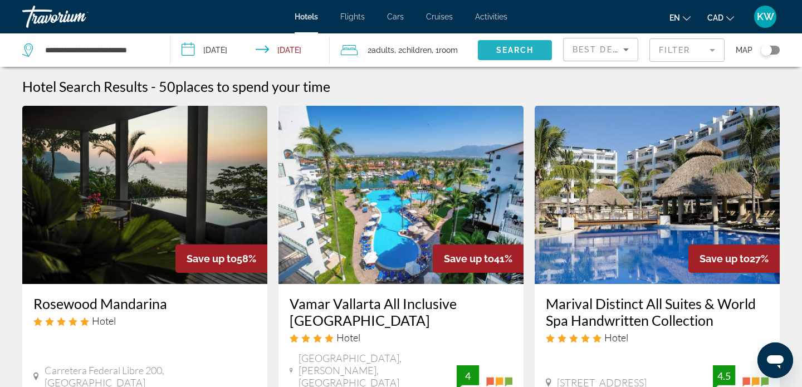
click at [521, 52] on span "Search" at bounding box center [515, 50] width 38 height 9
click at [622, 55] on icon "Sort by" at bounding box center [625, 49] width 13 height 13
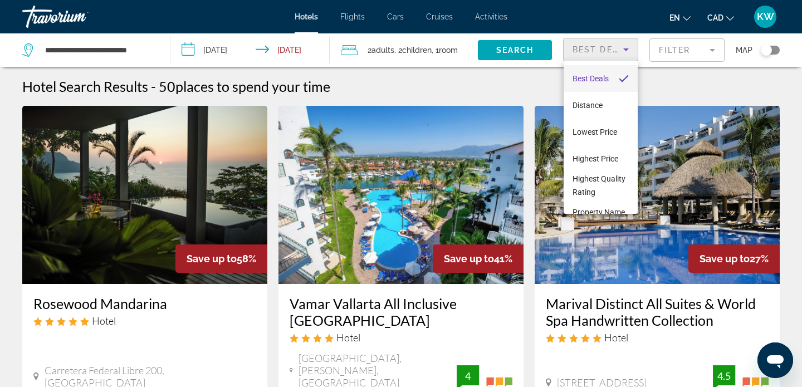
click at [683, 55] on div at bounding box center [401, 193] width 802 height 387
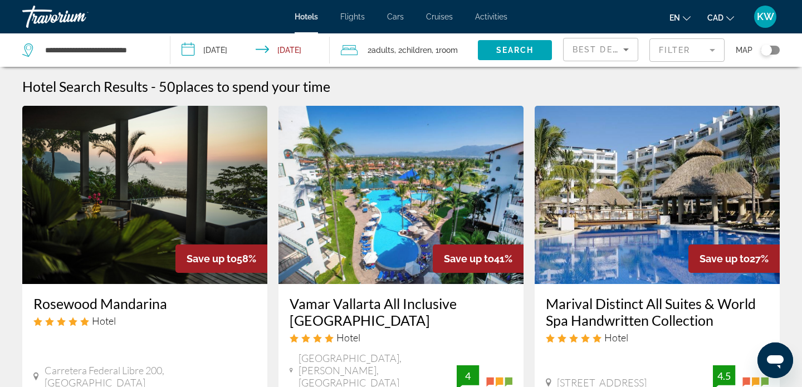
click at [683, 55] on mat-form-field "Filter" at bounding box center [686, 49] width 75 height 23
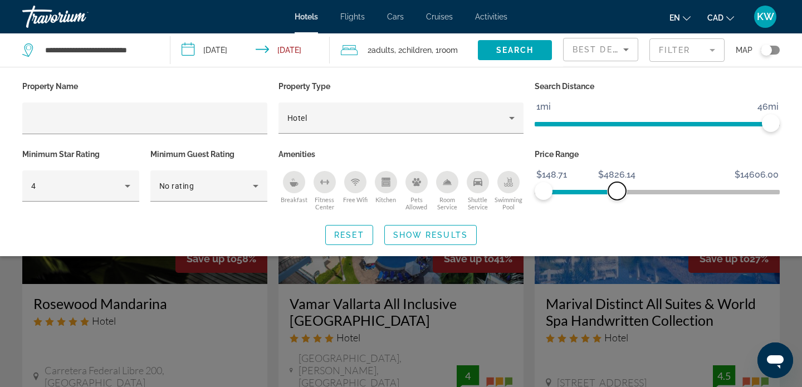
drag, startPoint x: 646, startPoint y: 191, endPoint x: 617, endPoint y: 192, distance: 29.0
click at [616, 192] on span "ngx-slider-max" at bounding box center [617, 191] width 18 height 18
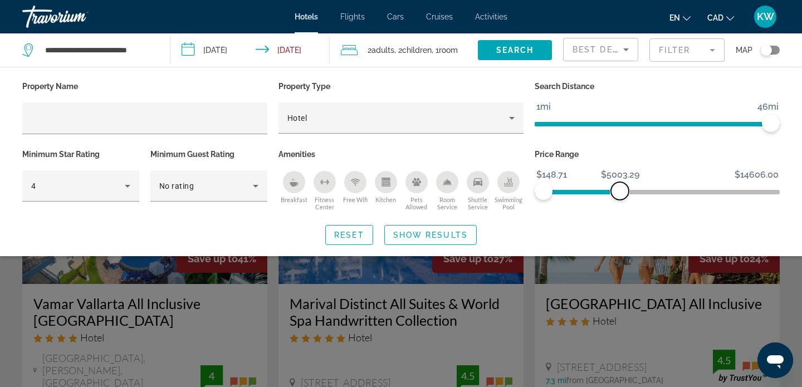
drag, startPoint x: 613, startPoint y: 191, endPoint x: 620, endPoint y: 192, distance: 6.7
click at [620, 192] on span "ngx-slider-max" at bounding box center [620, 191] width 18 height 18
drag, startPoint x: 620, startPoint y: 192, endPoint x: 637, endPoint y: 193, distance: 17.3
click at [637, 193] on span "ngx-slider-max" at bounding box center [637, 191] width 18 height 18
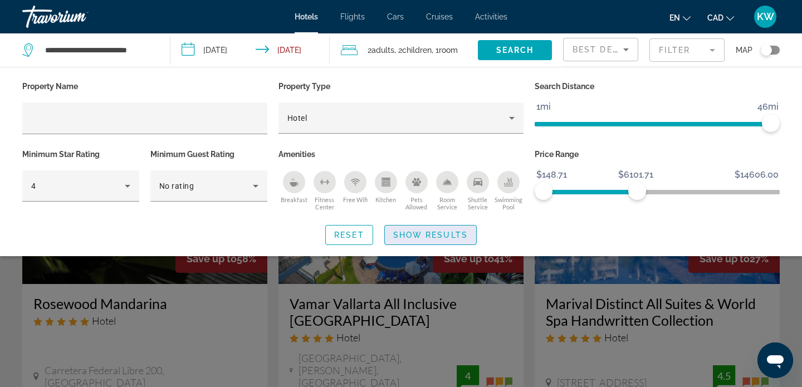
click at [433, 235] on span "Show Results" at bounding box center [430, 234] width 75 height 9
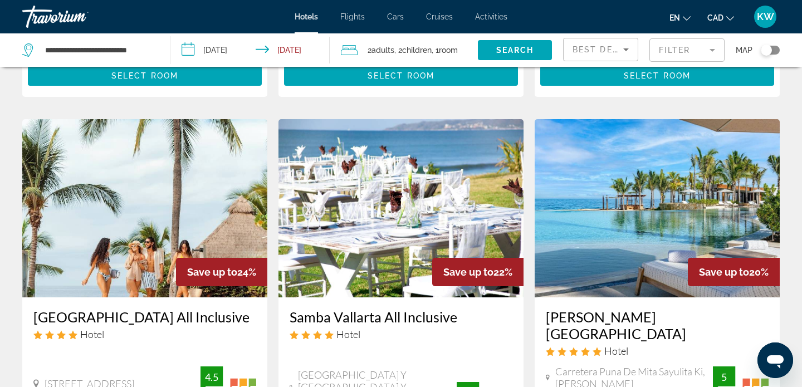
scroll to position [379, 0]
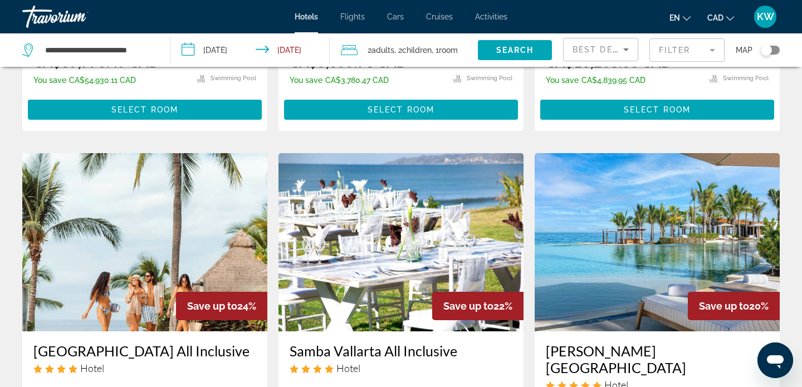
click at [397, 239] on img "Main content" at bounding box center [400, 242] width 245 height 178
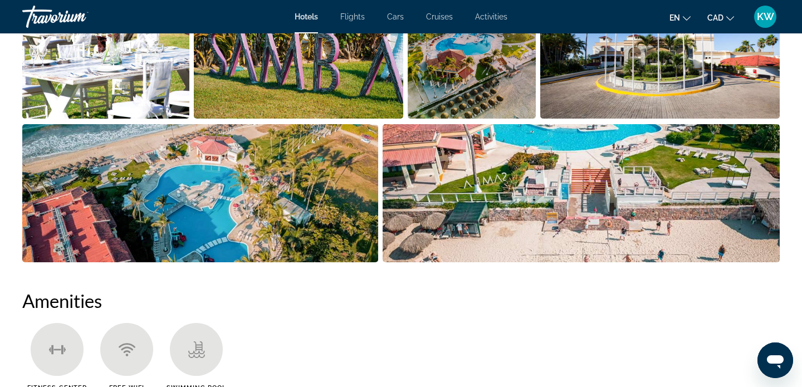
scroll to position [666, 0]
